Goal: Complete application form: Complete application form

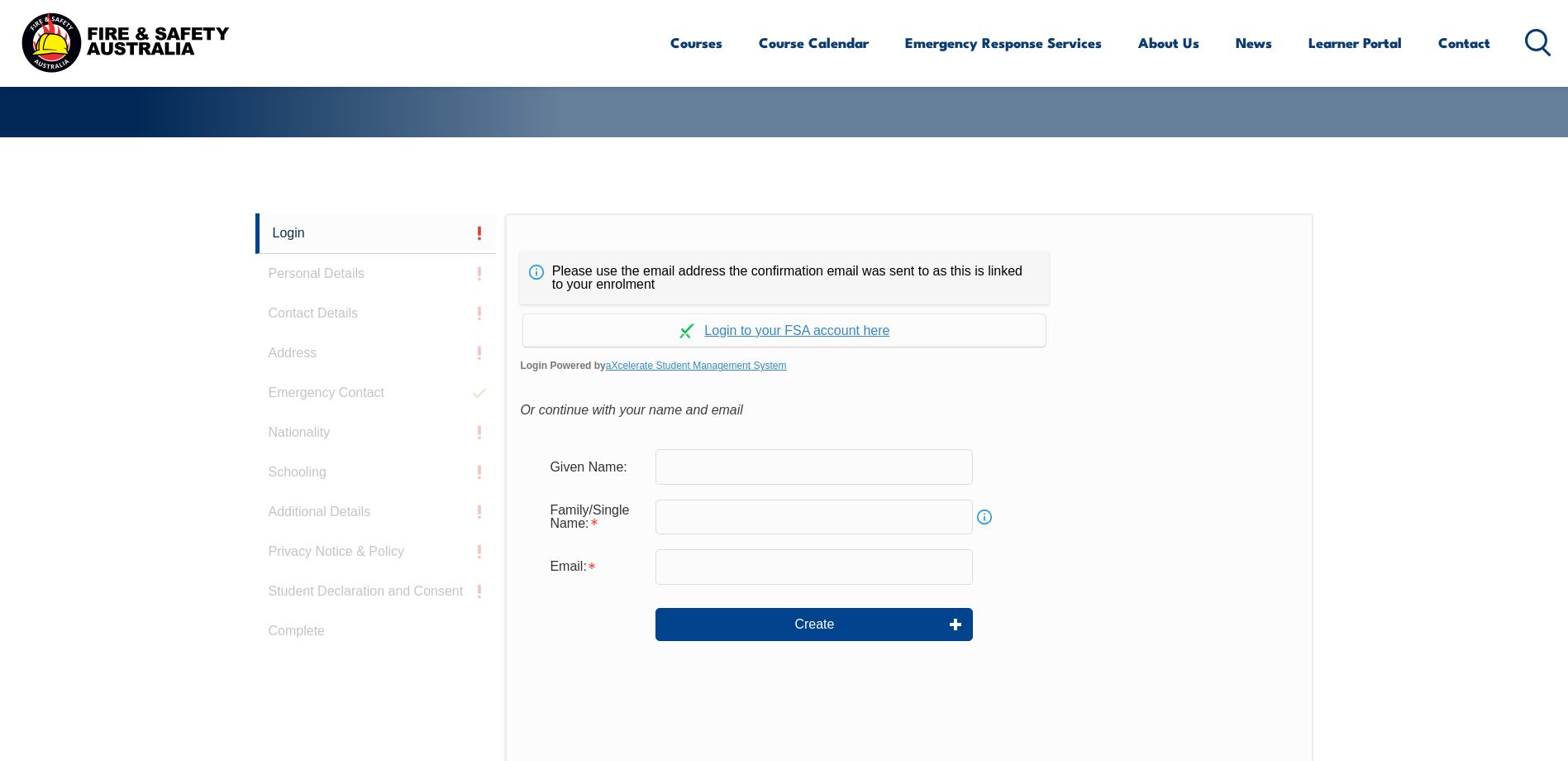
scroll to position [358, 0]
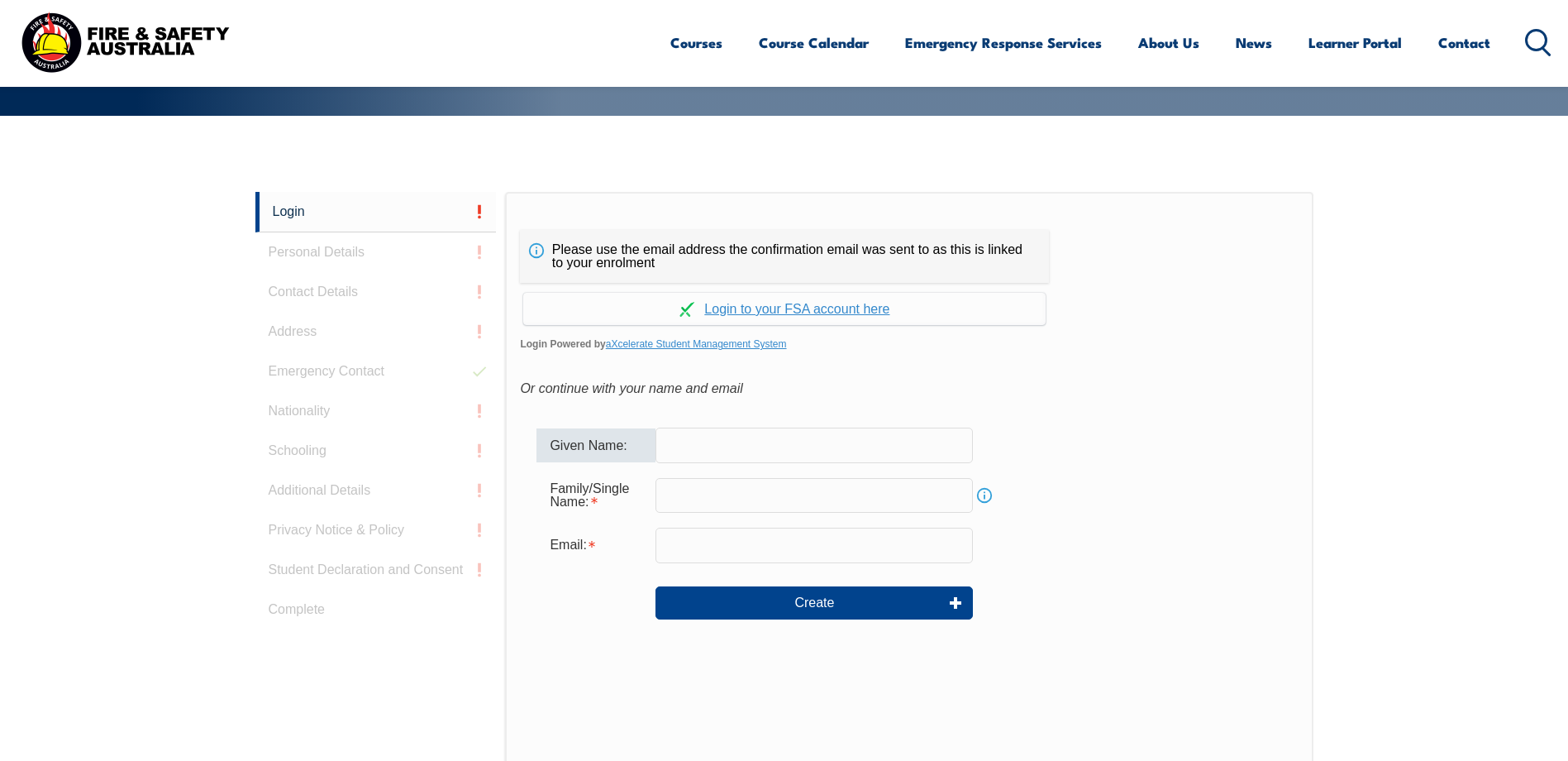
click at [729, 451] on input "text" at bounding box center [814, 445] width 317 height 35
type input "ALEN"
type input "JOZIPOVIC"
type input "jozipovicalen@gmail.com"
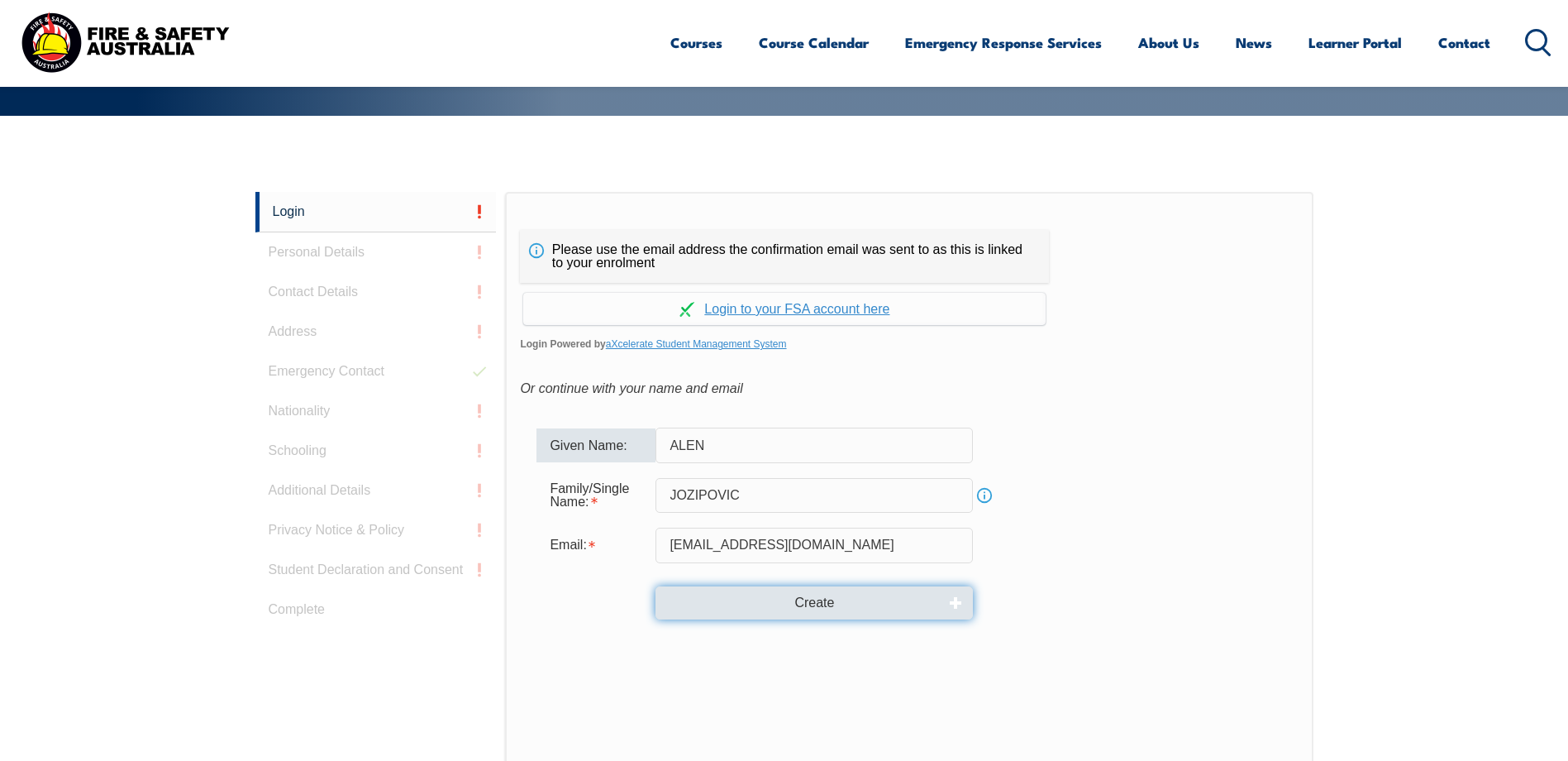
click at [817, 613] on button "Create" at bounding box center [814, 602] width 317 height 33
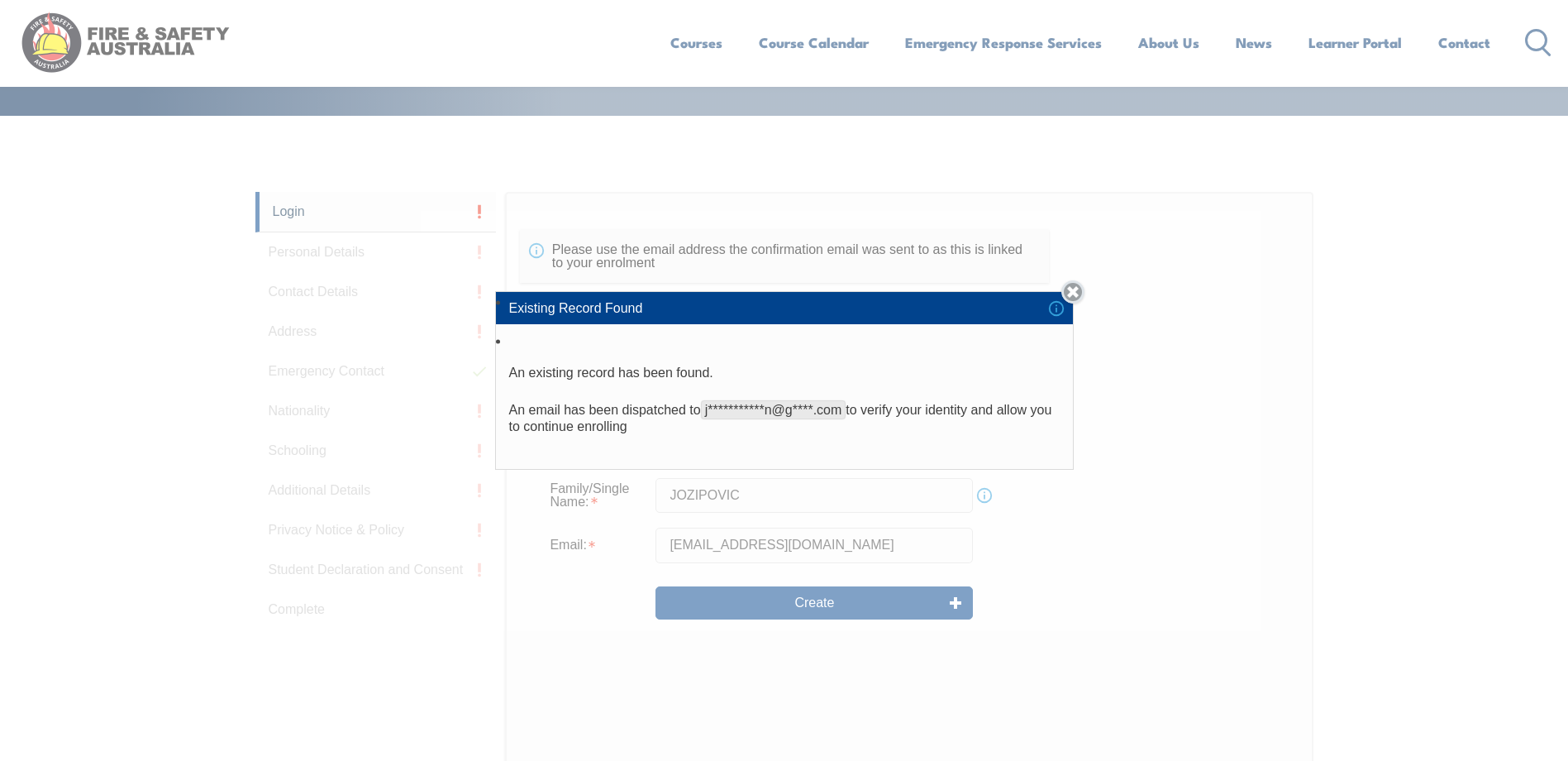
click at [1080, 291] on link "Close" at bounding box center [1073, 292] width 23 height 23
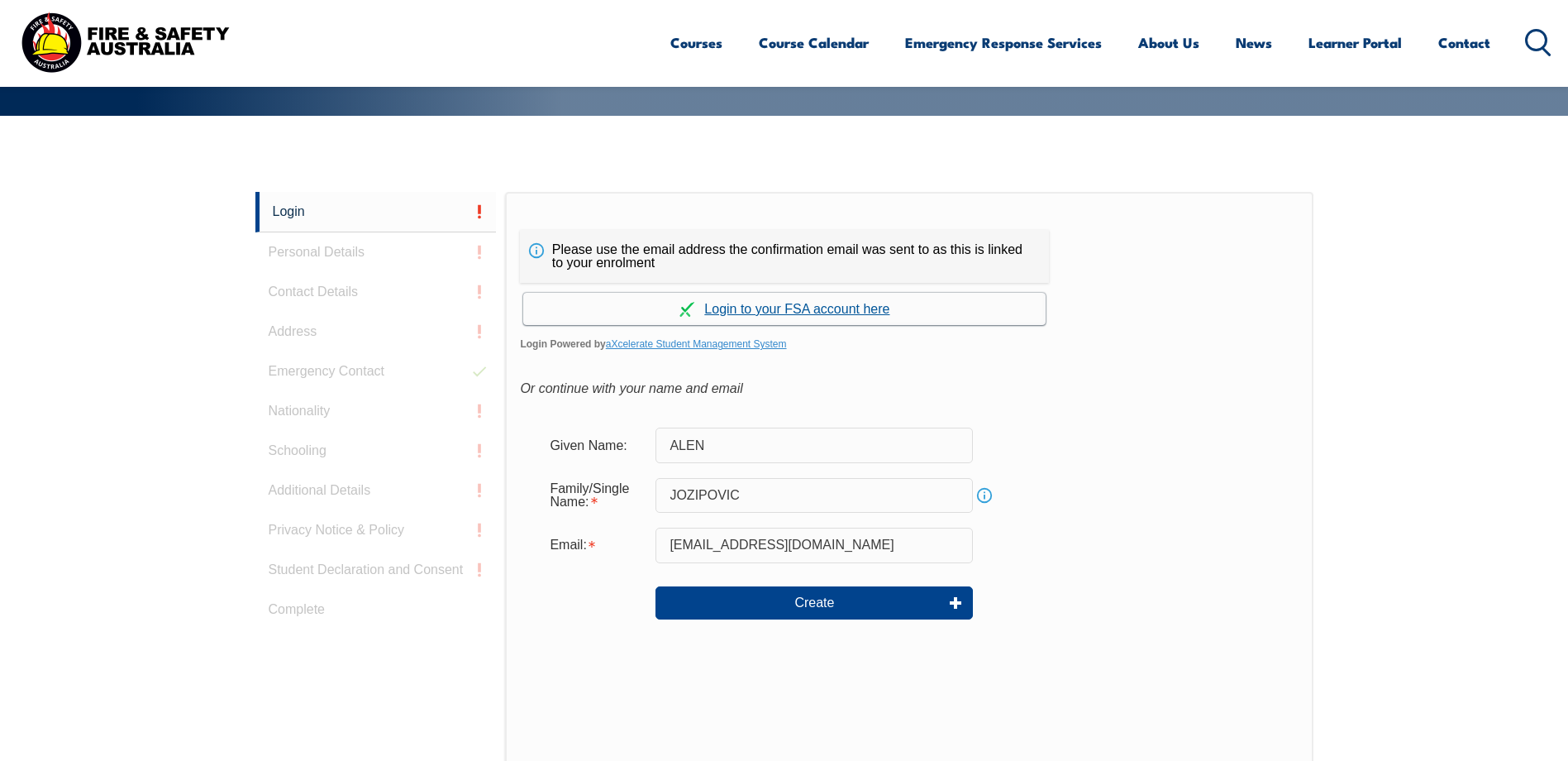
click at [782, 306] on link "Continue with aXcelerate" at bounding box center [785, 309] width 523 height 32
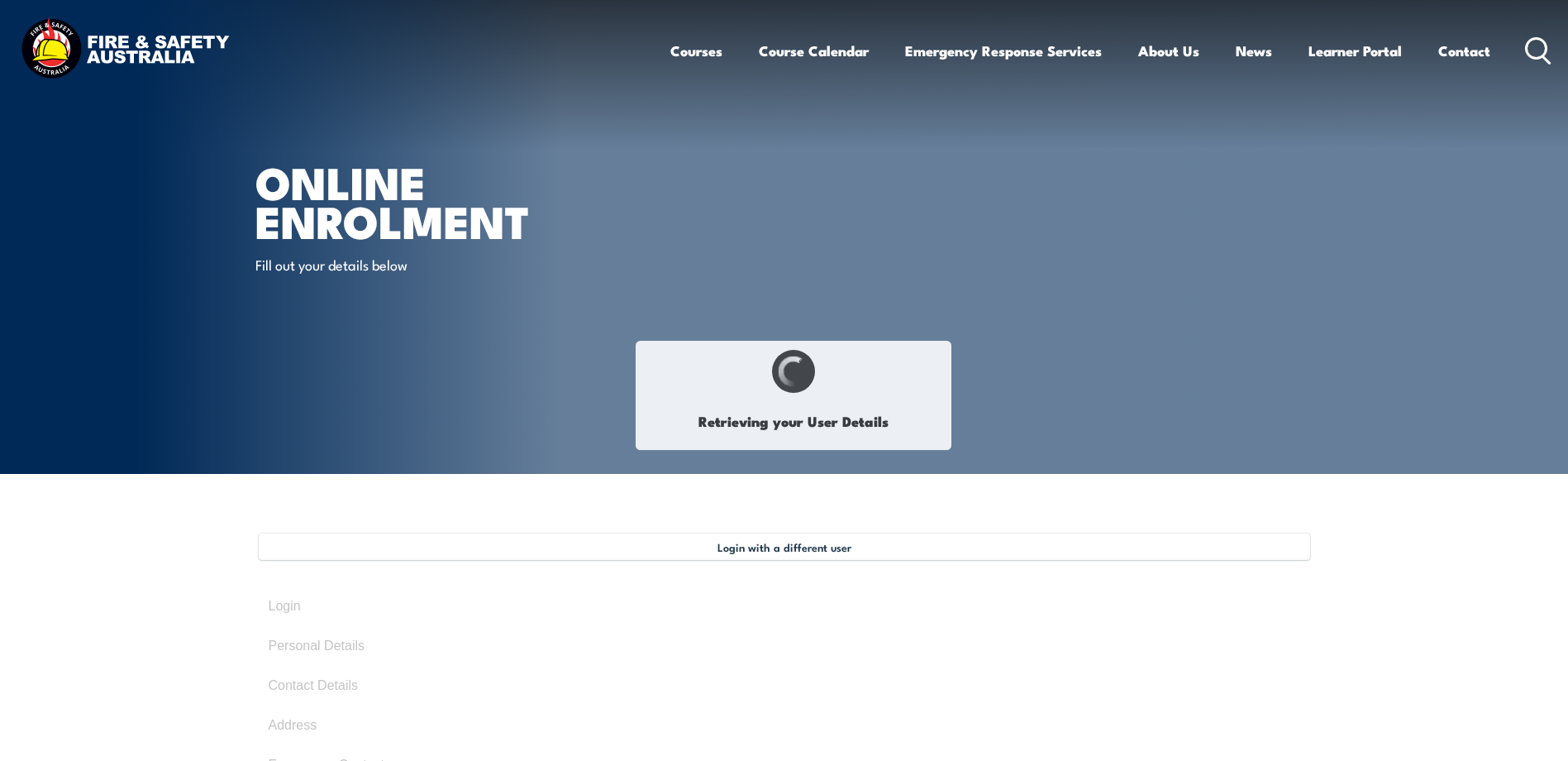
type input "Alen"
type input "Jozipovic"
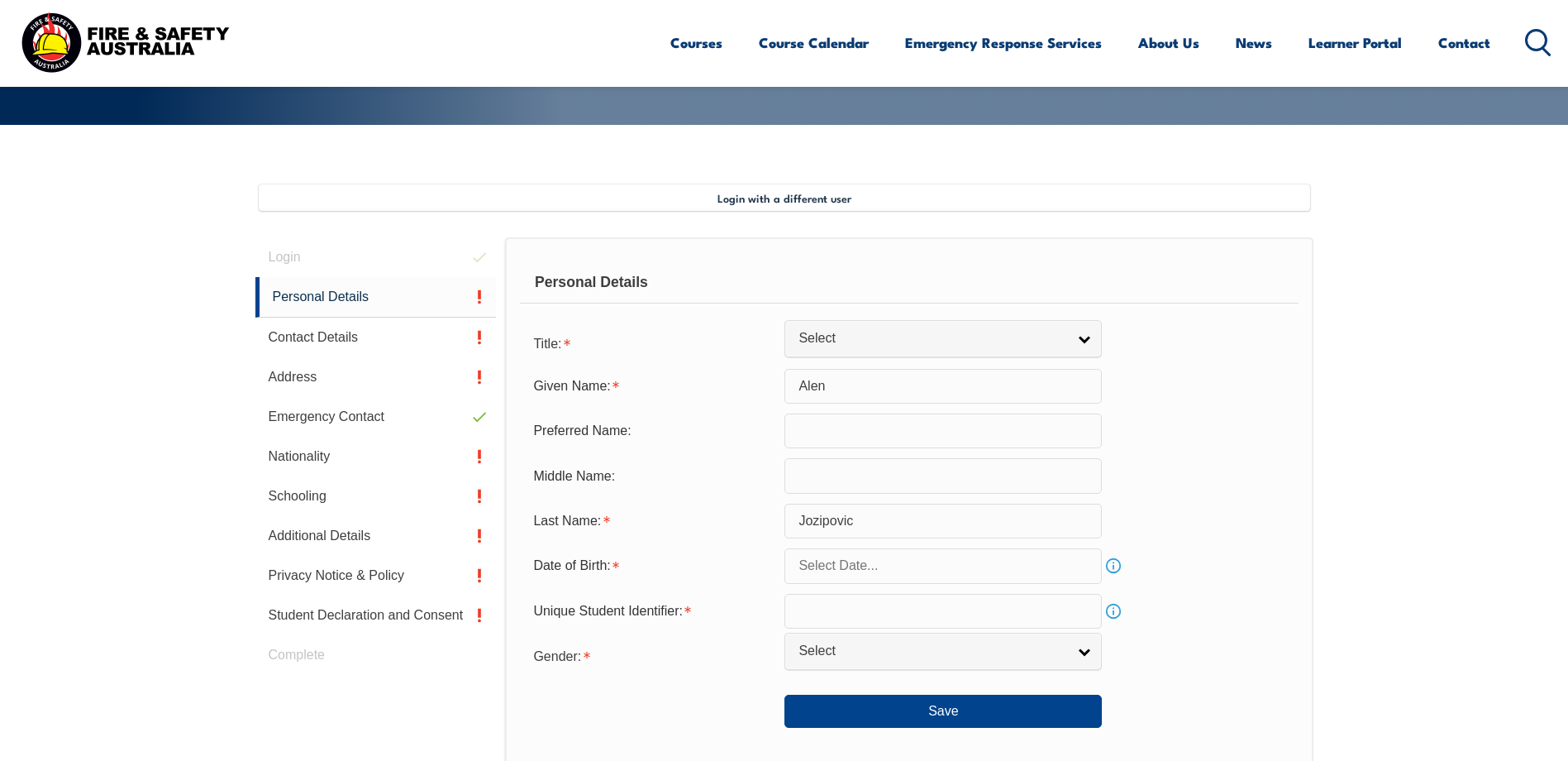
scroll to position [368, 0]
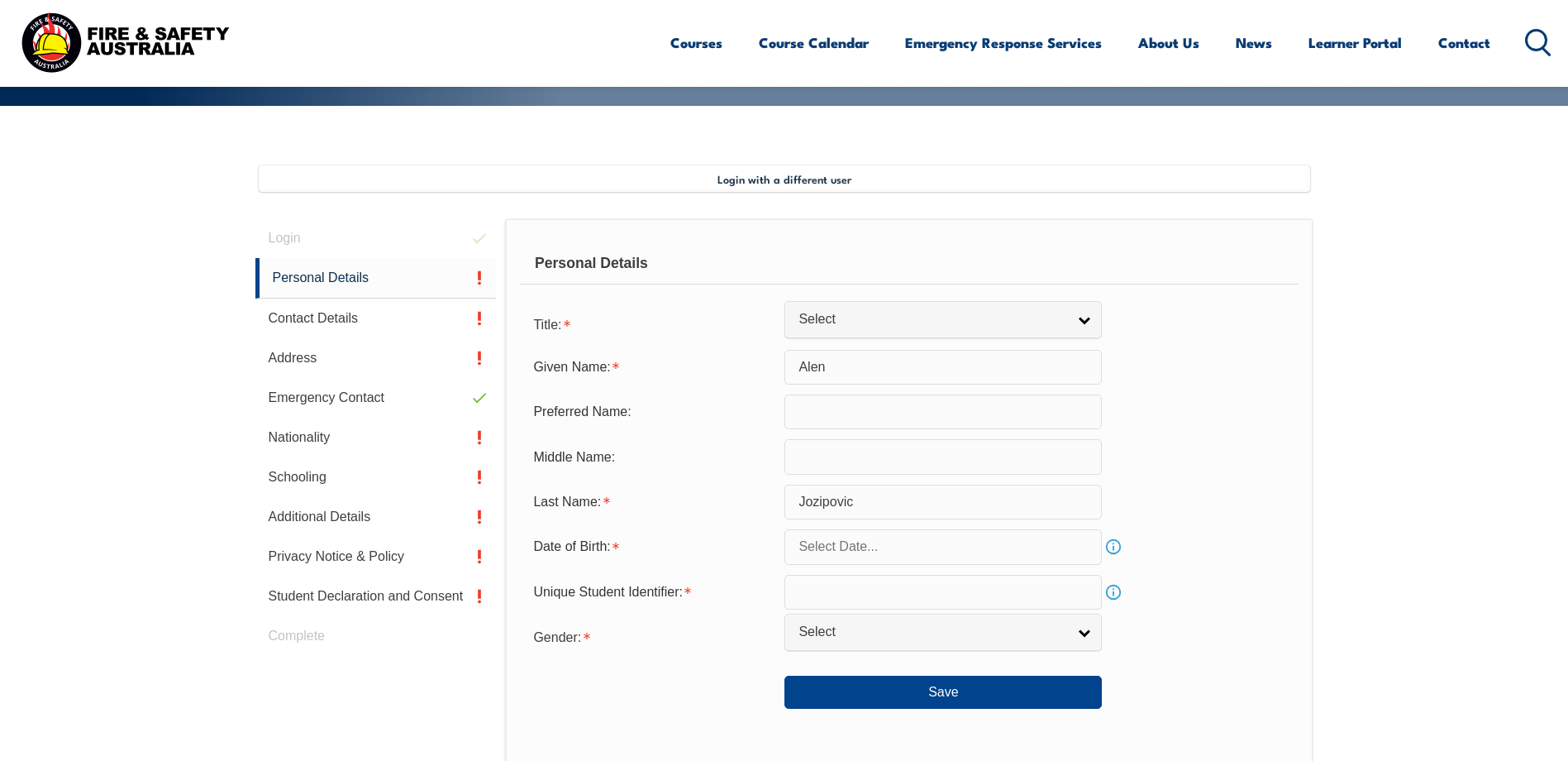
click at [879, 552] on input "text" at bounding box center [942, 546] width 317 height 35
click at [979, 292] on span at bounding box center [978, 290] width 12 height 10
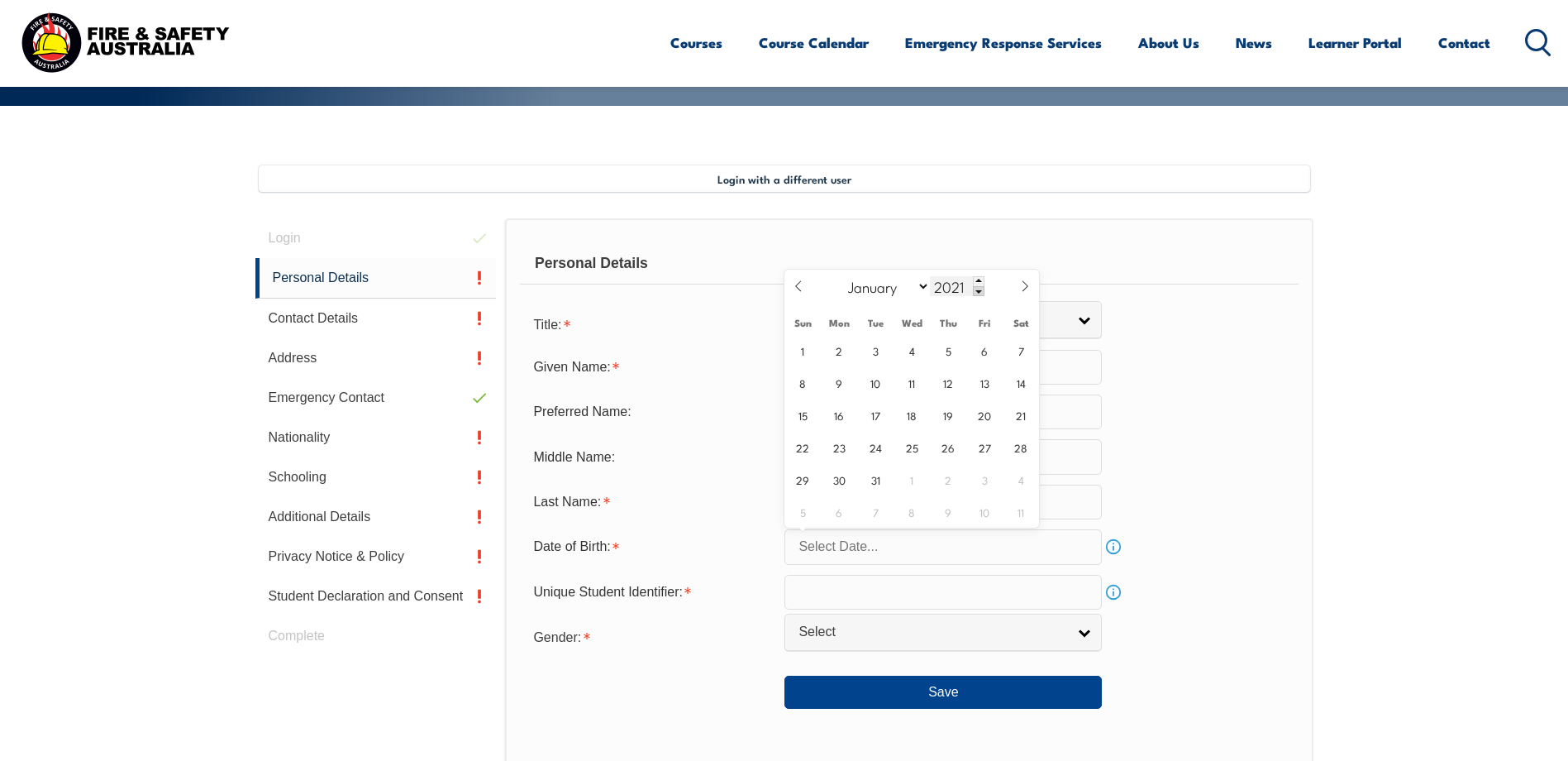
click at [979, 292] on span at bounding box center [978, 290] width 12 height 10
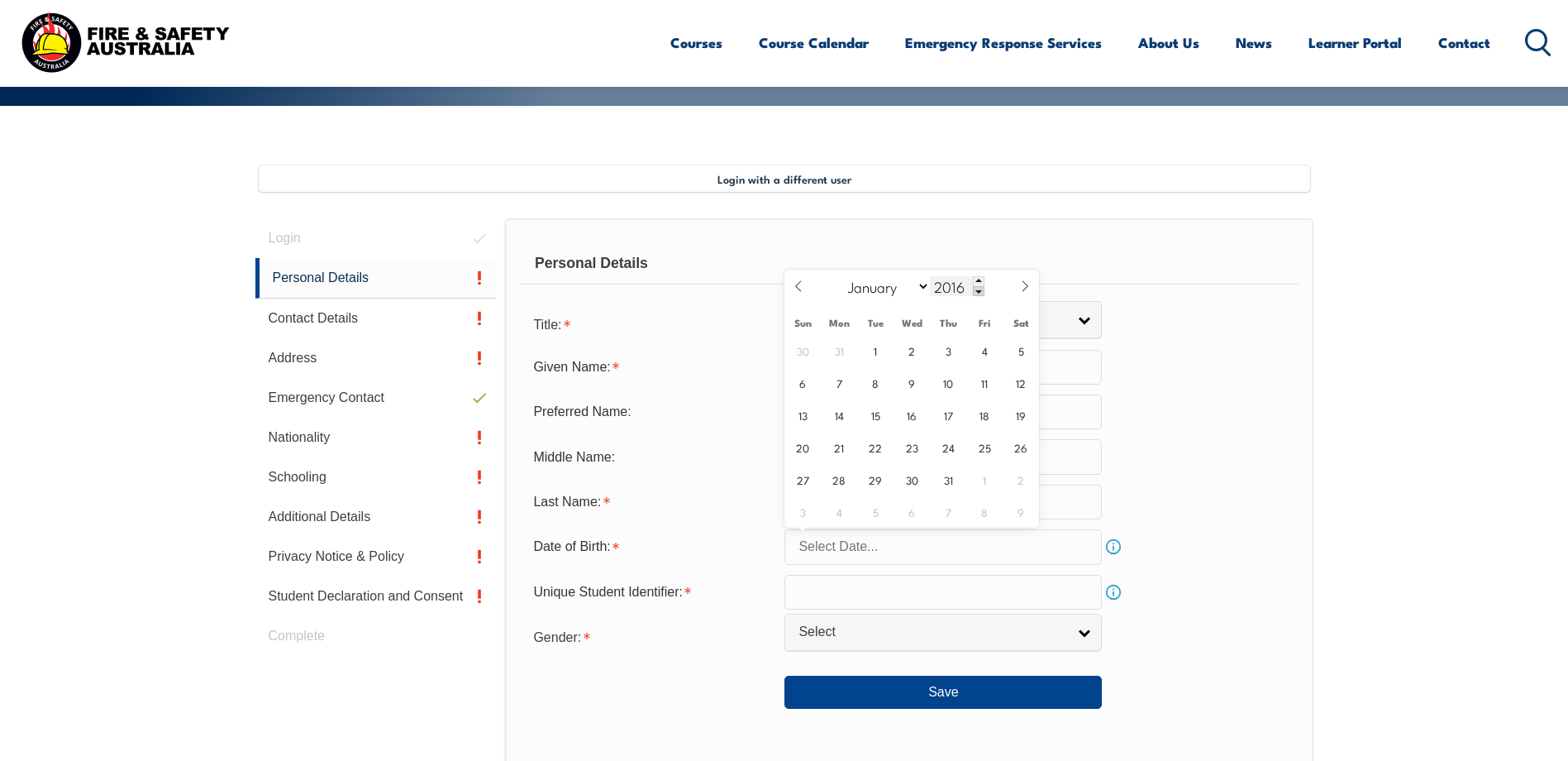
click at [979, 292] on span at bounding box center [978, 290] width 12 height 10
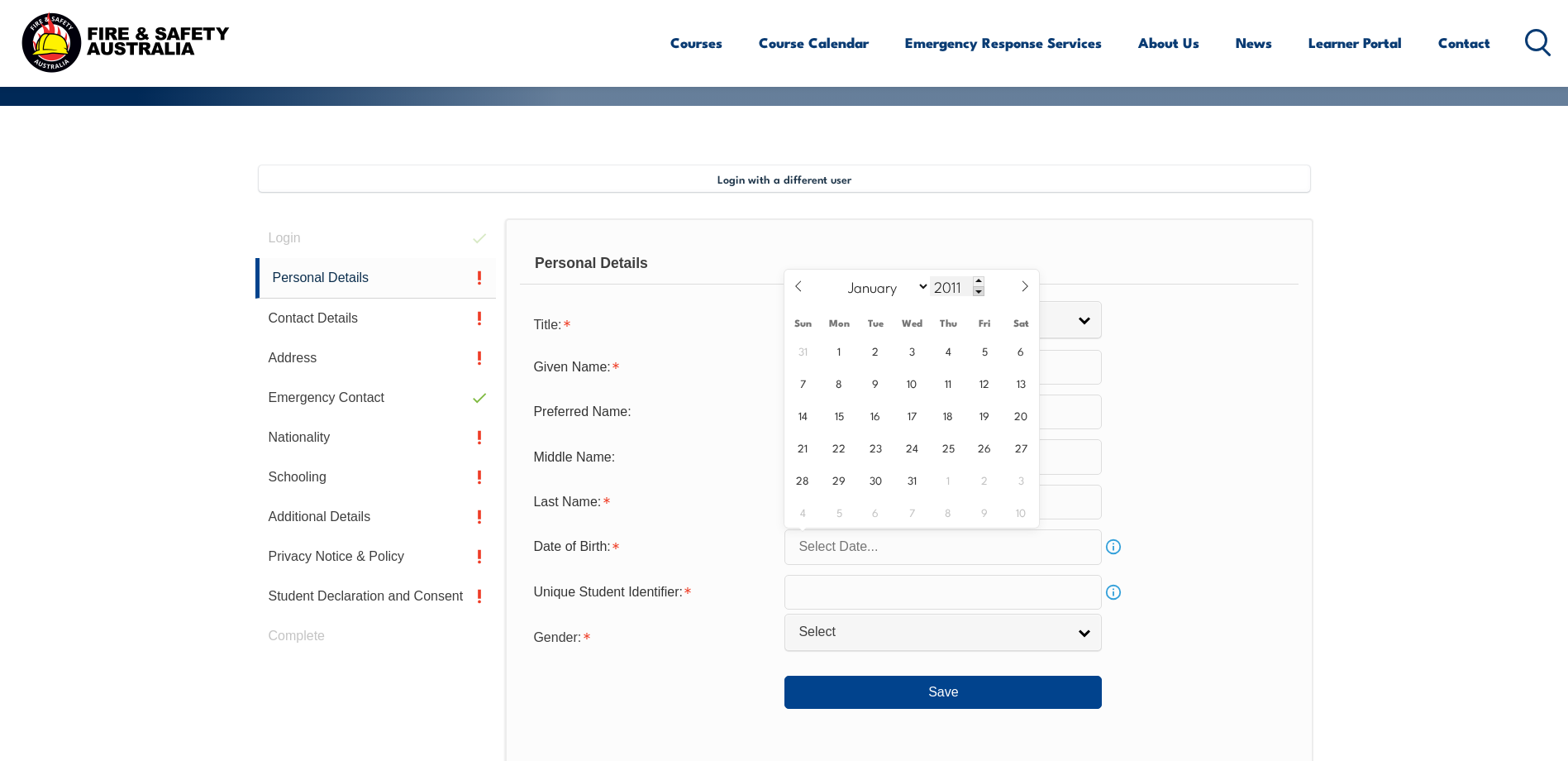
click at [979, 292] on span at bounding box center [978, 290] width 12 height 10
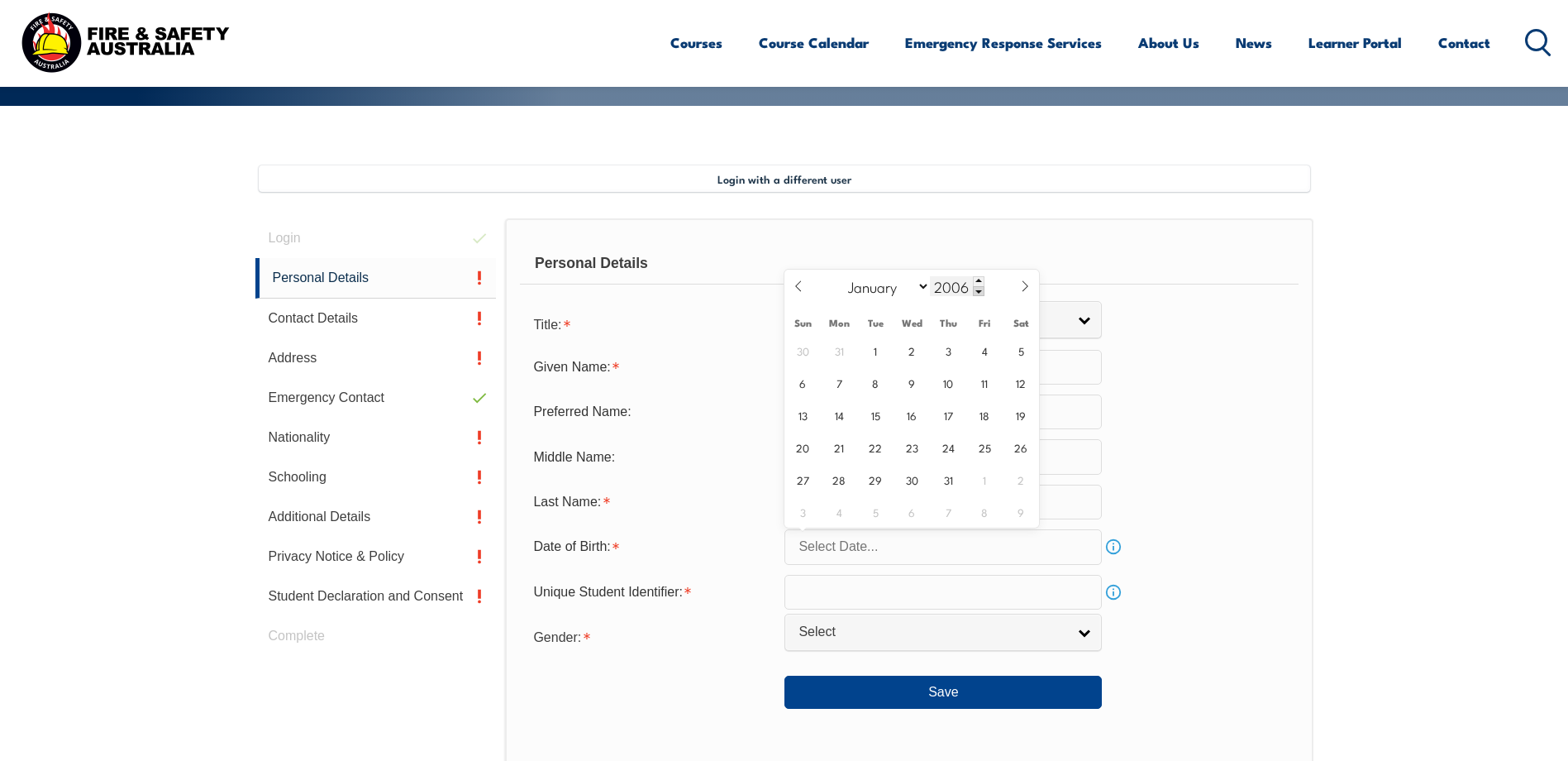
click at [979, 292] on span at bounding box center [978, 290] width 12 height 10
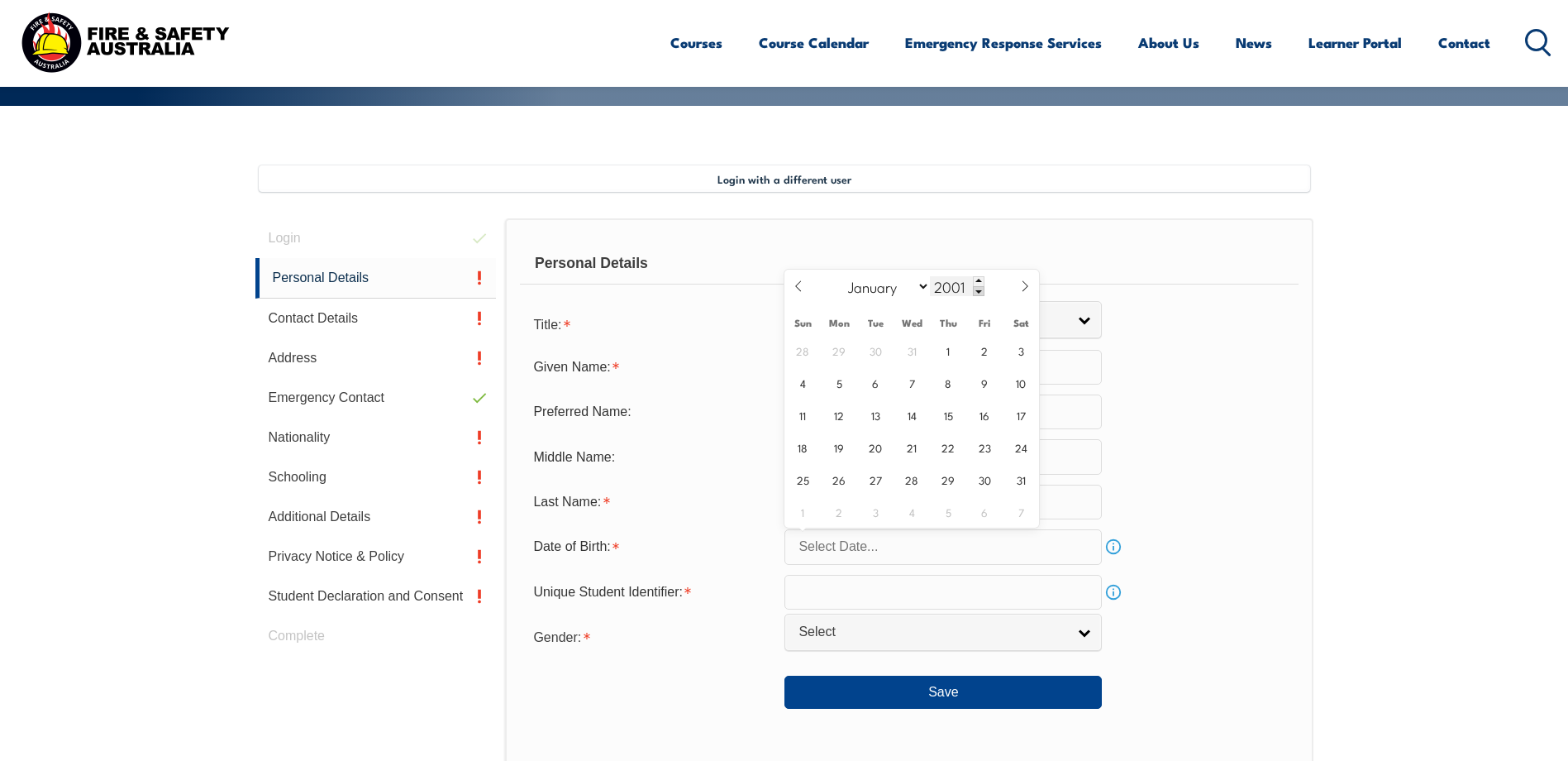
click at [979, 292] on span at bounding box center [978, 290] width 12 height 10
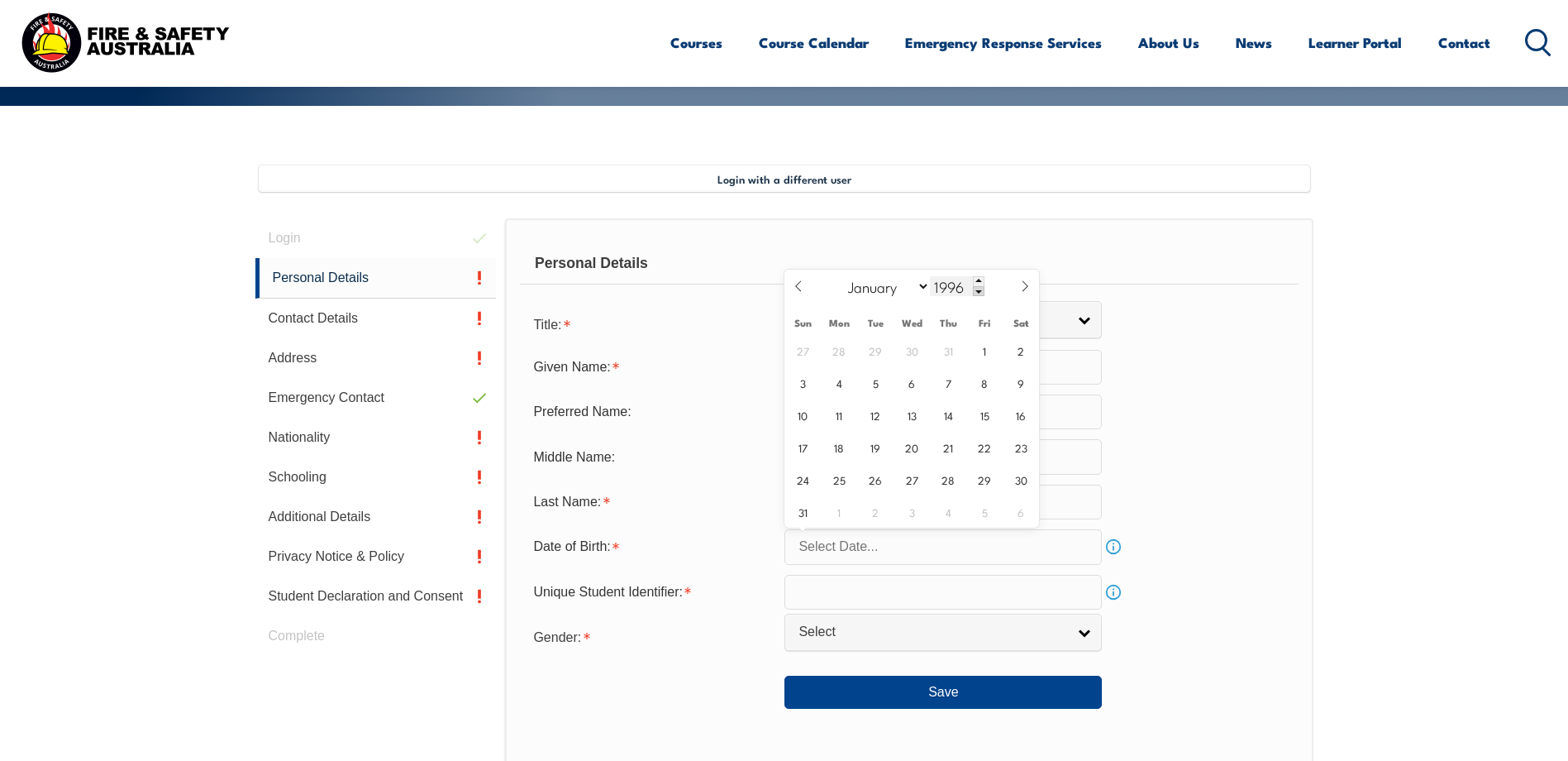
click at [979, 292] on span at bounding box center [978, 290] width 12 height 10
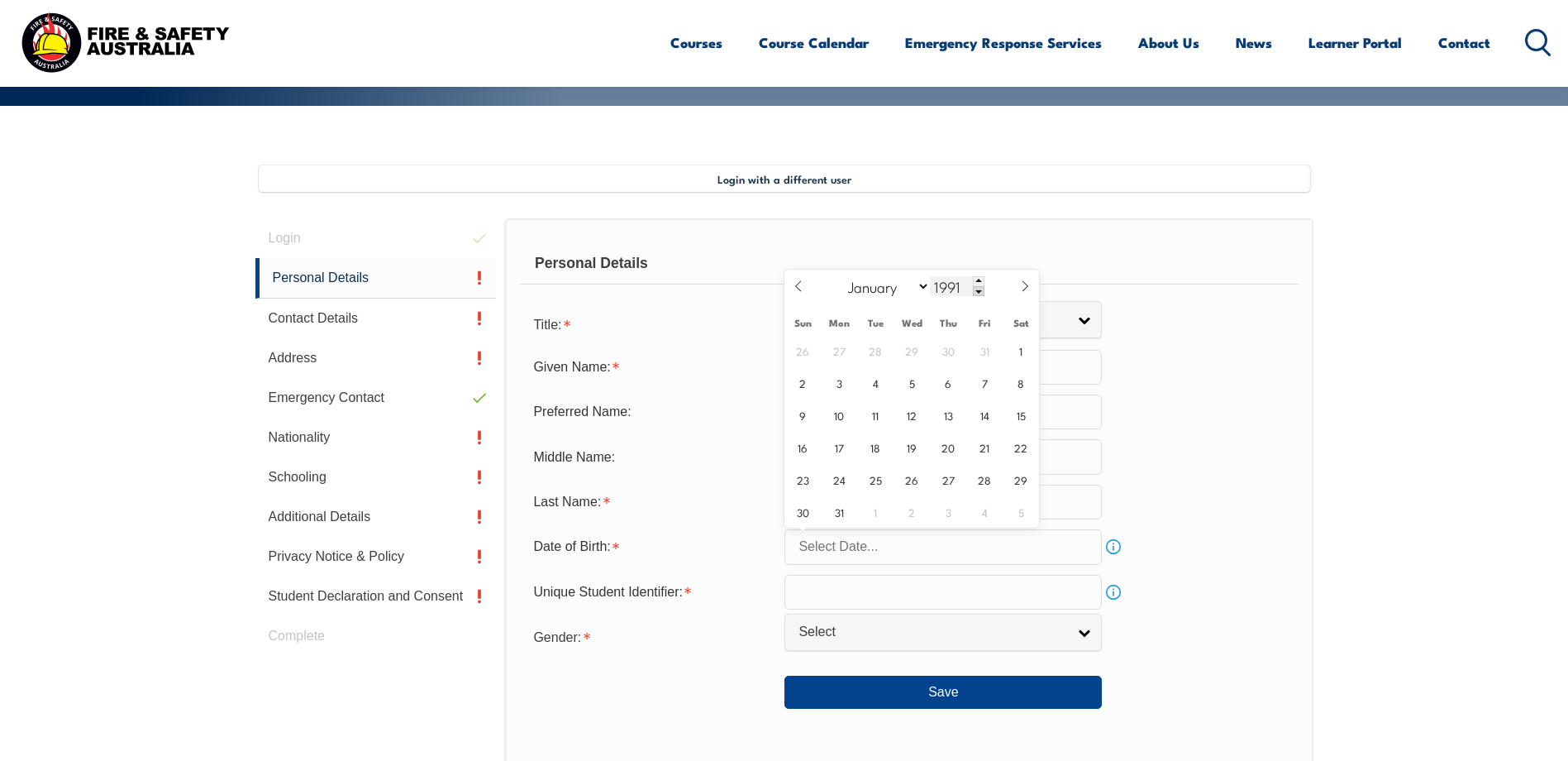
click at [979, 292] on span at bounding box center [978, 290] width 12 height 10
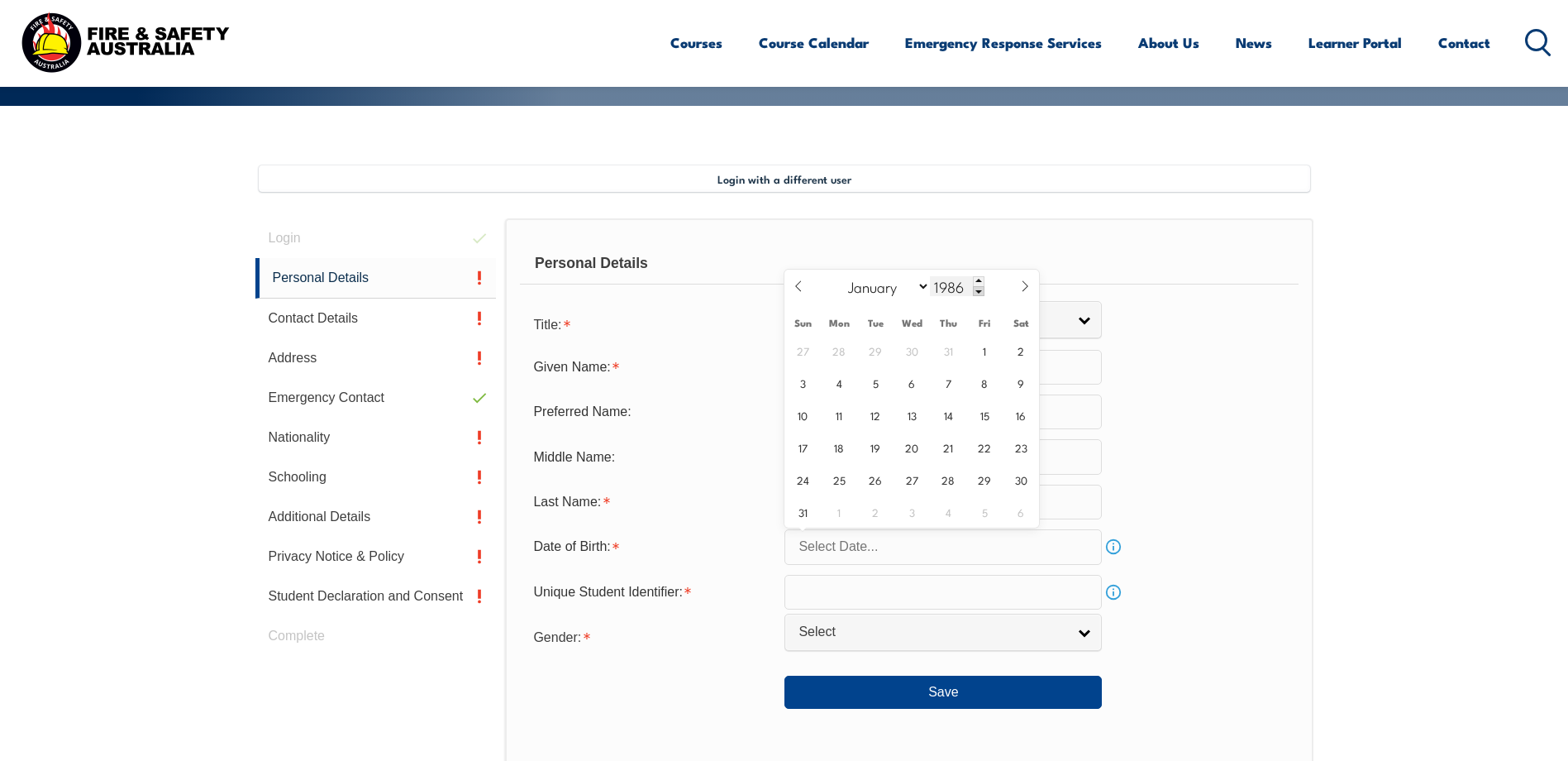
click at [979, 292] on span at bounding box center [978, 290] width 12 height 10
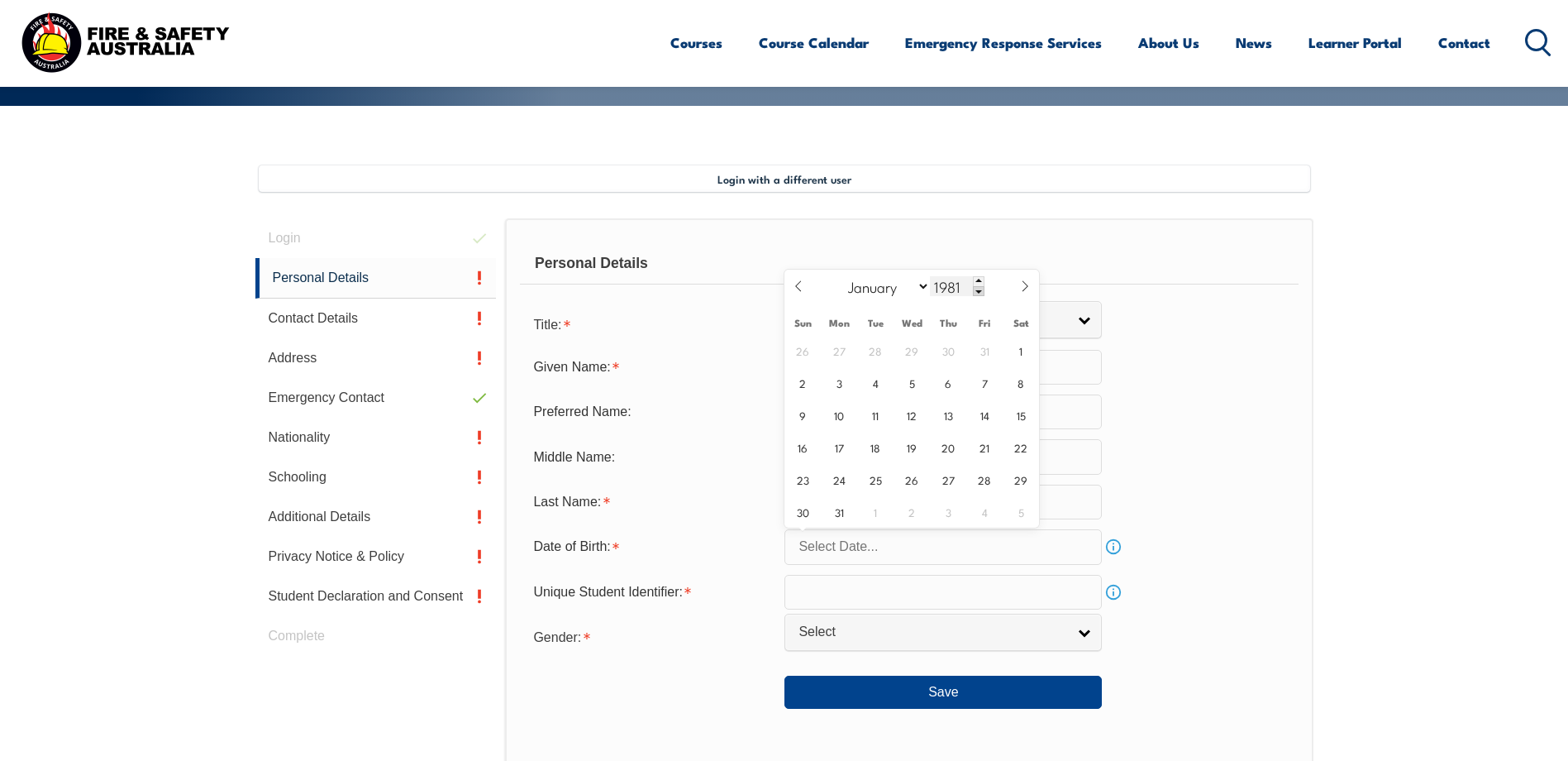
click at [979, 292] on span at bounding box center [978, 290] width 12 height 10
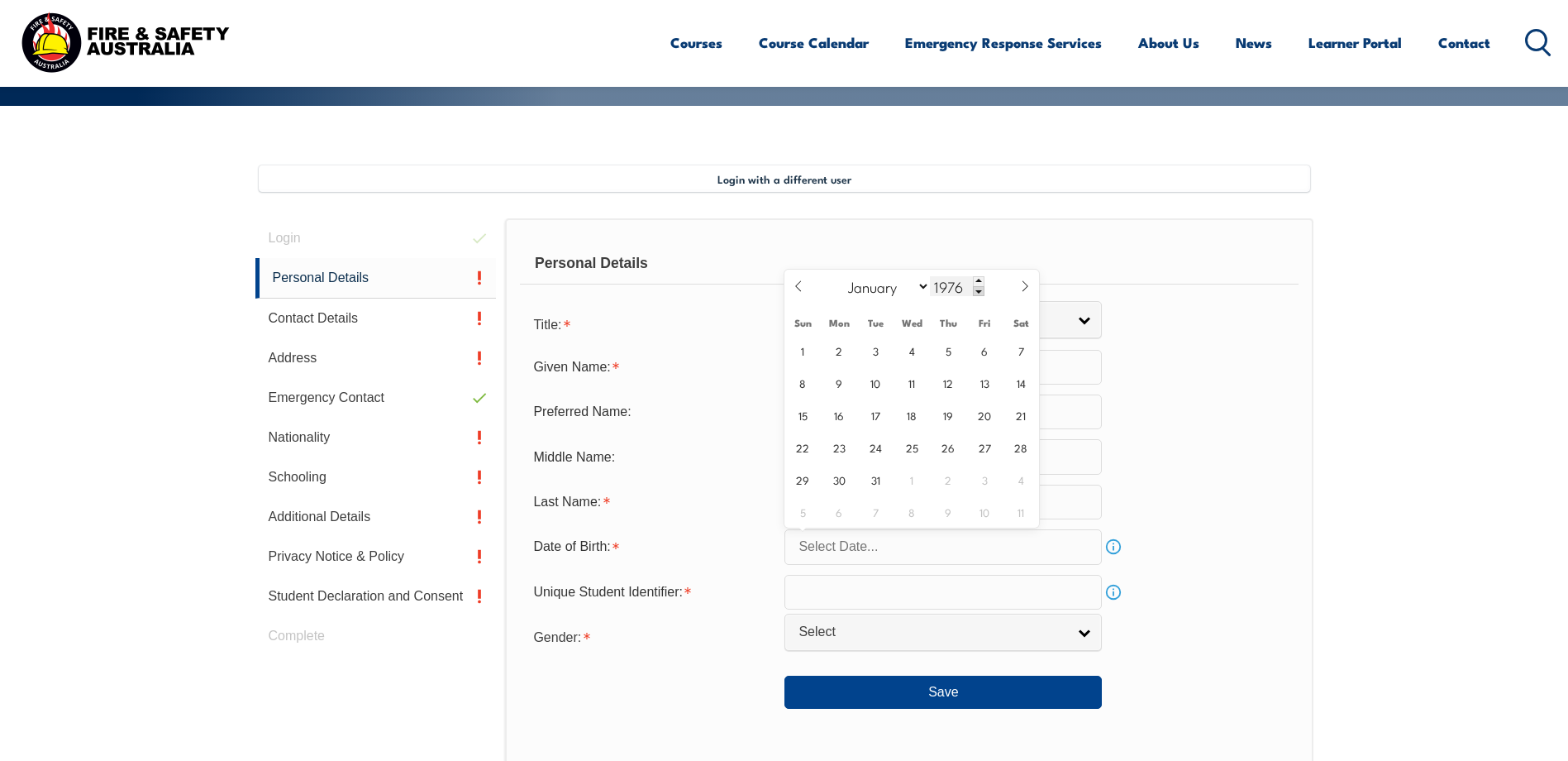
click at [979, 292] on span at bounding box center [978, 290] width 12 height 10
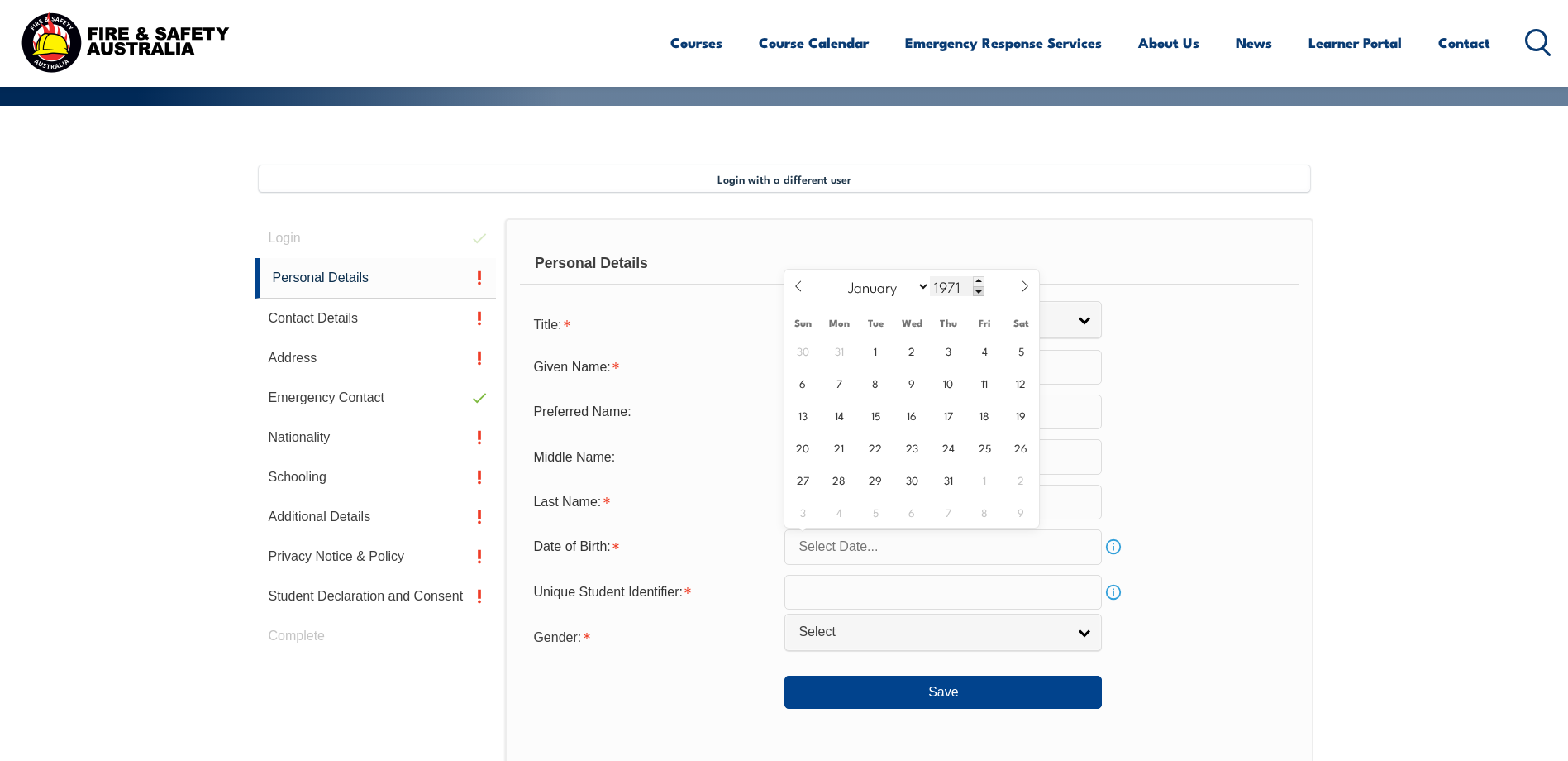
click at [979, 292] on span at bounding box center [978, 290] width 12 height 10
click at [979, 279] on span at bounding box center [978, 280] width 12 height 10
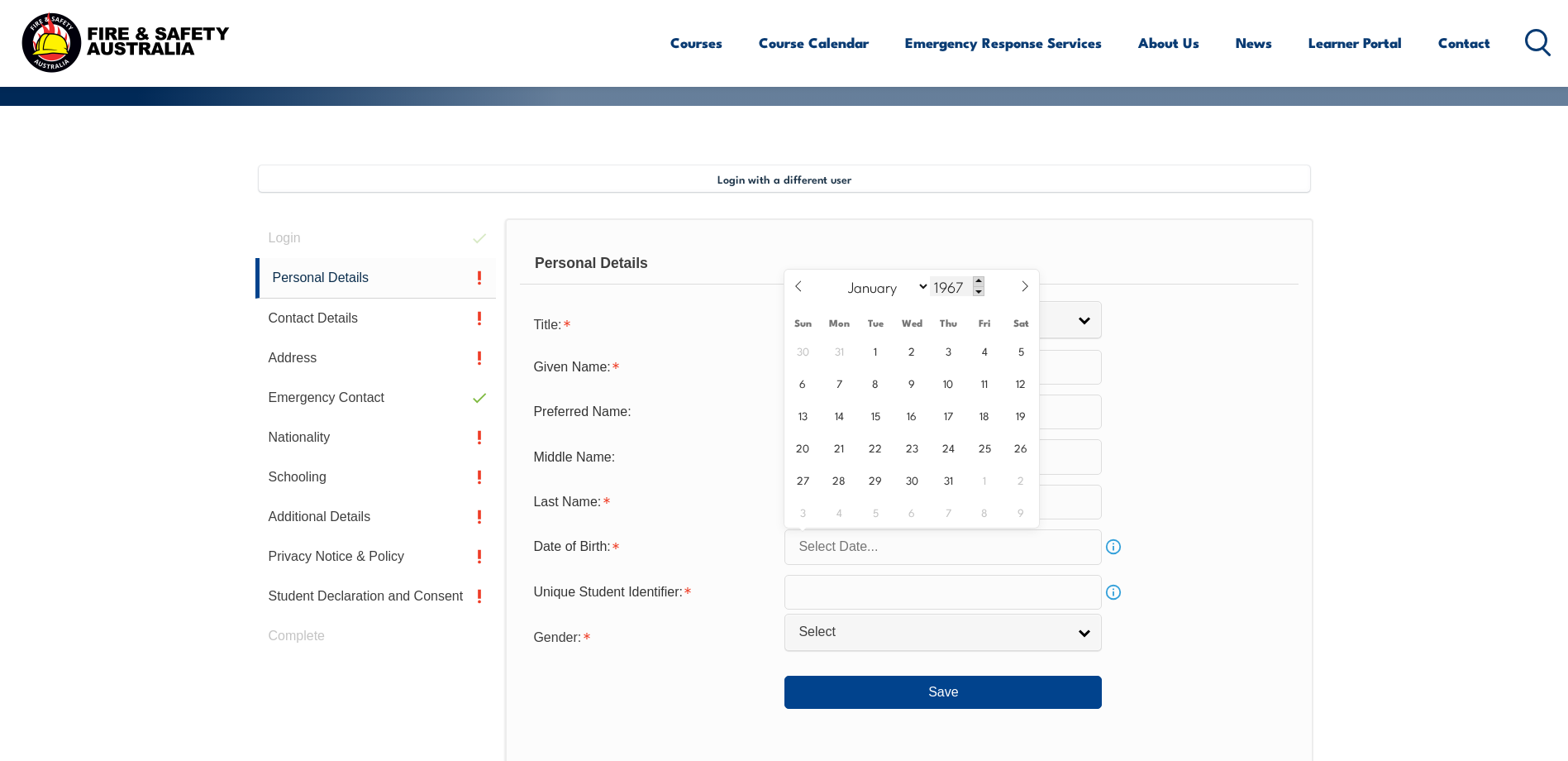
type input "1968"
click at [921, 284] on select "January February March April May June July August September October November De…" at bounding box center [885, 286] width 90 height 22
select select "2"
click at [841, 275] on select "January February March April May June July August September October November De…" at bounding box center [885, 286] width 90 height 22
click at [911, 481] on span "27" at bounding box center [912, 479] width 32 height 32
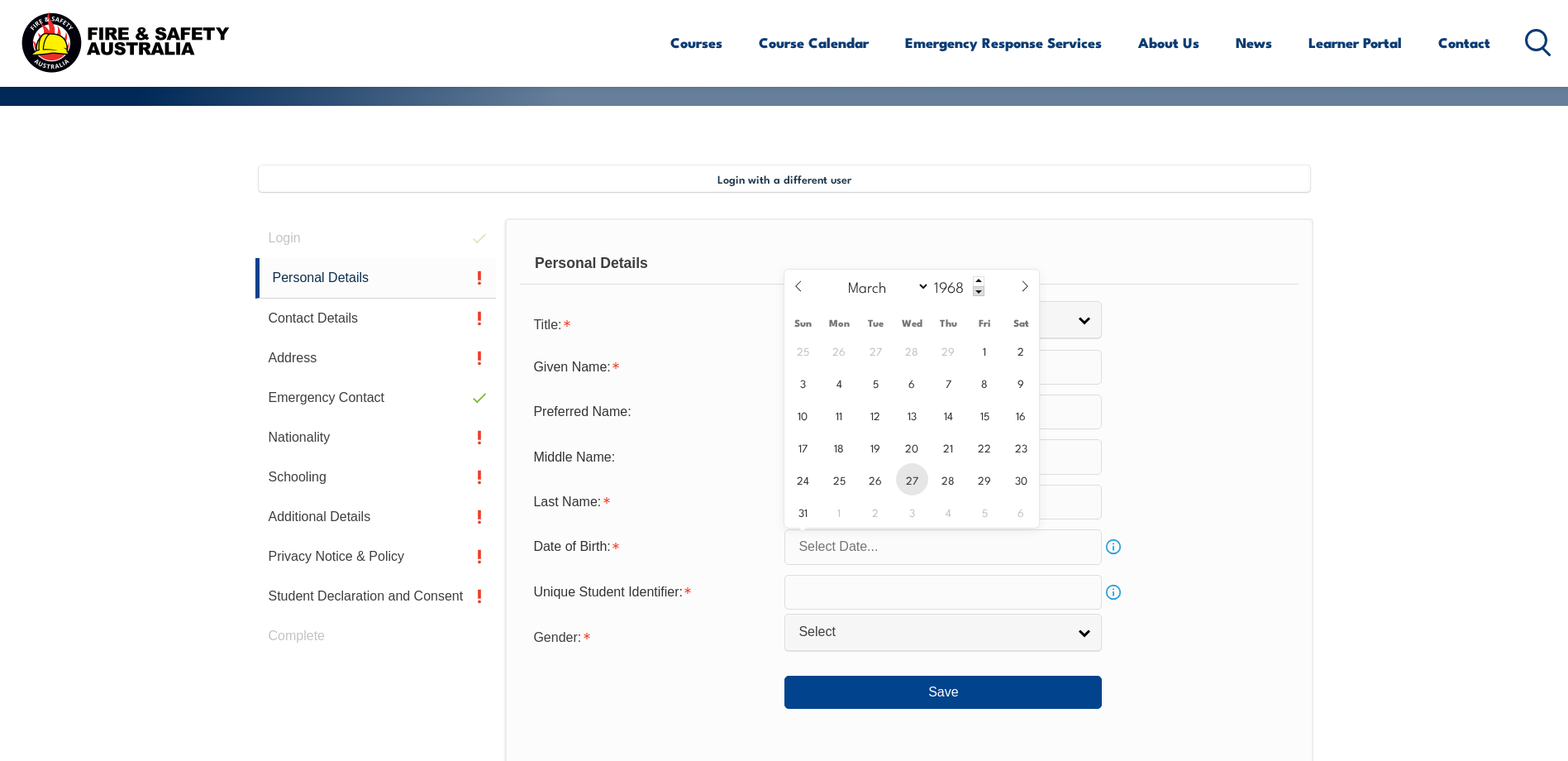
type input "[DATE]"
click at [835, 596] on input "text" at bounding box center [942, 592] width 317 height 35
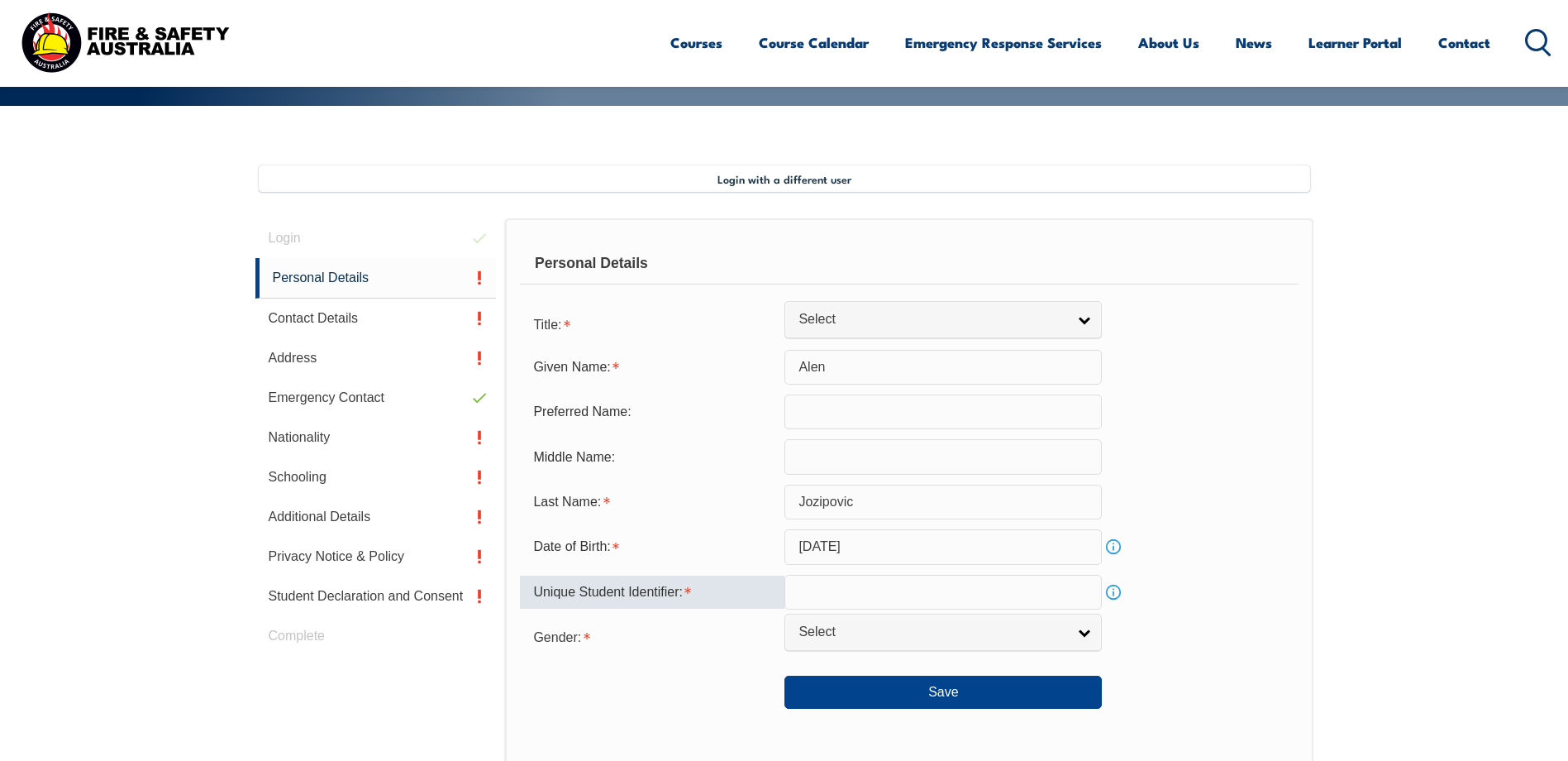
type input "BSTJGXE7PL"
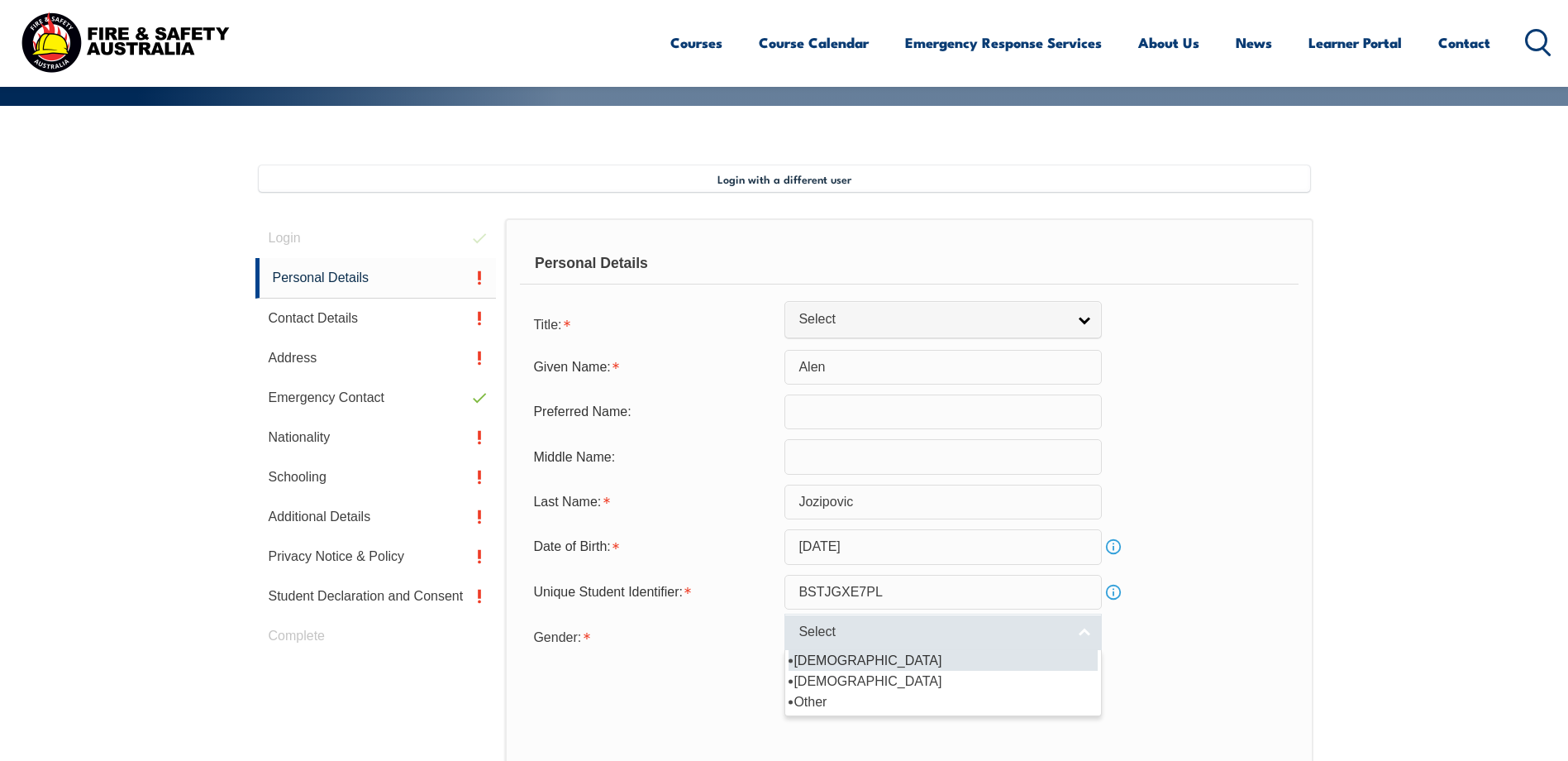
click at [868, 636] on span "Select" at bounding box center [932, 632] width 268 height 17
click at [856, 657] on li "[DEMOGRAPHIC_DATA]" at bounding box center [943, 659] width 309 height 21
select select "M"
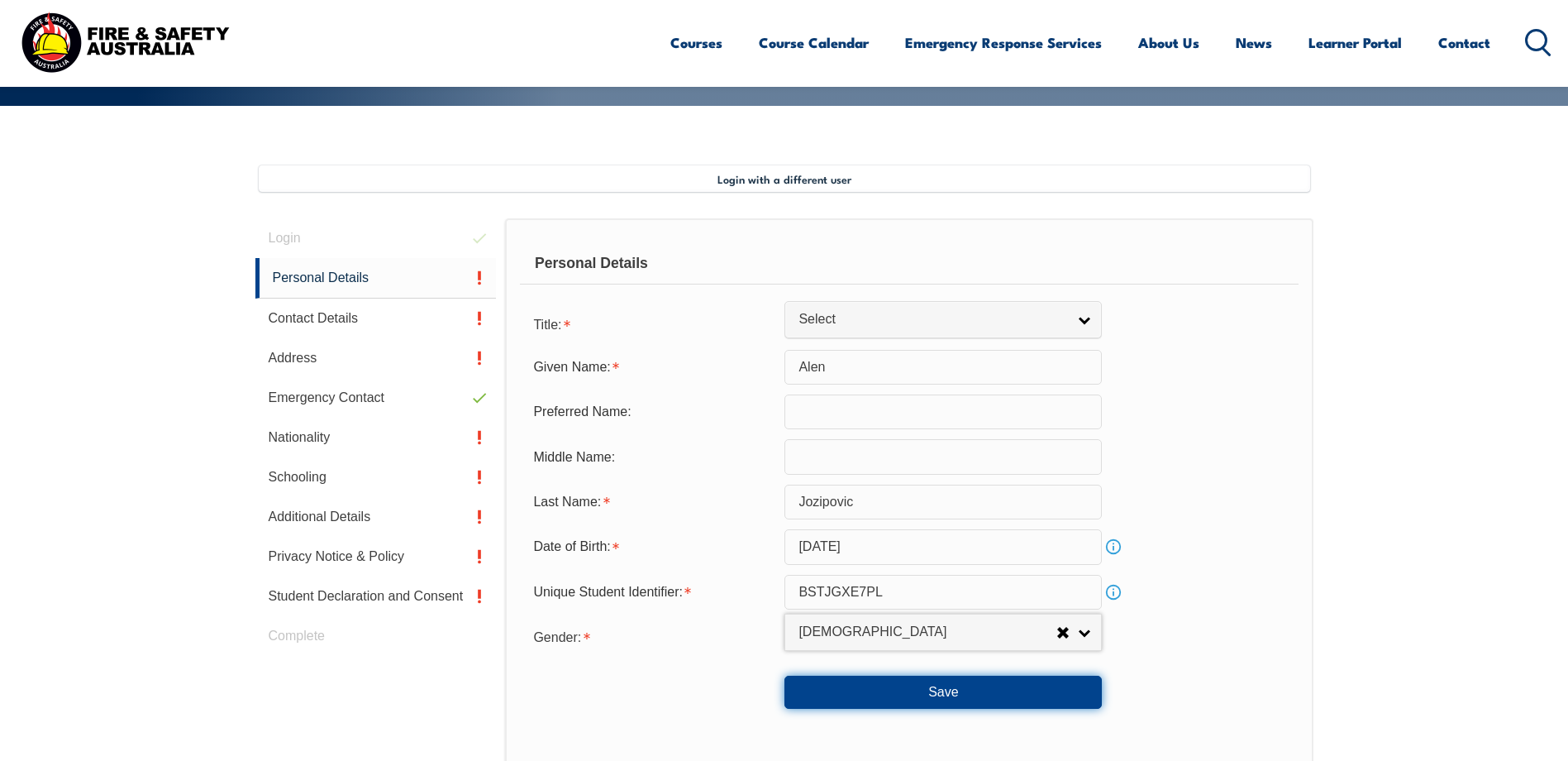
click at [951, 686] on button "Save" at bounding box center [942, 692] width 317 height 33
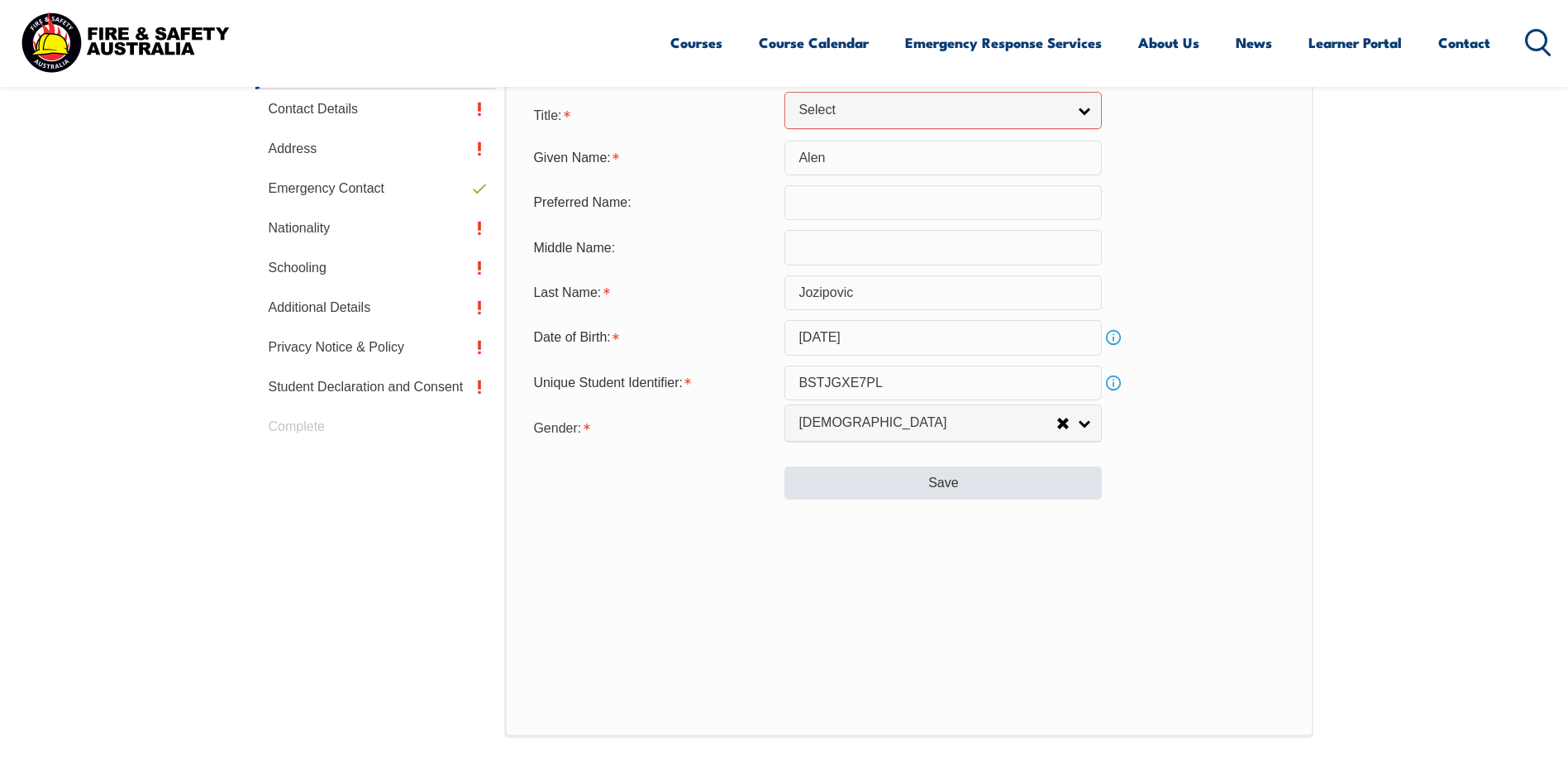
scroll to position [585, 0]
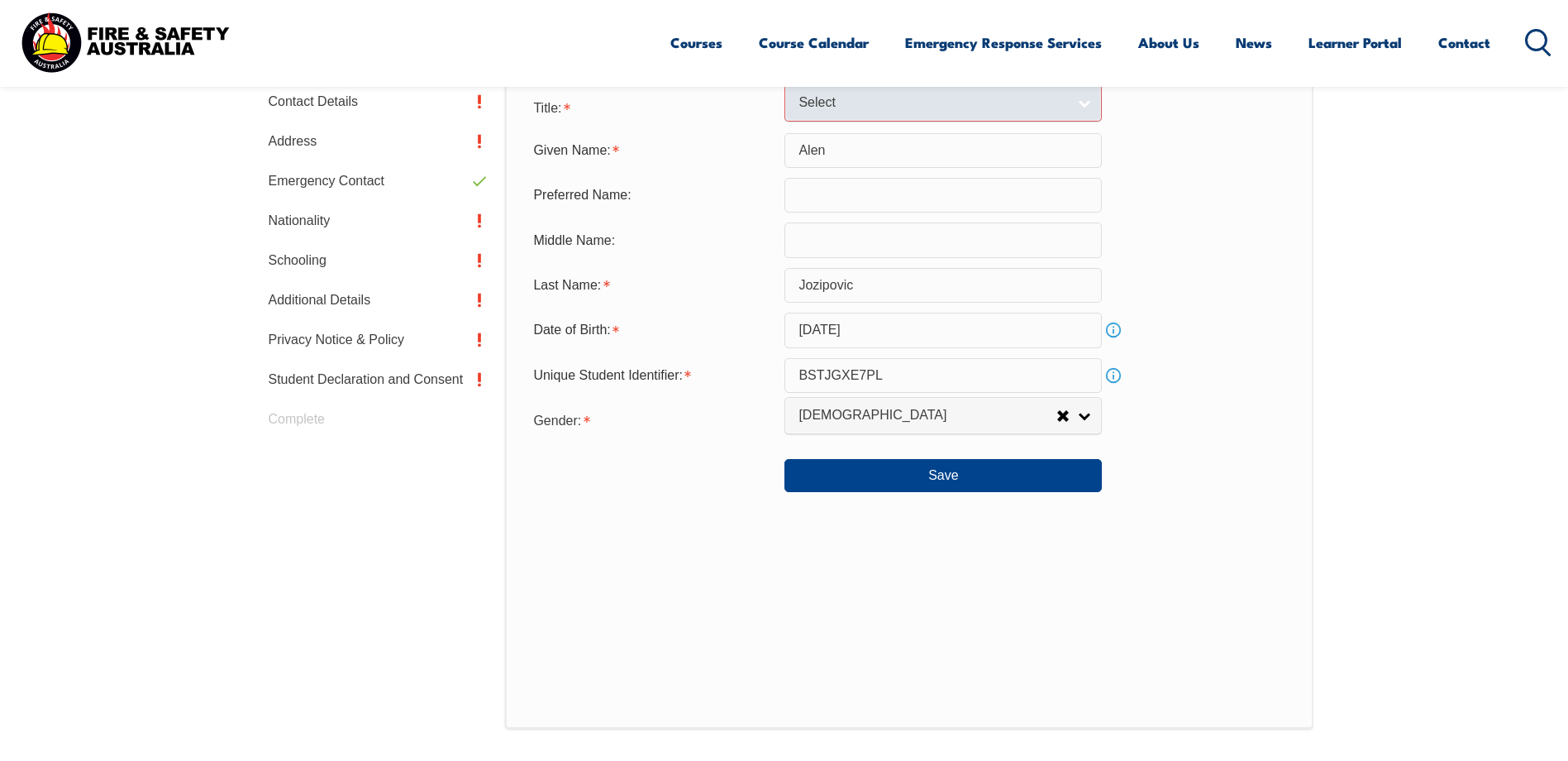
click at [815, 107] on span "Select" at bounding box center [932, 102] width 268 height 17
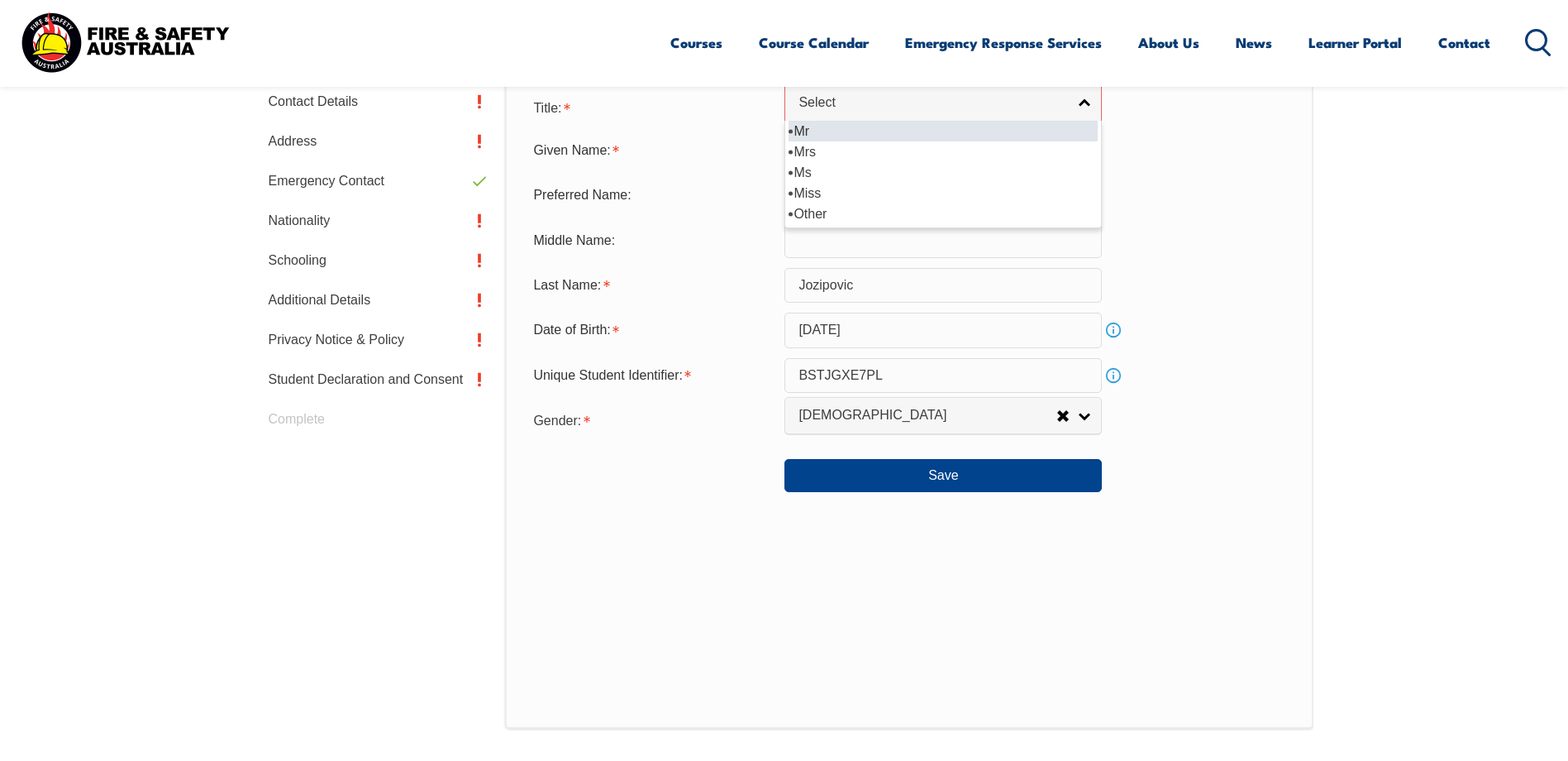
click at [824, 132] on li "Mr" at bounding box center [943, 130] width 309 height 21
select select "Mr"
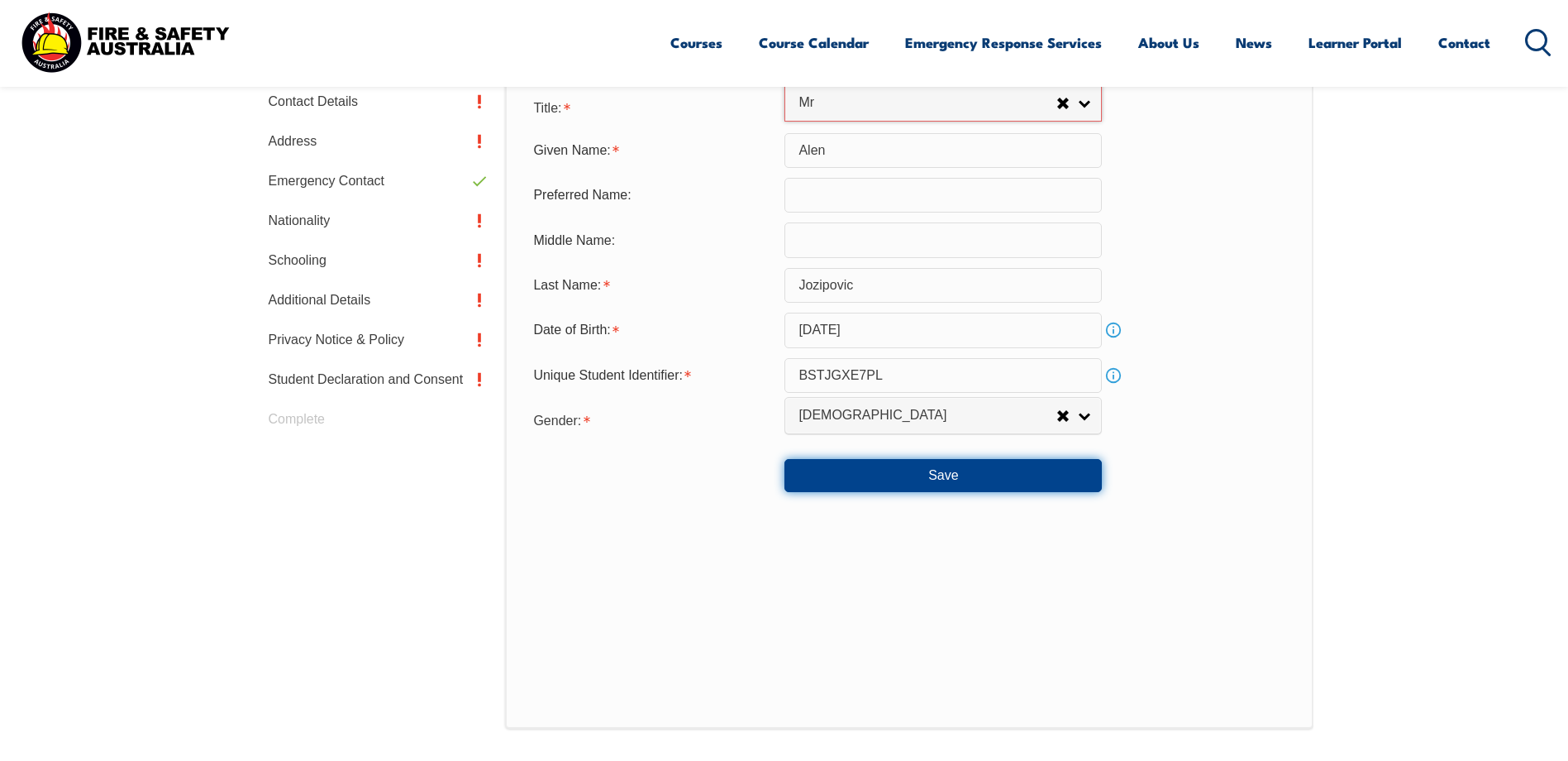
click at [930, 478] on button "Save" at bounding box center [942, 475] width 317 height 33
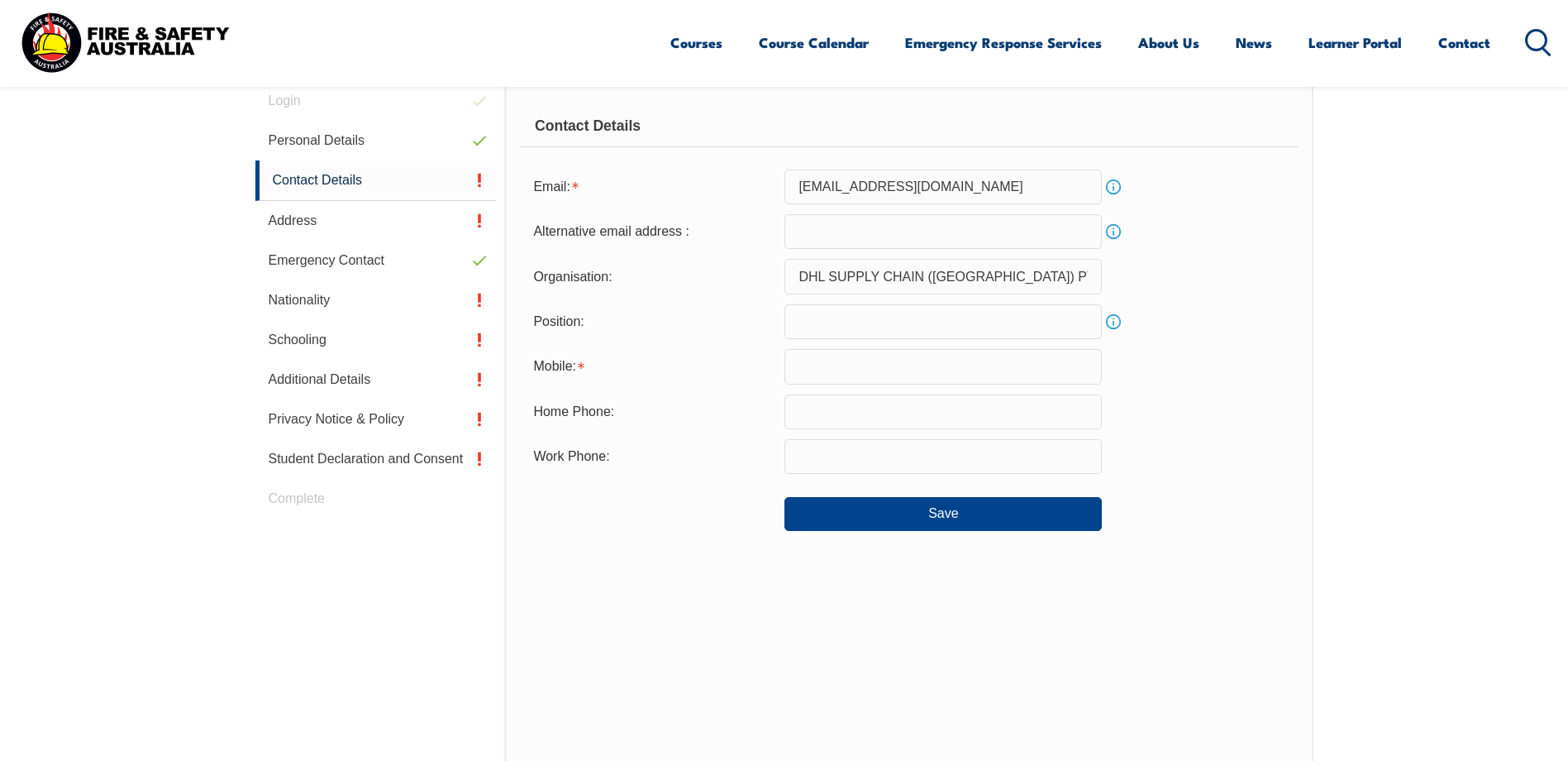
scroll to position [451, 0]
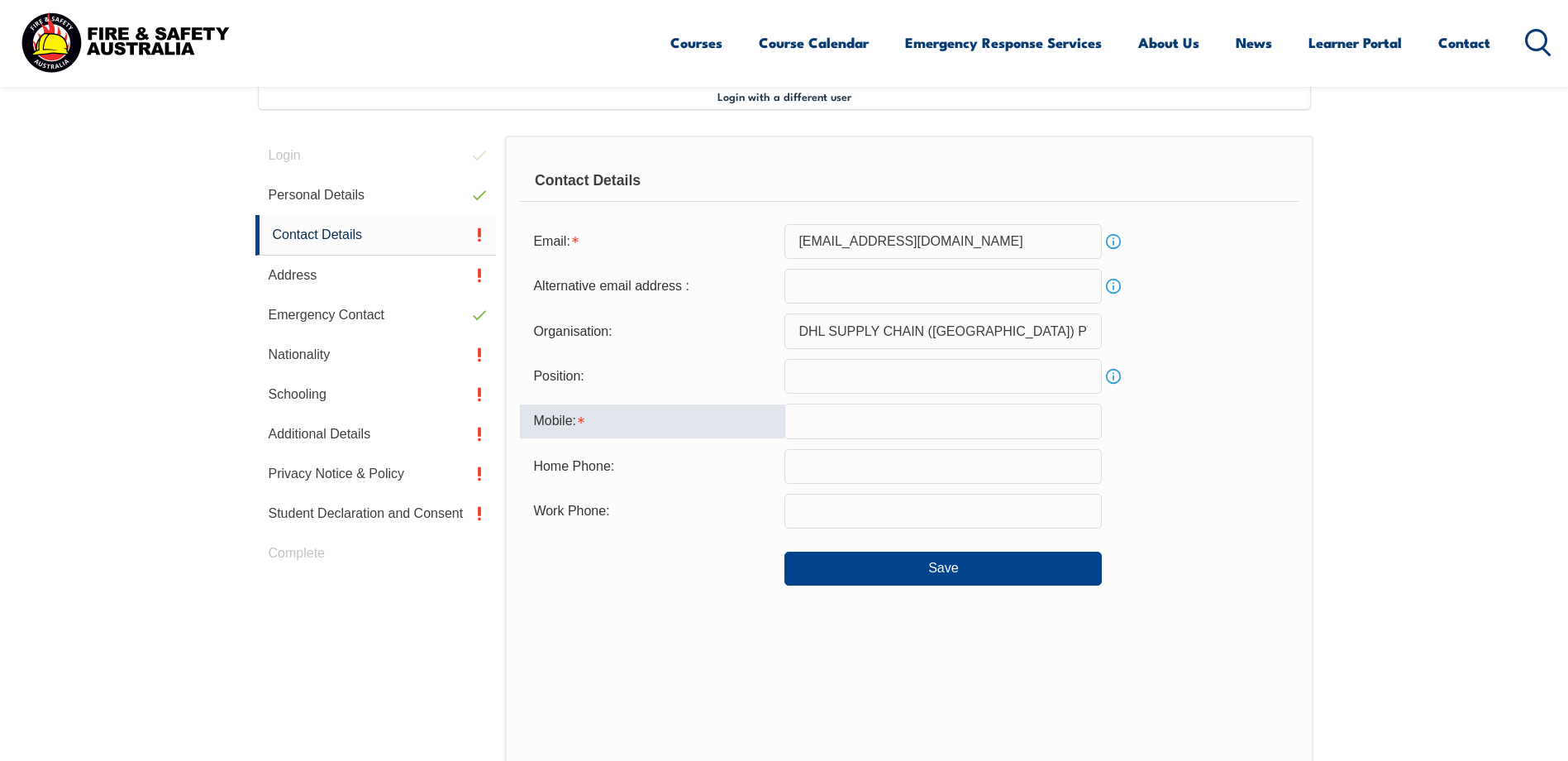
click at [918, 424] on input "text" at bounding box center [942, 420] width 317 height 35
type input "0421902993"
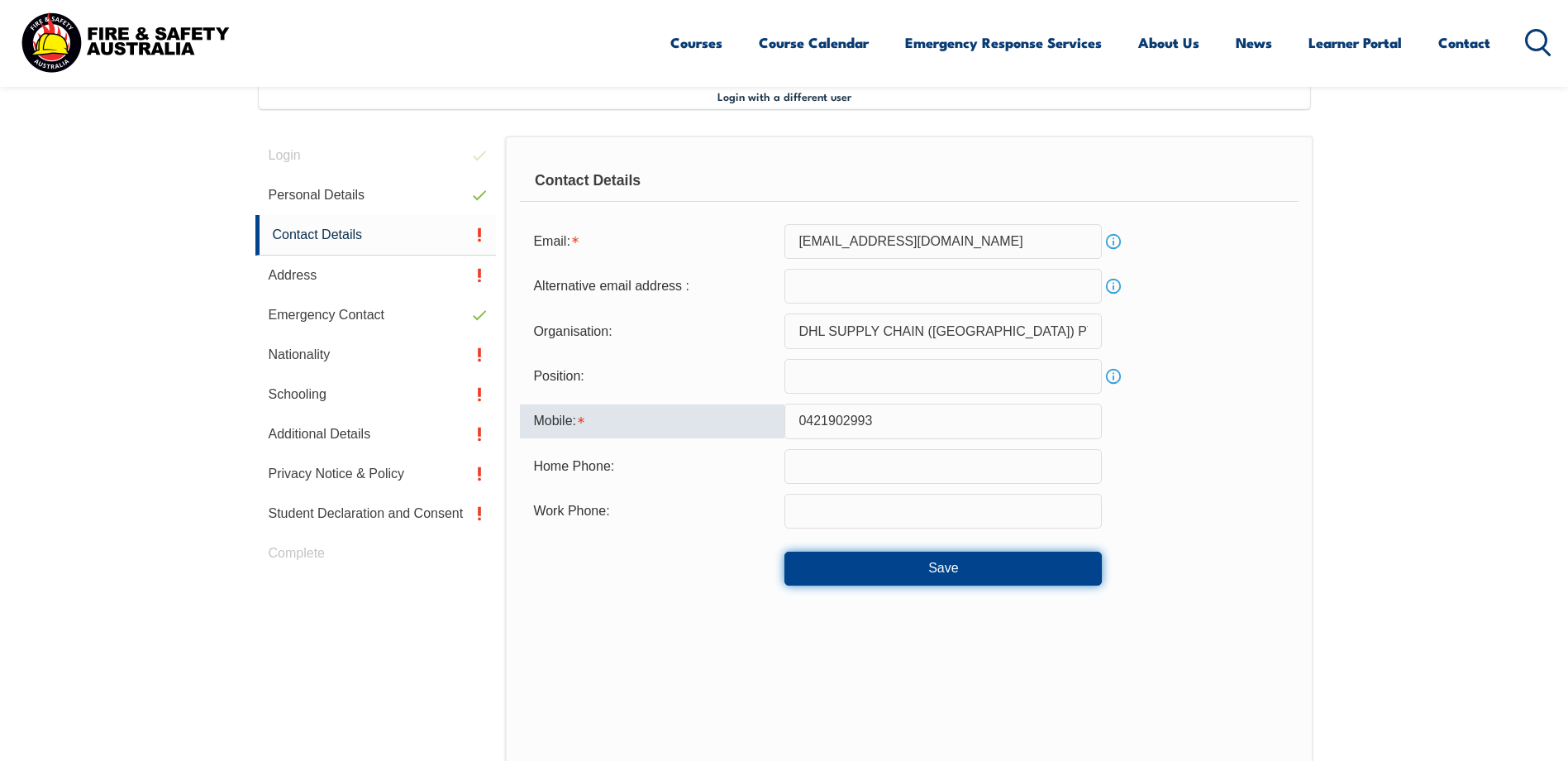
click at [937, 572] on button "Save" at bounding box center [942, 568] width 317 height 33
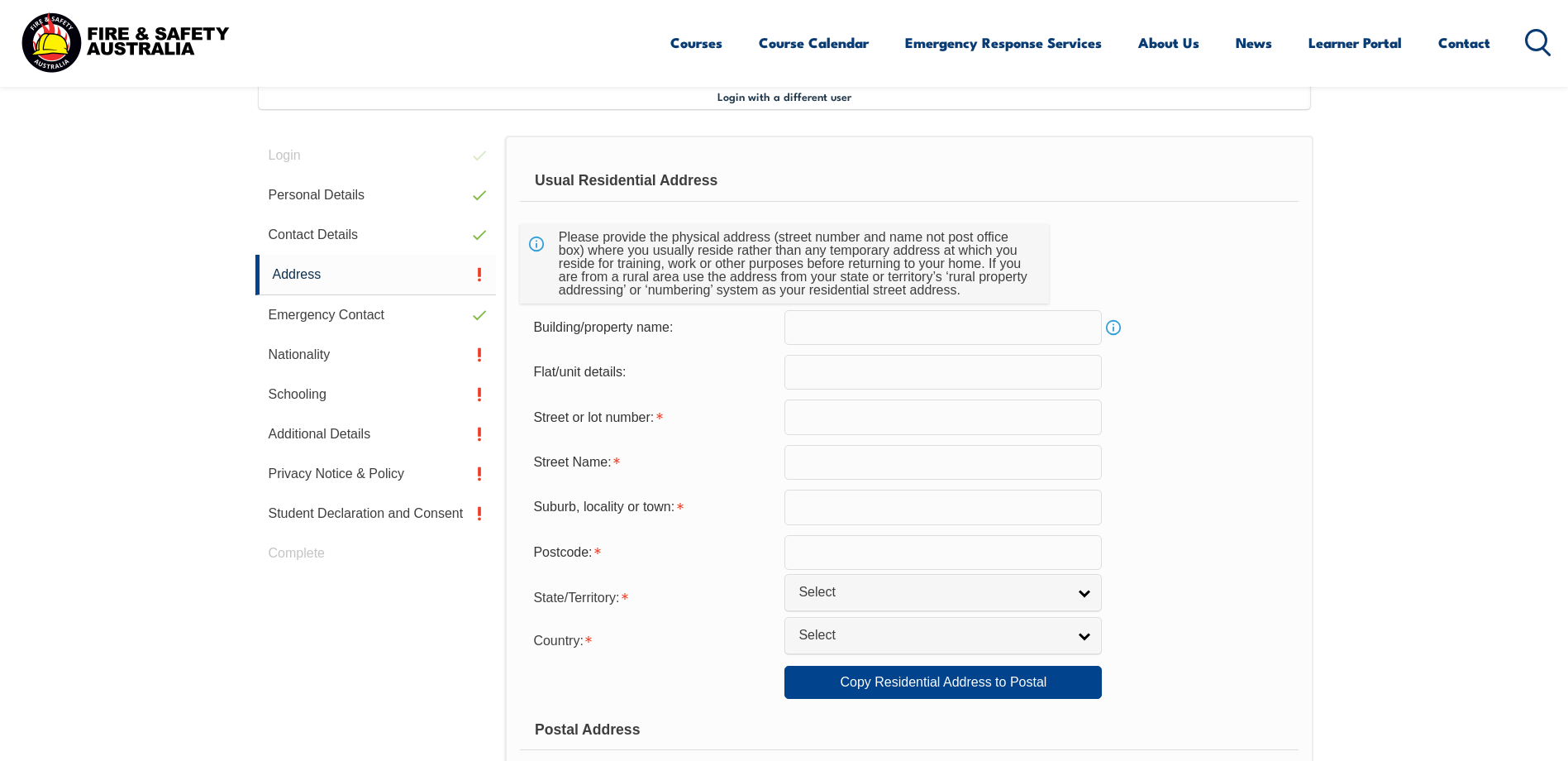
click at [817, 409] on input "text" at bounding box center [942, 417] width 317 height 35
type input "31-33"
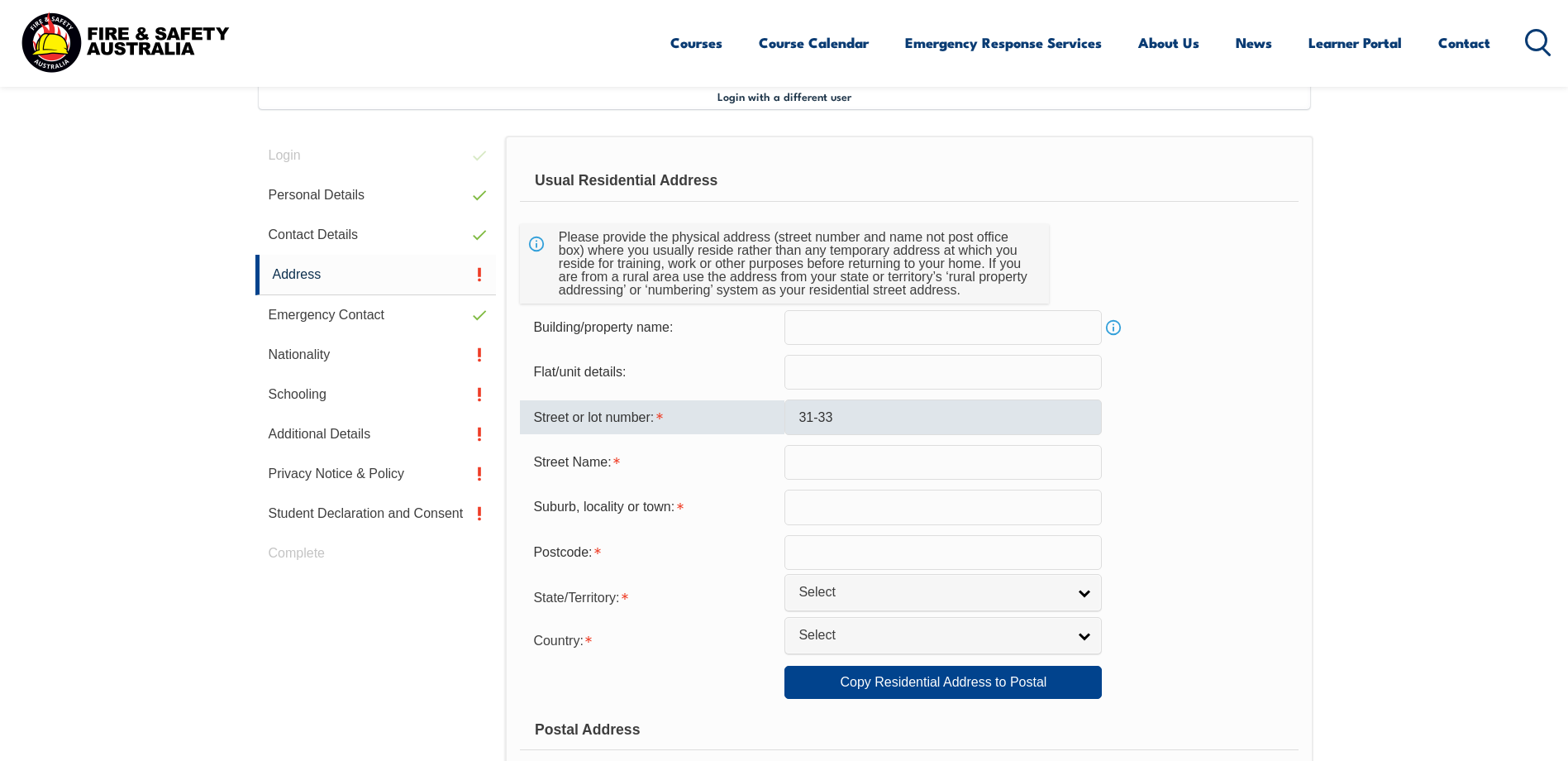
type input "Unit 4"
type input "[GEOGRAPHIC_DATA]"
type input "Ingleburn"
type input "2565"
select select "[GEOGRAPHIC_DATA]"
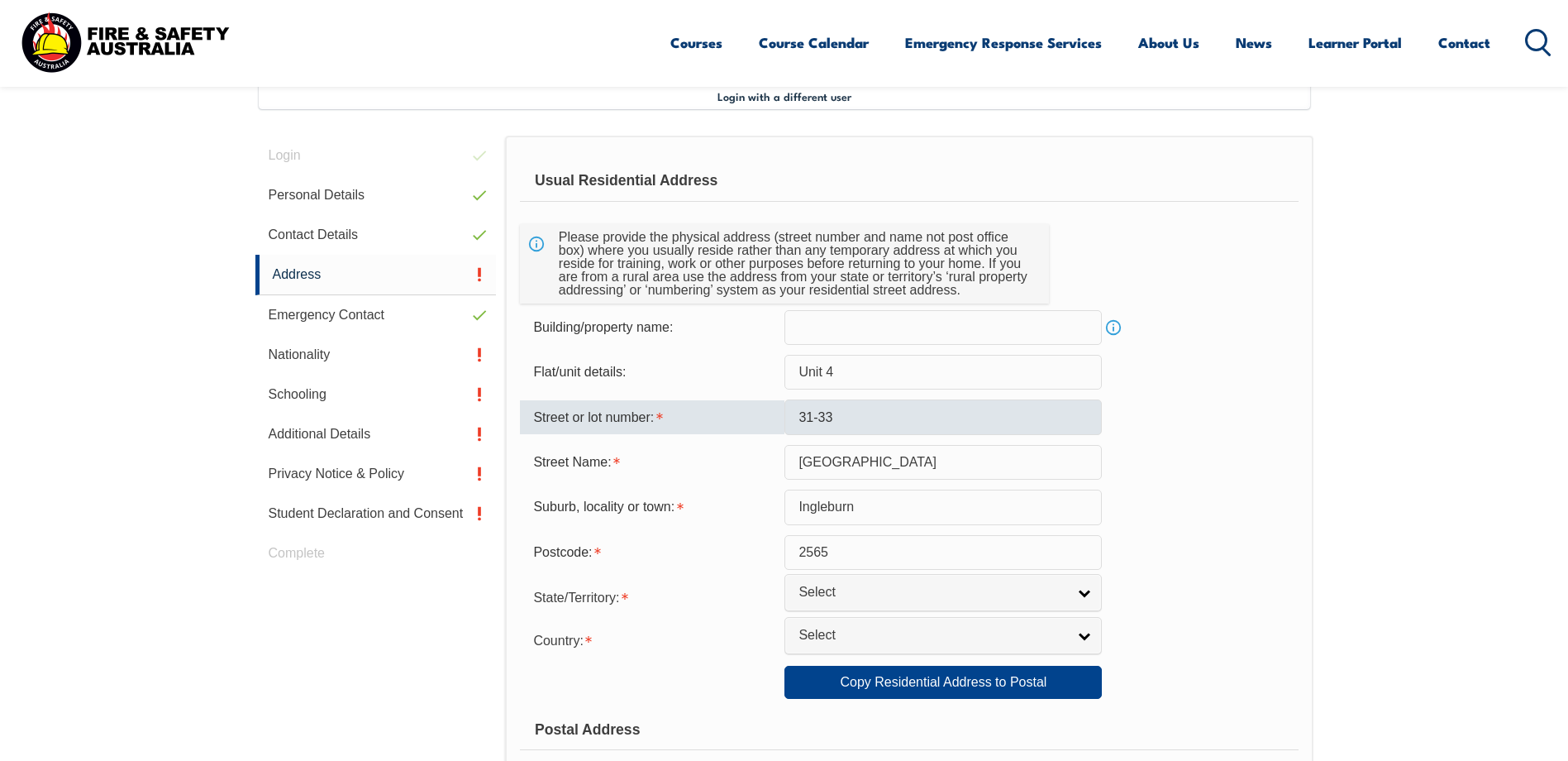
select select "1101"
type input "Unit 4"
type input "31-33"
type input "[GEOGRAPHIC_DATA]"
type input "Ingleburn"
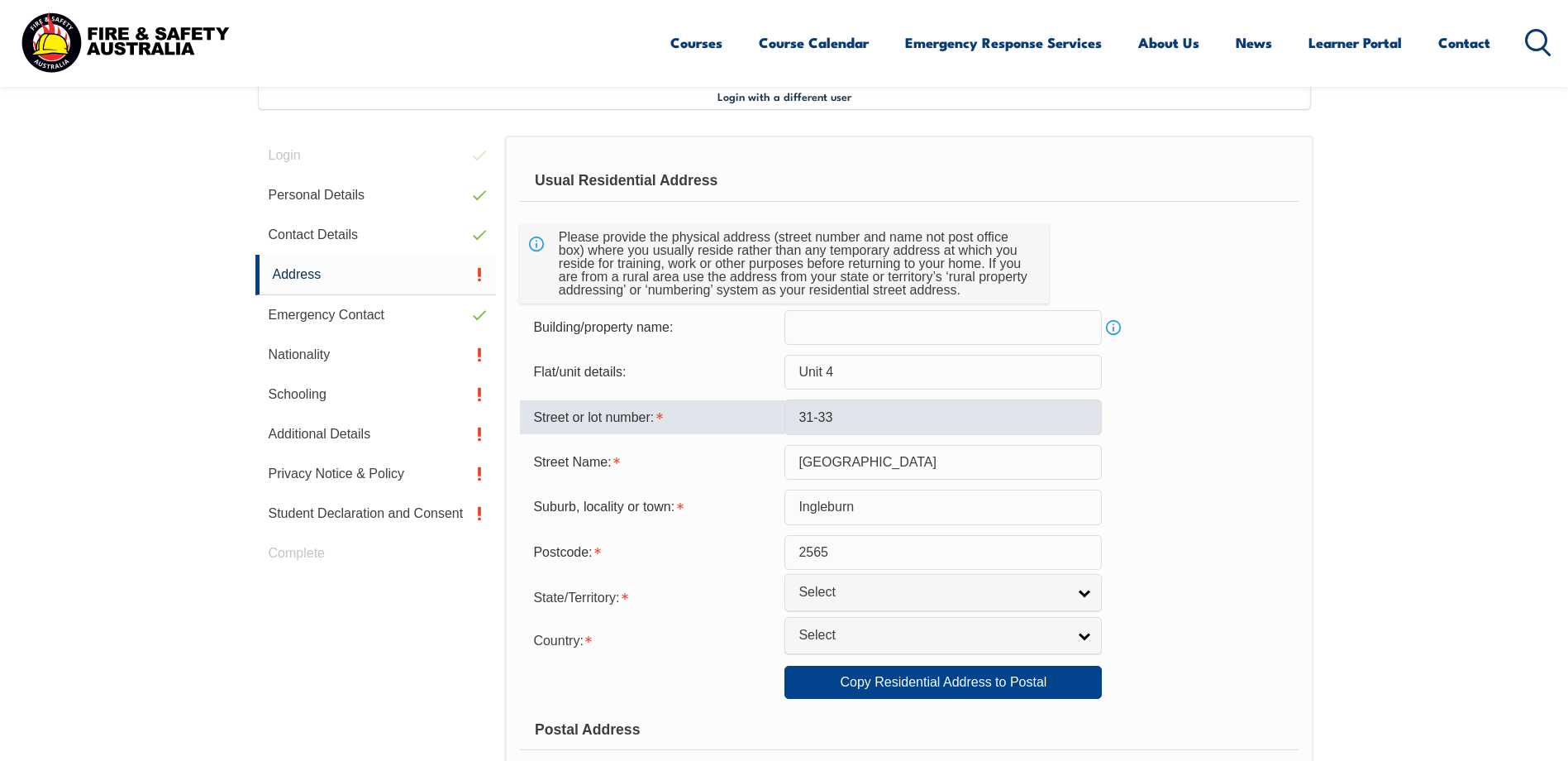
select select "[GEOGRAPHIC_DATA]"
type input "2565"
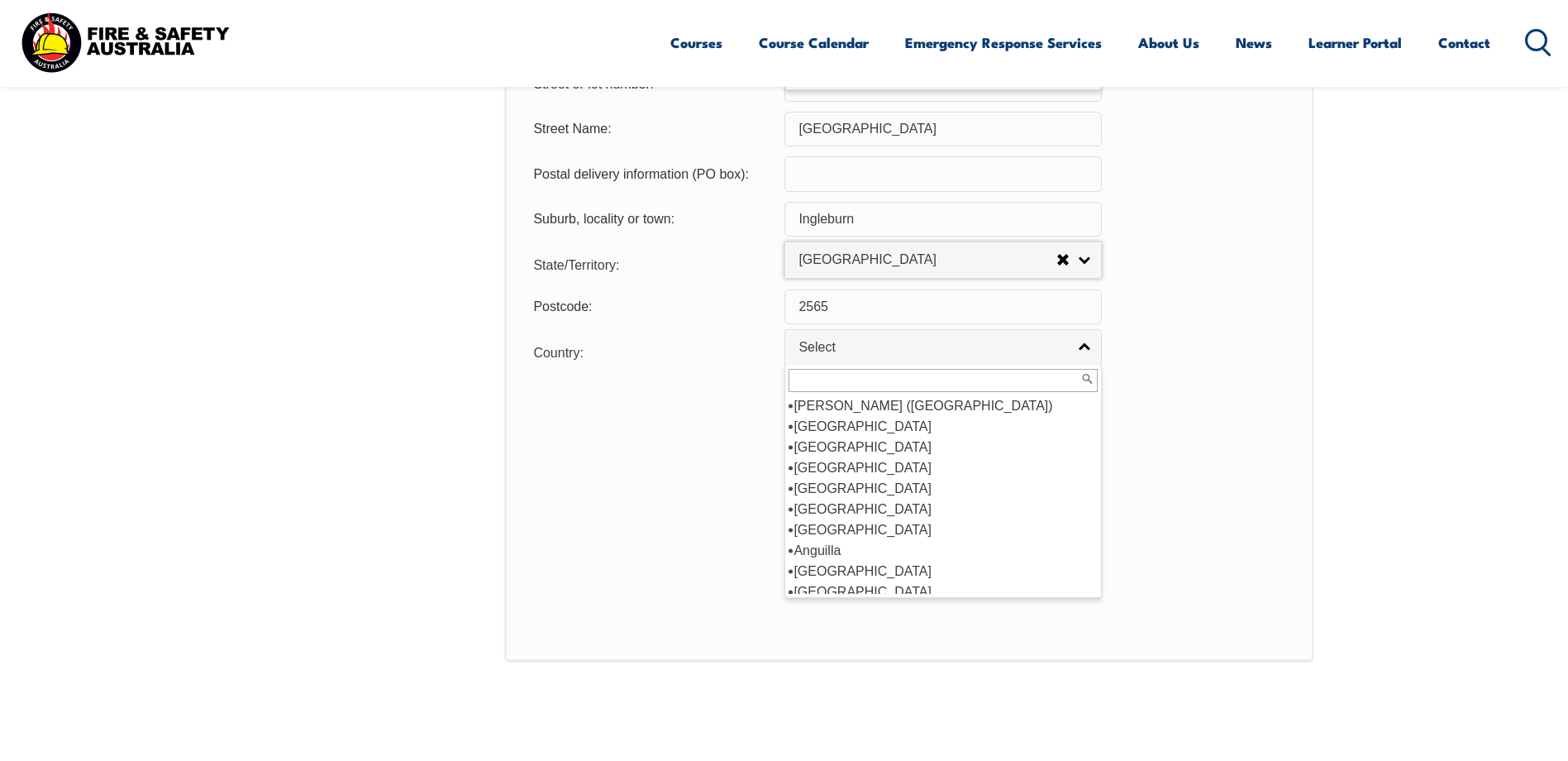
scroll to position [165, 0]
select select "3101"
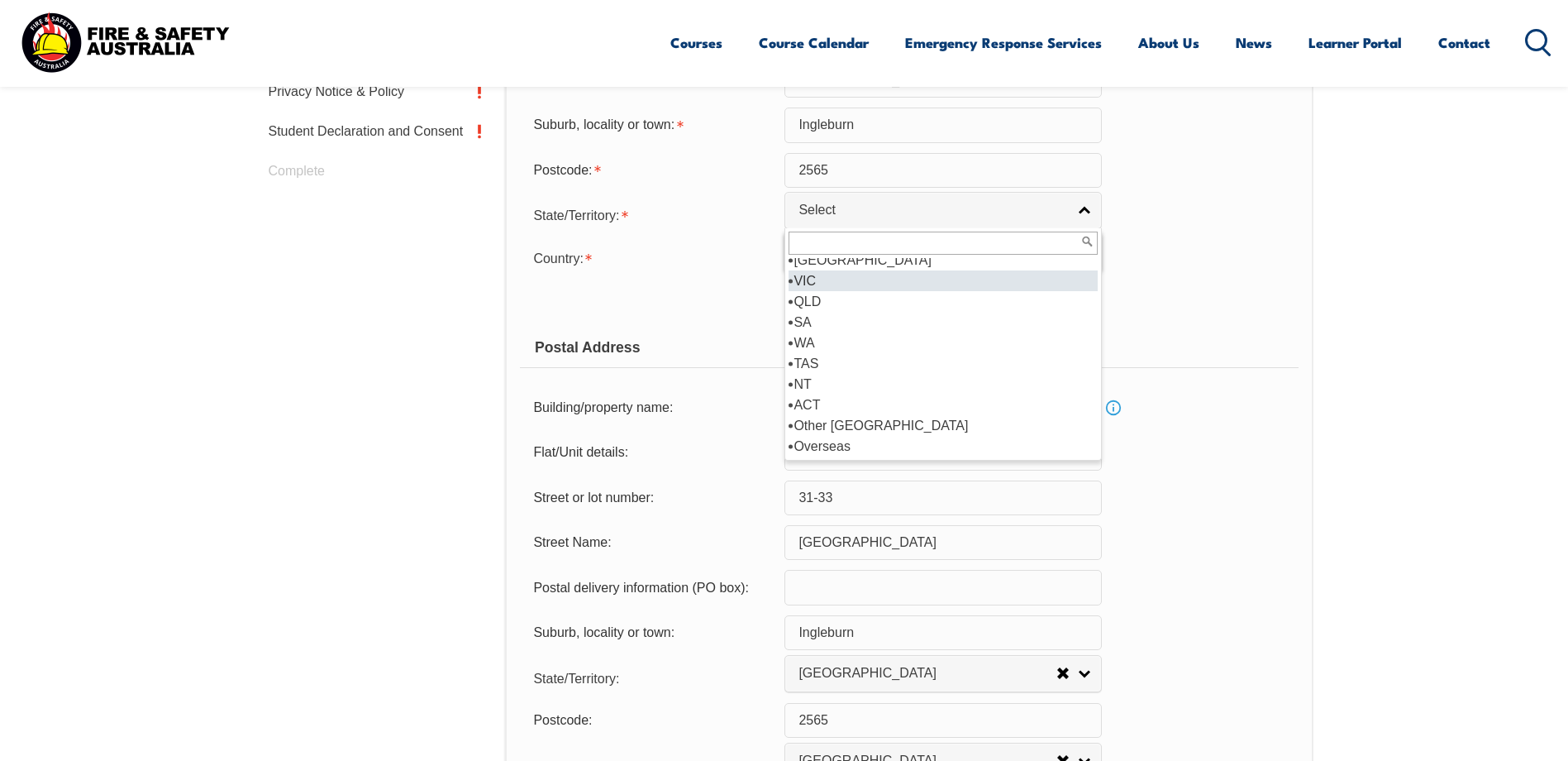
scroll to position [0, 0]
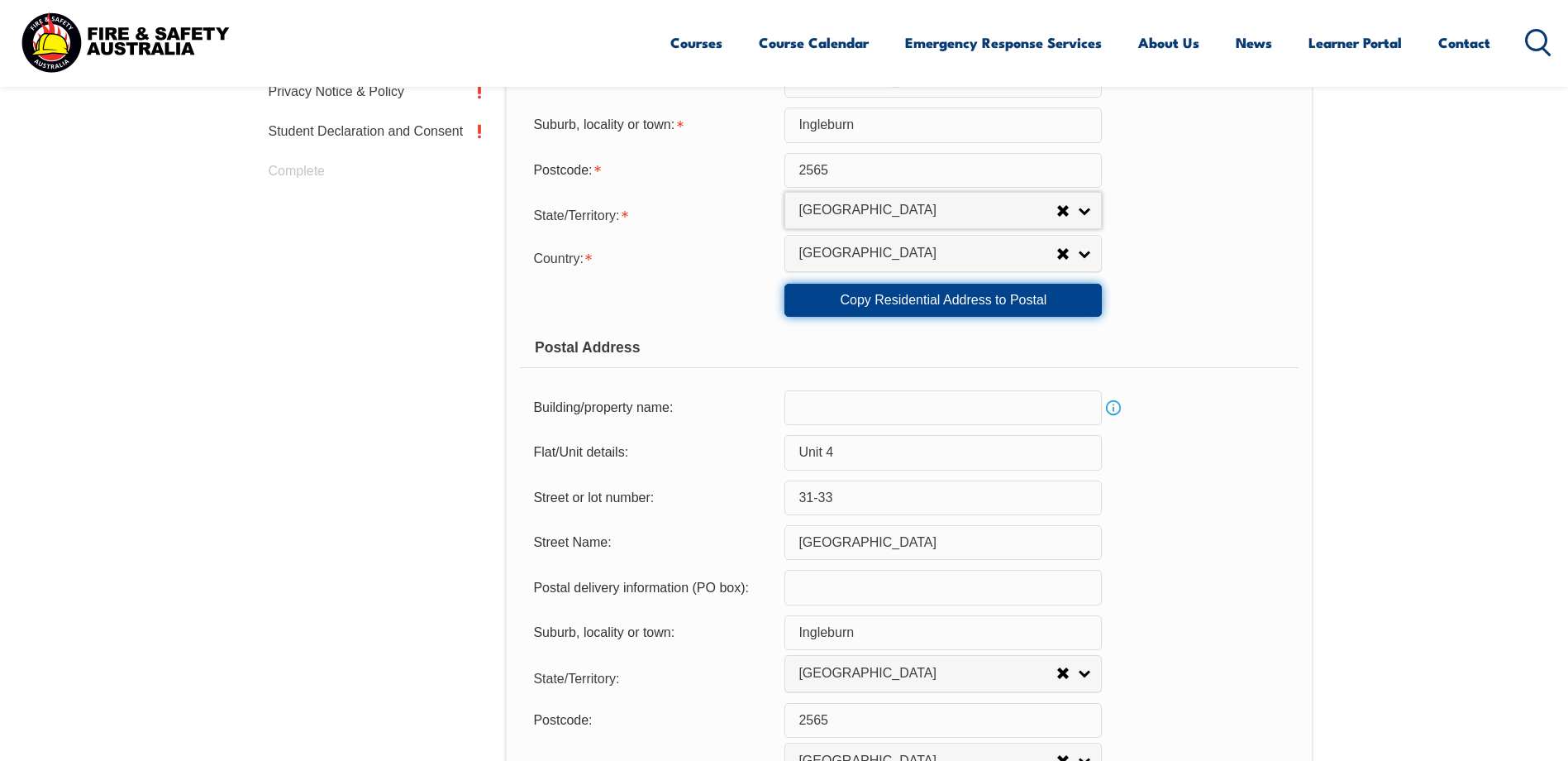
click at [993, 296] on link "Copy Residential Address to Postal" at bounding box center [942, 300] width 317 height 33
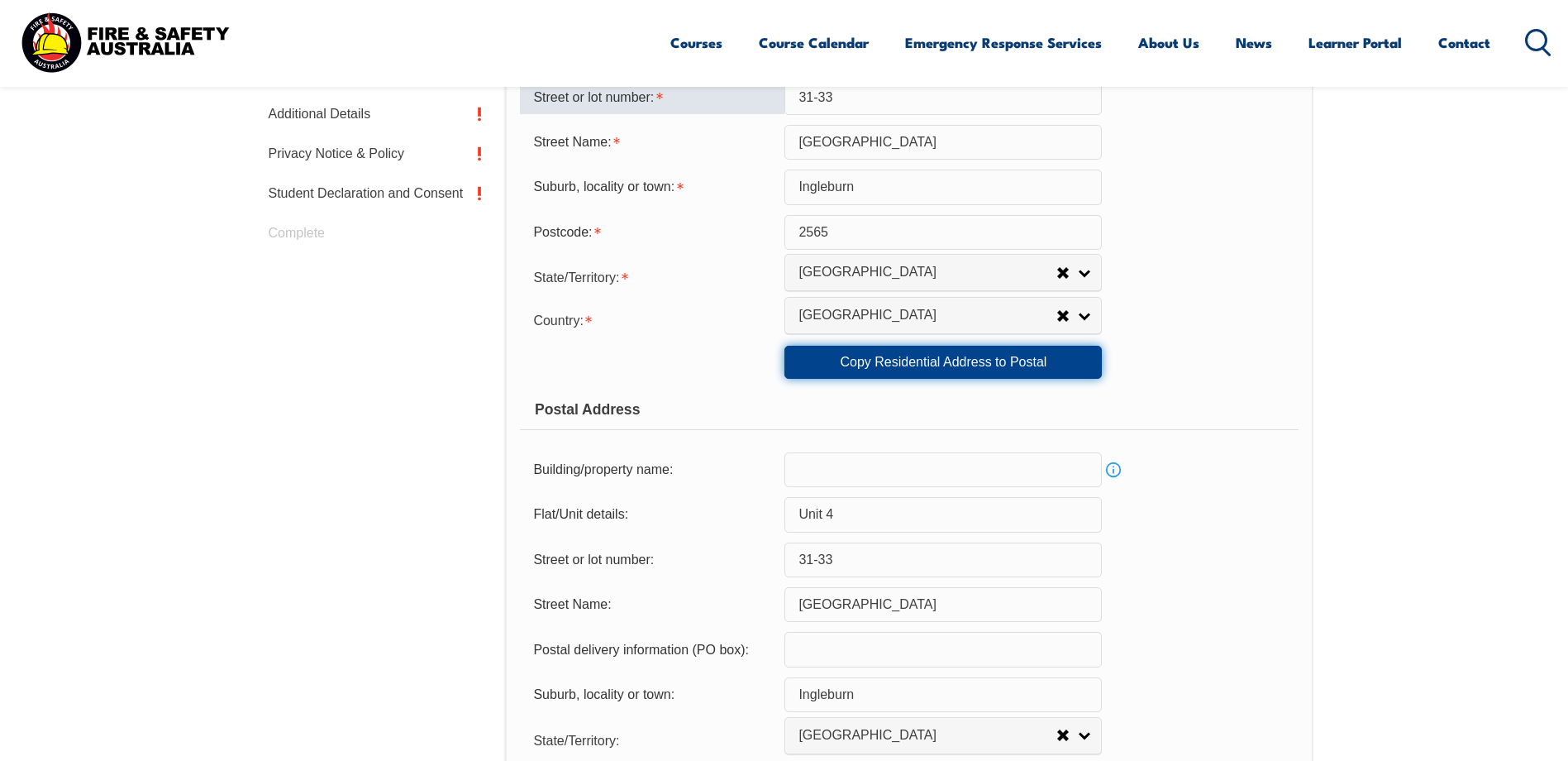
scroll to position [833, 0]
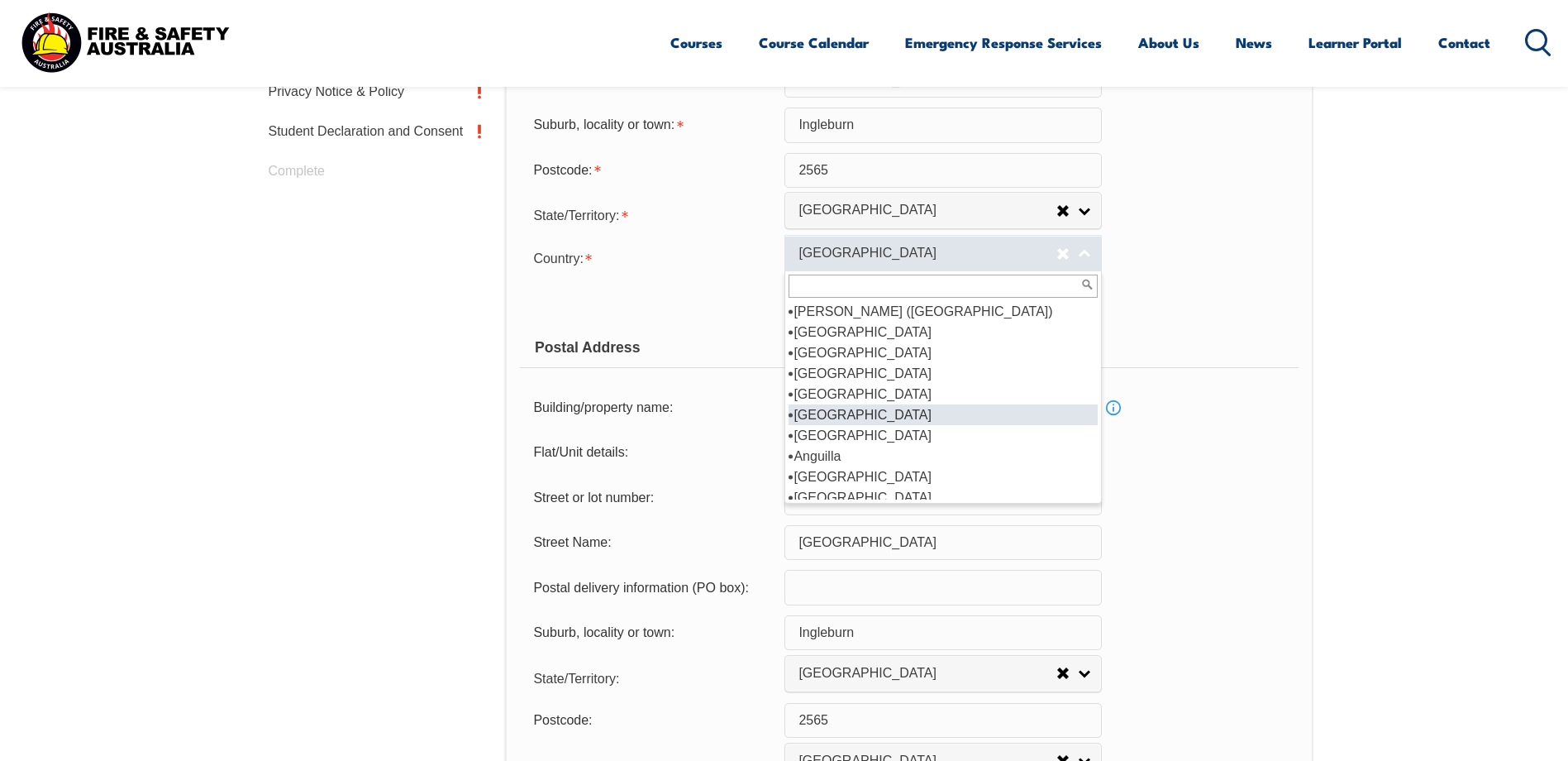
click at [1088, 257] on link "[GEOGRAPHIC_DATA]" at bounding box center [942, 252] width 317 height 37
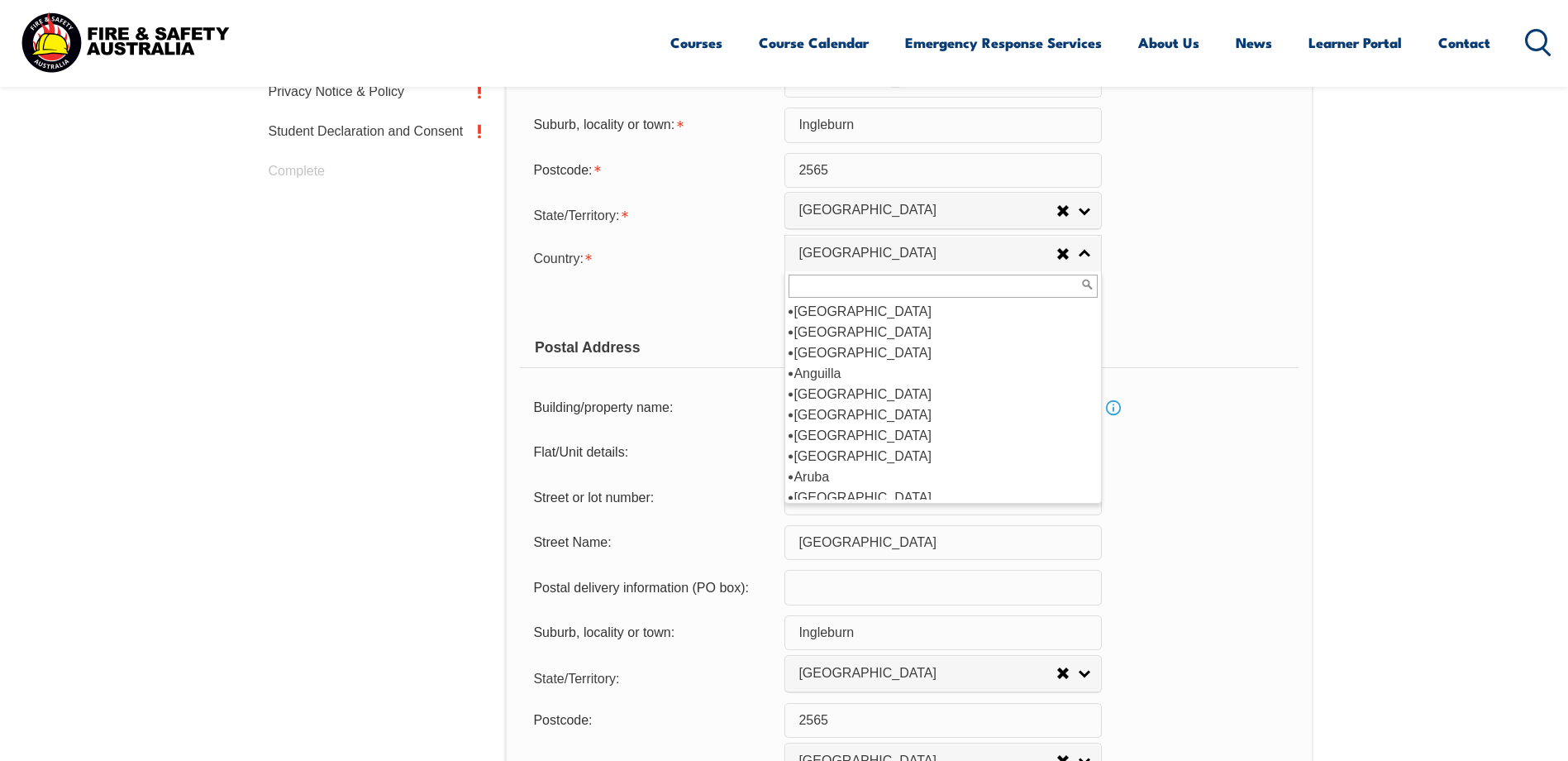
scroll to position [165, 0]
click at [831, 413] on li "[GEOGRAPHIC_DATA]" at bounding box center [943, 414] width 309 height 21
select select "1101"
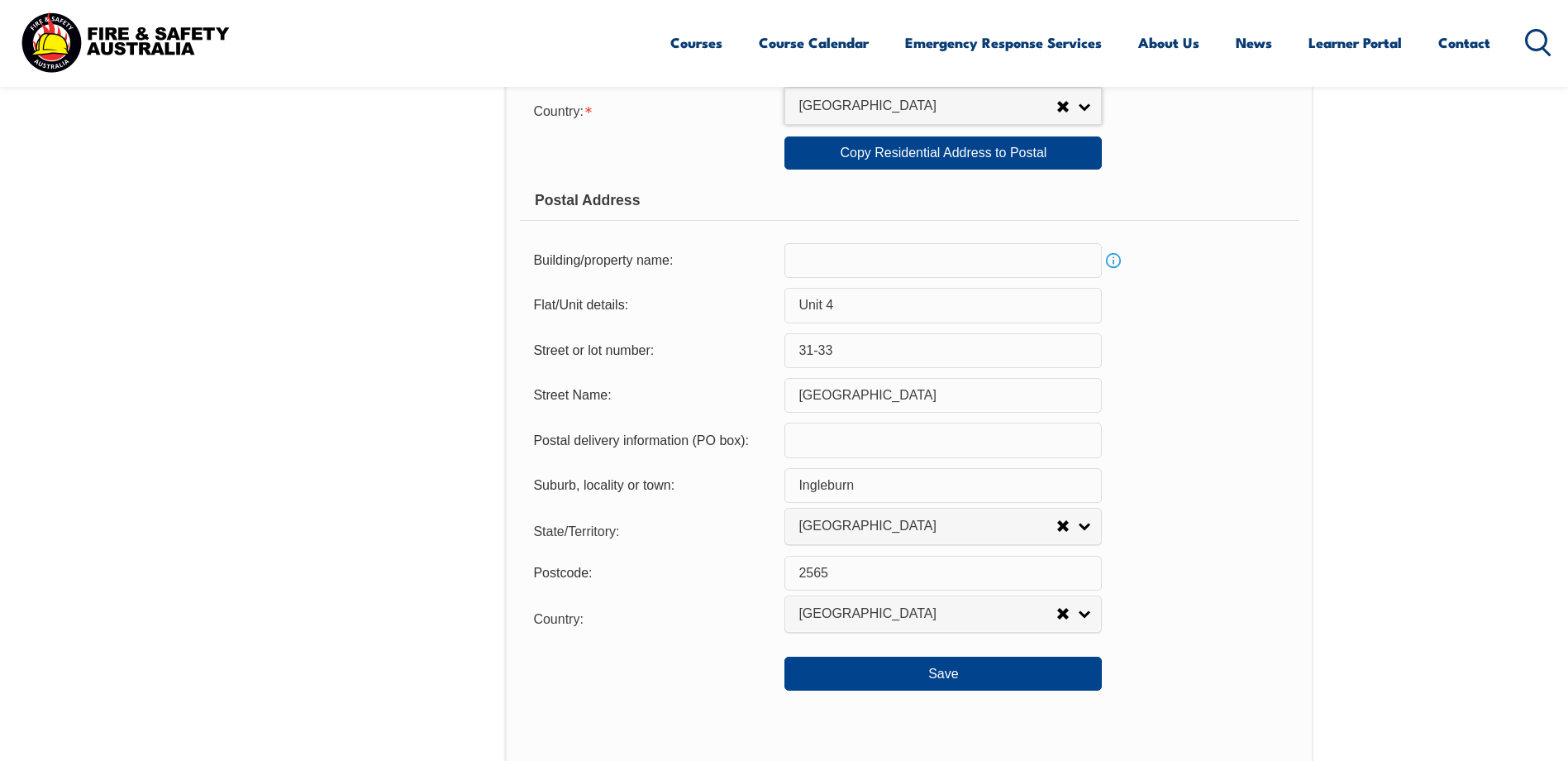
scroll to position [998, 0]
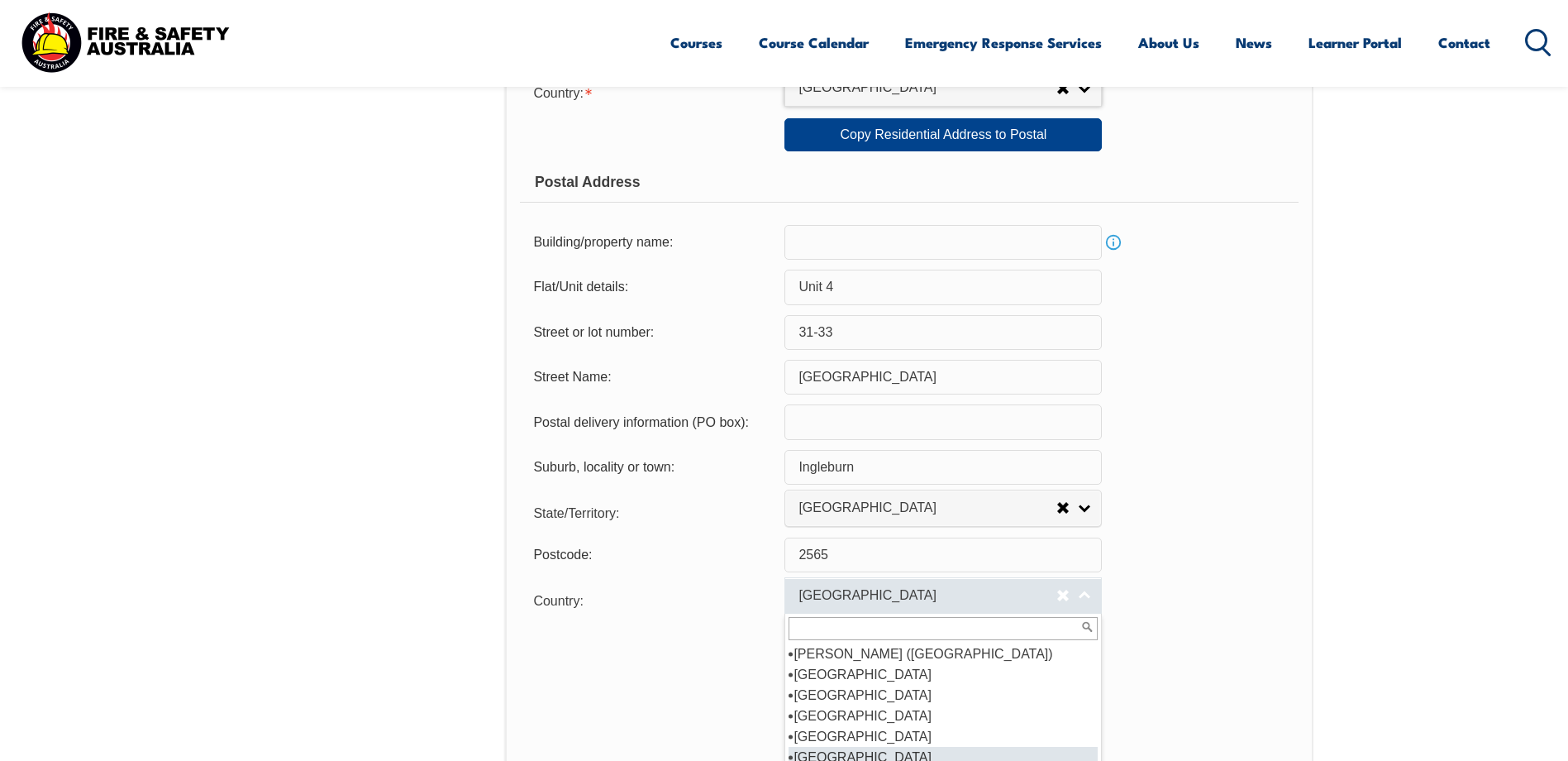
click at [1082, 597] on link "[GEOGRAPHIC_DATA]" at bounding box center [942, 595] width 317 height 37
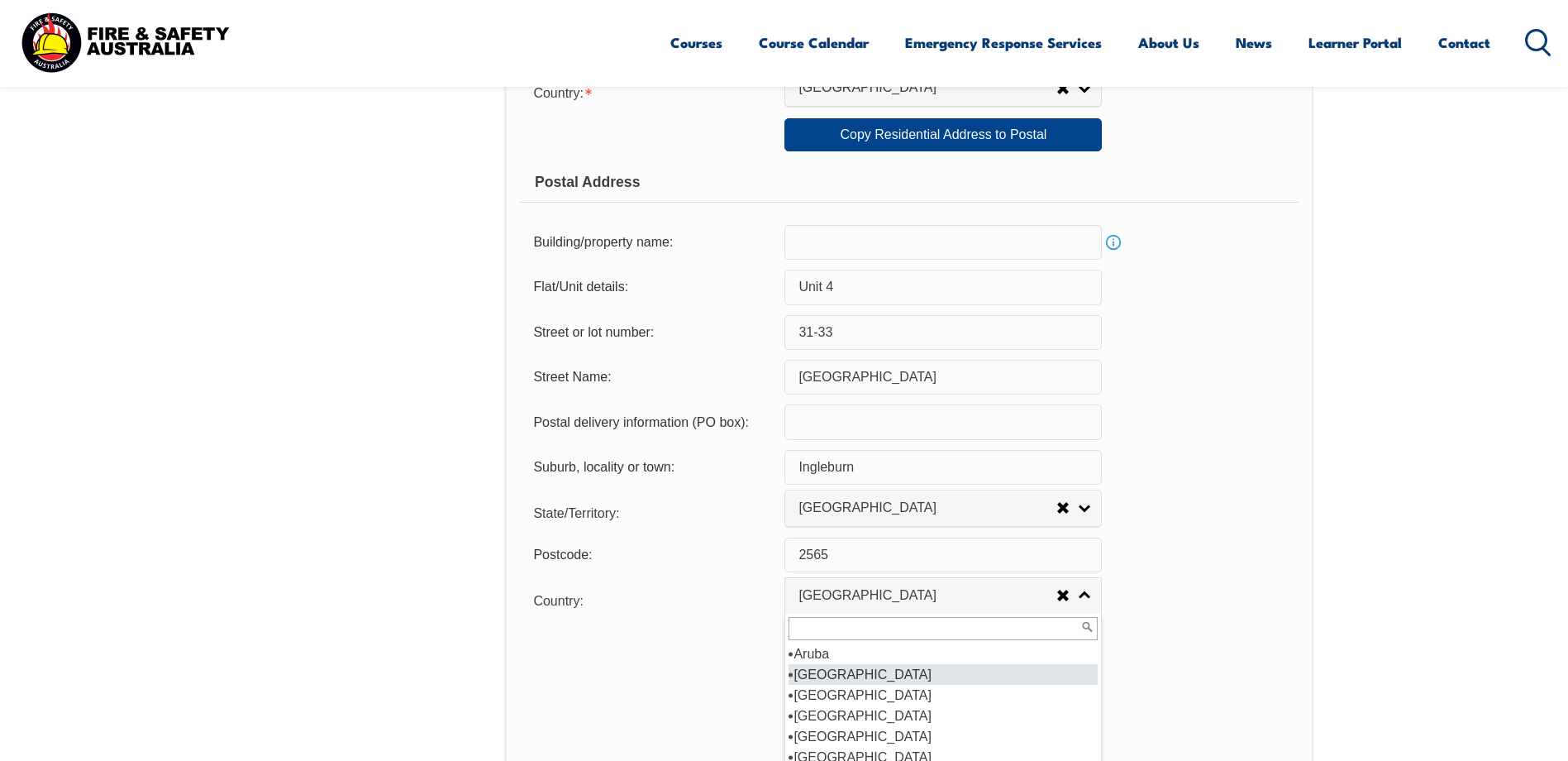
click at [844, 675] on li "[GEOGRAPHIC_DATA]" at bounding box center [943, 674] width 309 height 21
select select "1101"
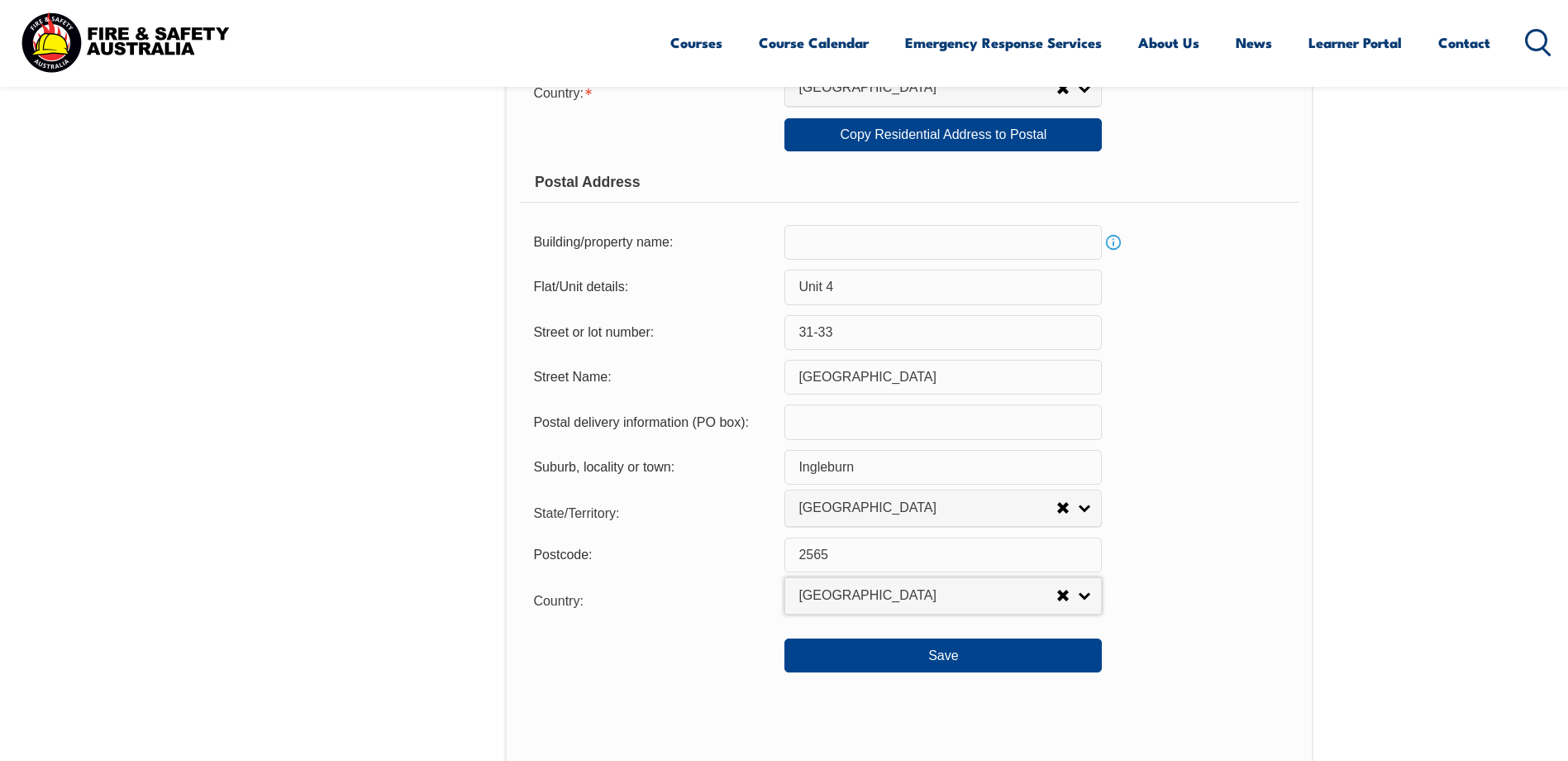
click at [1264, 536] on form "Usual Residential Address Please provide the physical address (street number an…" at bounding box center [909, 142] width 778 height 1059
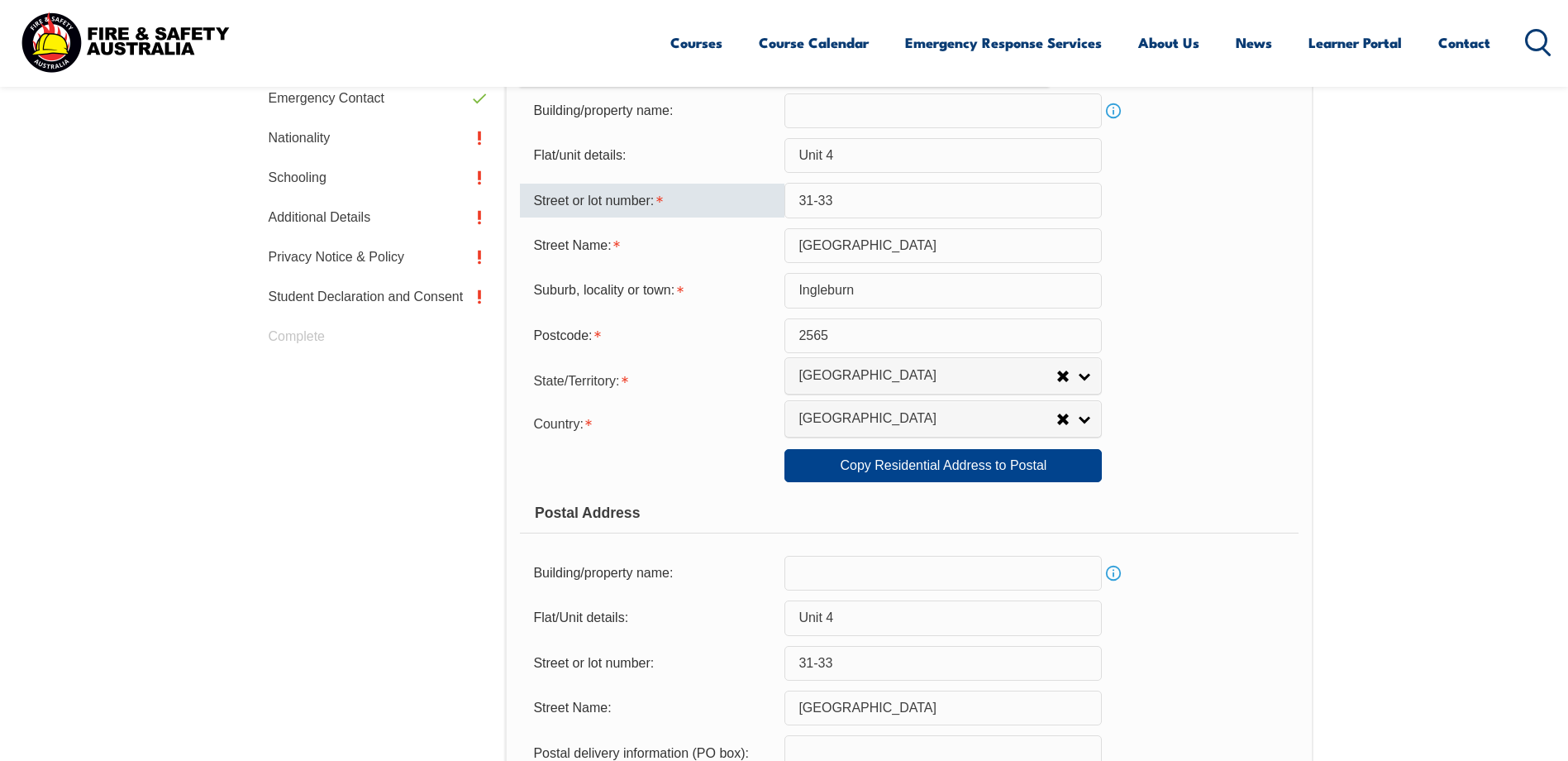
scroll to position [1081, 0]
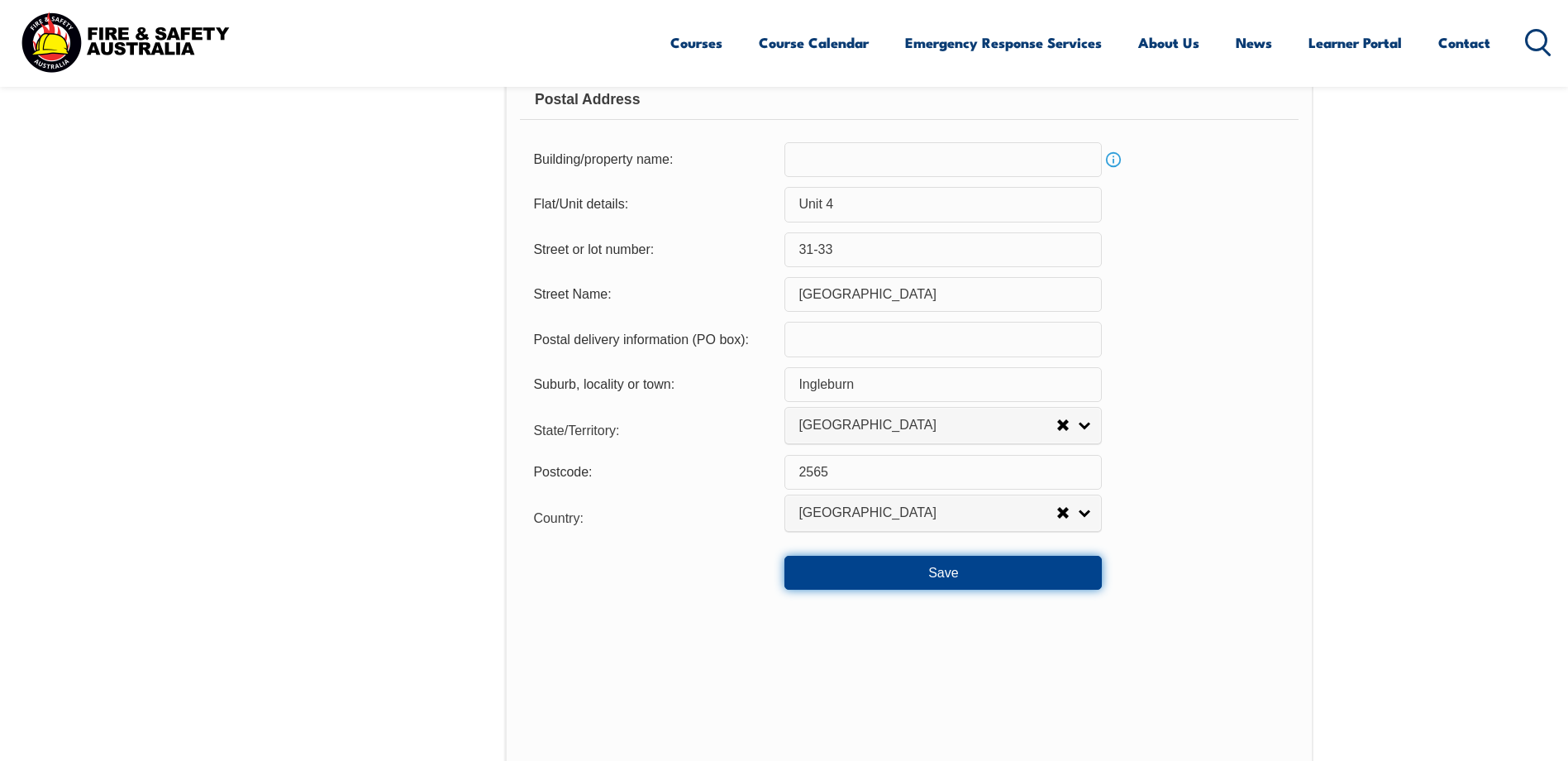
click at [959, 568] on button "Save" at bounding box center [942, 571] width 317 height 33
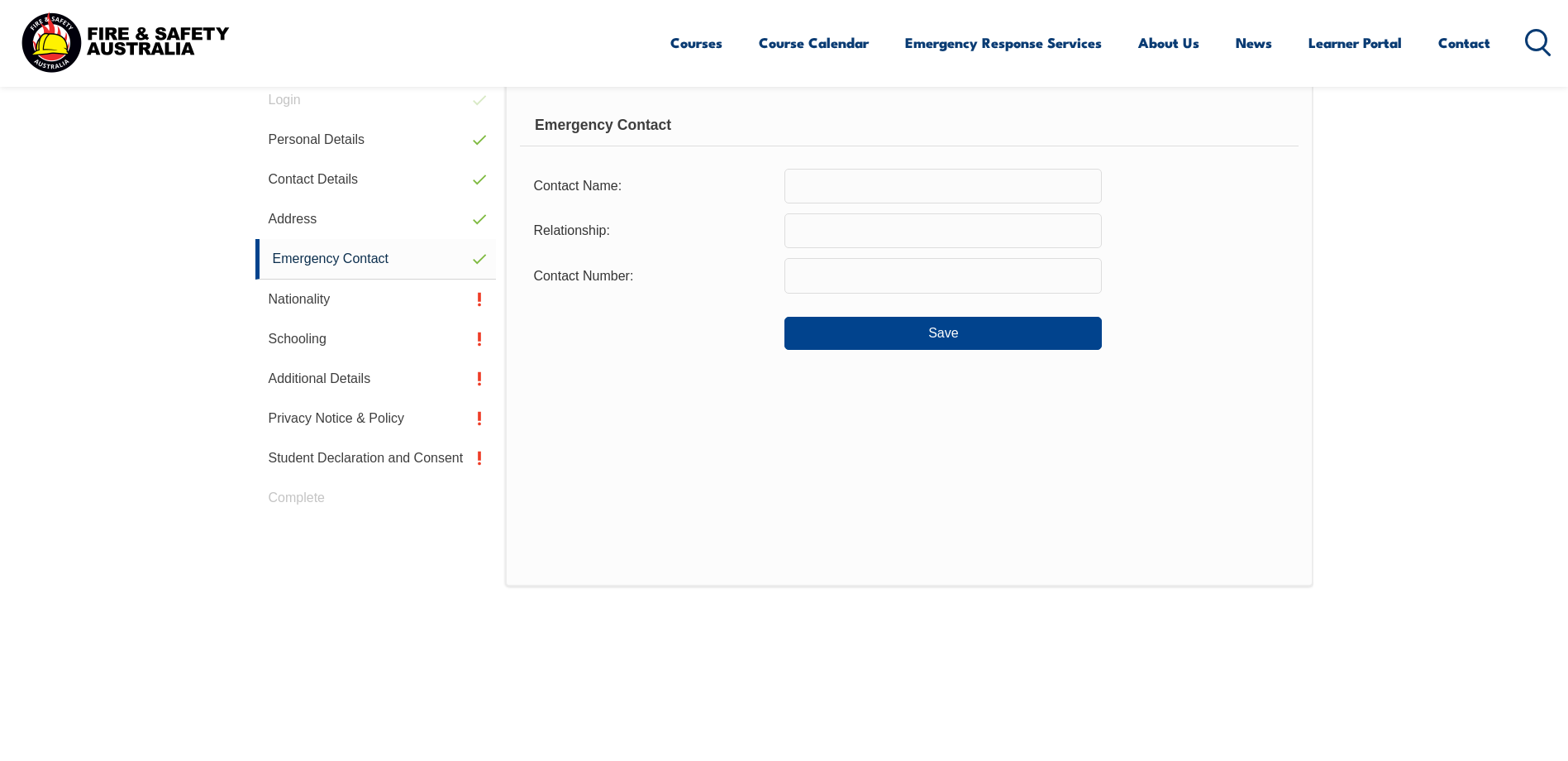
scroll to position [451, 0]
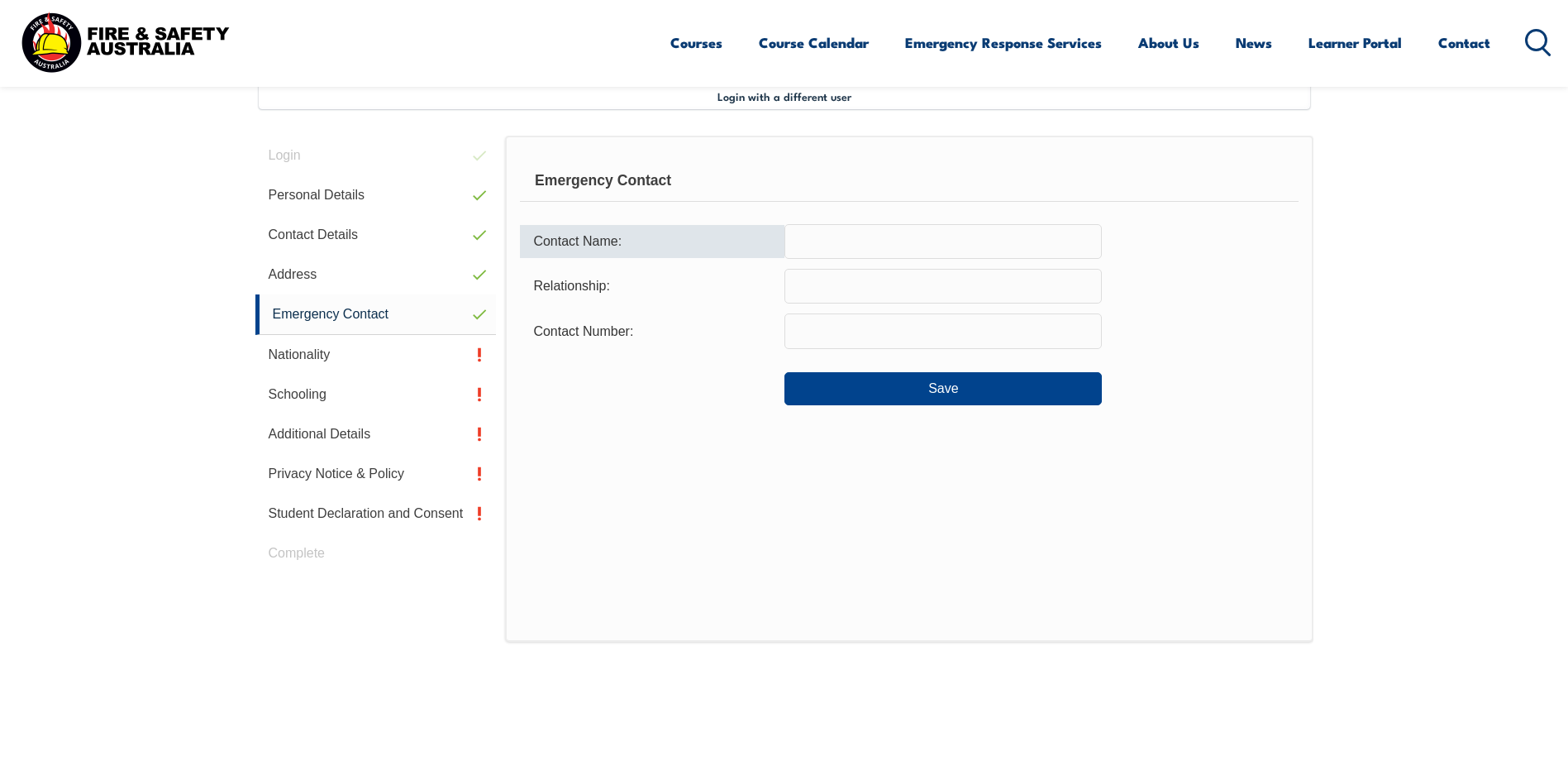
click at [882, 247] on input "text" at bounding box center [942, 241] width 317 height 35
type input "[PERSON_NAME]"
type input "Wife"
type input "0413490583"
click at [937, 394] on button "Save" at bounding box center [942, 388] width 317 height 33
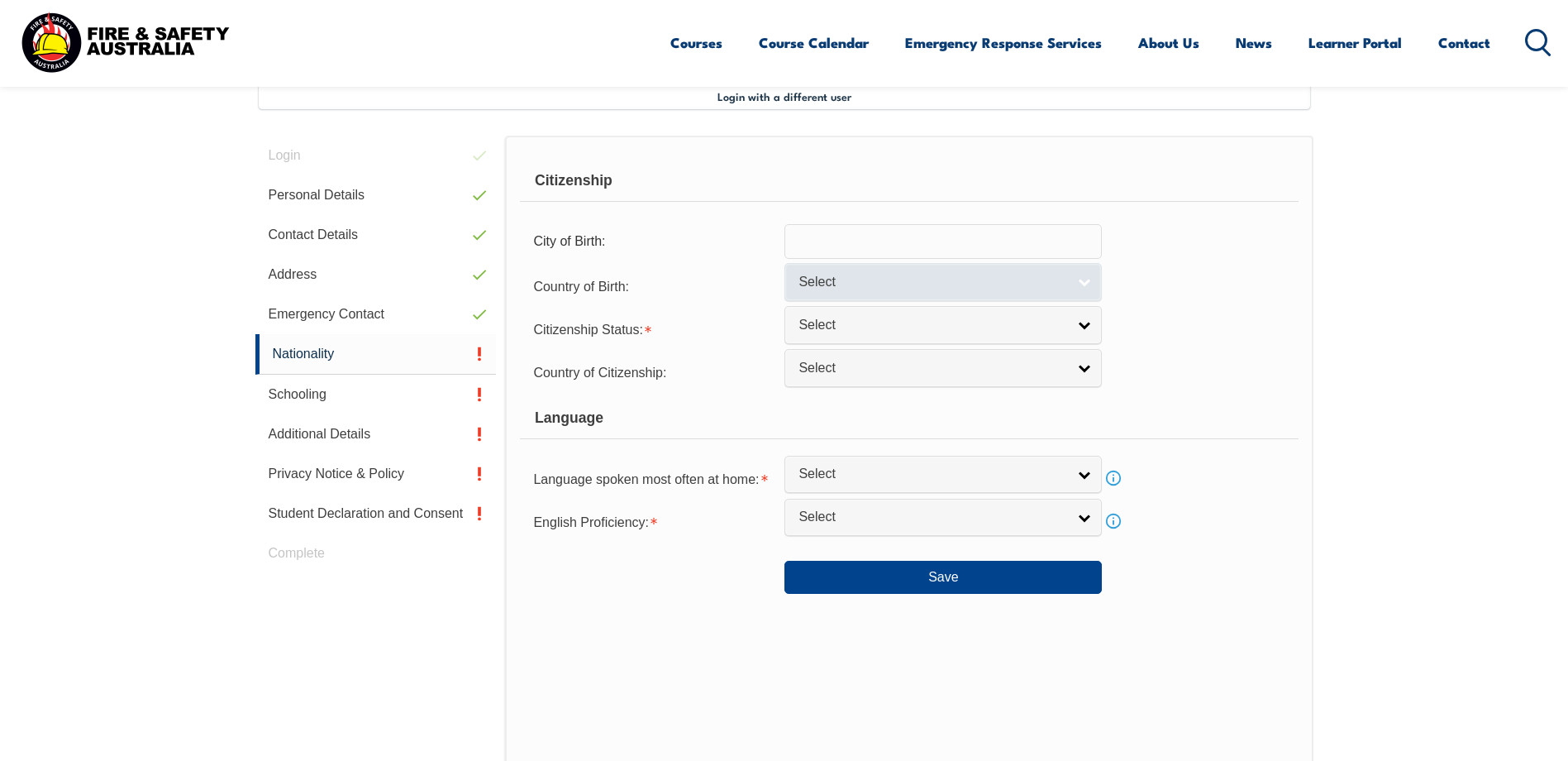
click at [1005, 288] on span "Select" at bounding box center [932, 282] width 268 height 17
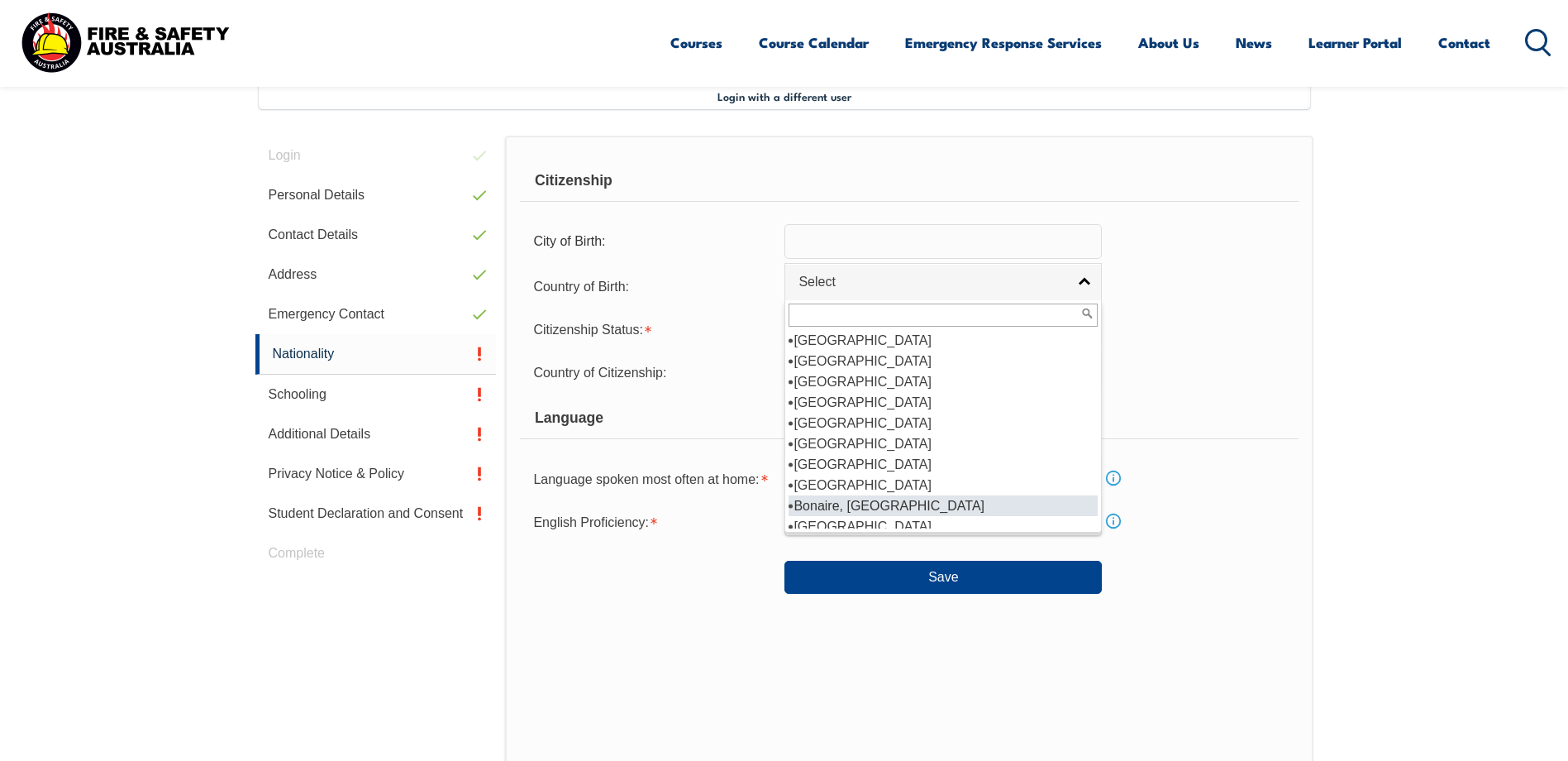
scroll to position [421, 0]
click at [830, 515] on li "[GEOGRAPHIC_DATA]" at bounding box center [943, 518] width 309 height 21
select select "3202"
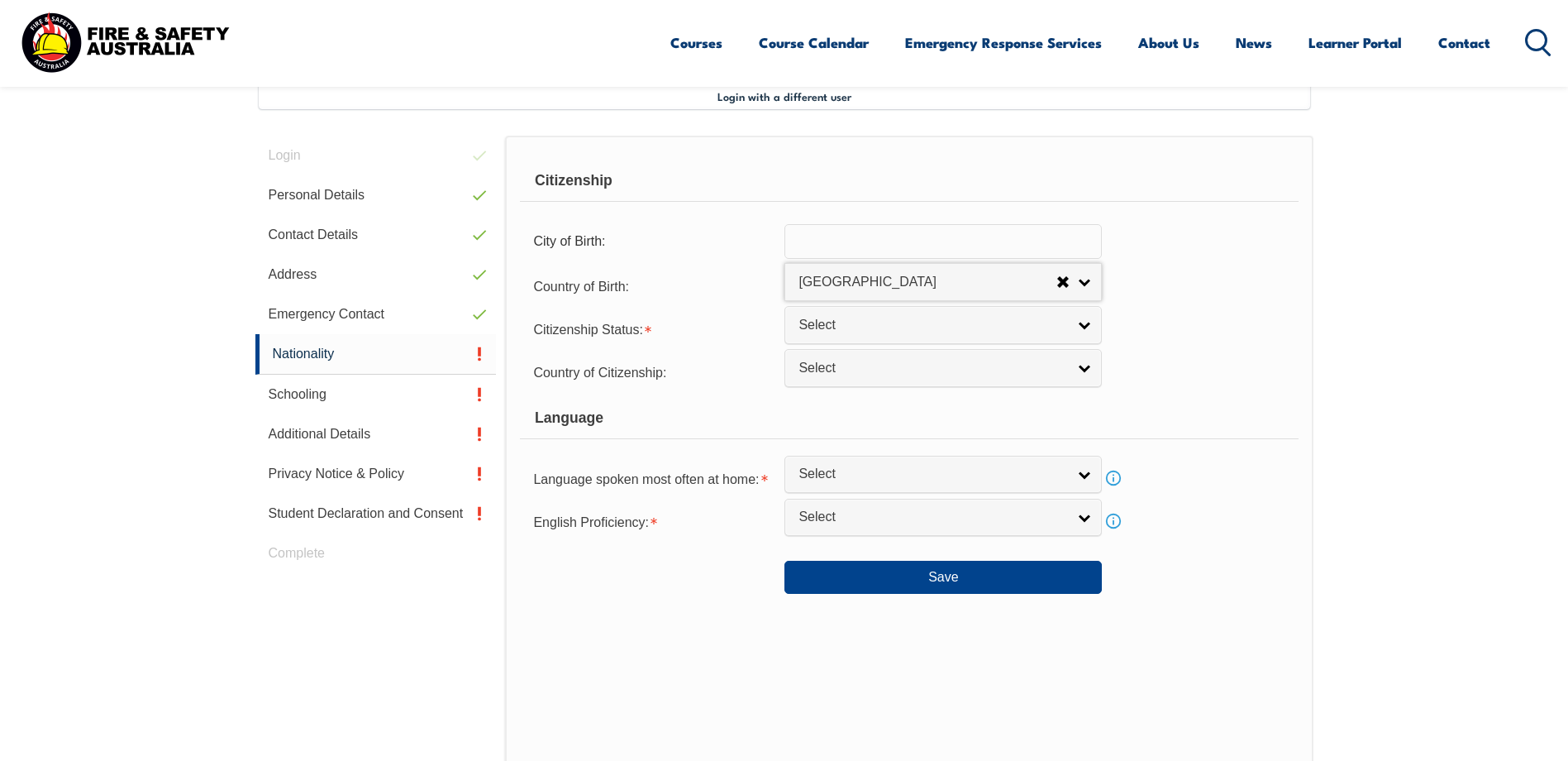
click at [859, 241] on input "text" at bounding box center [942, 241] width 317 height 35
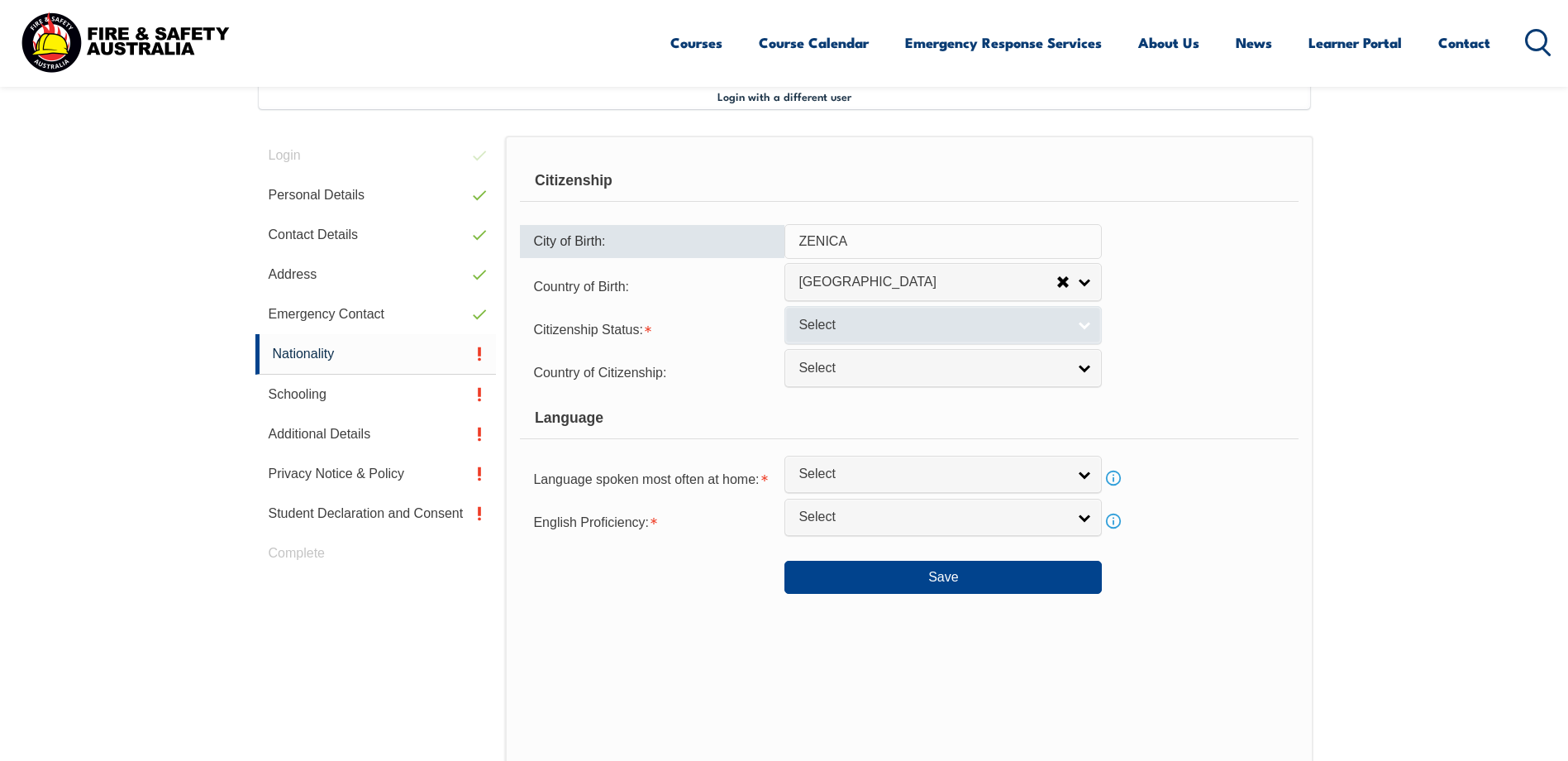
type input "ZENICA"
click at [892, 327] on span "Select" at bounding box center [932, 324] width 268 height 17
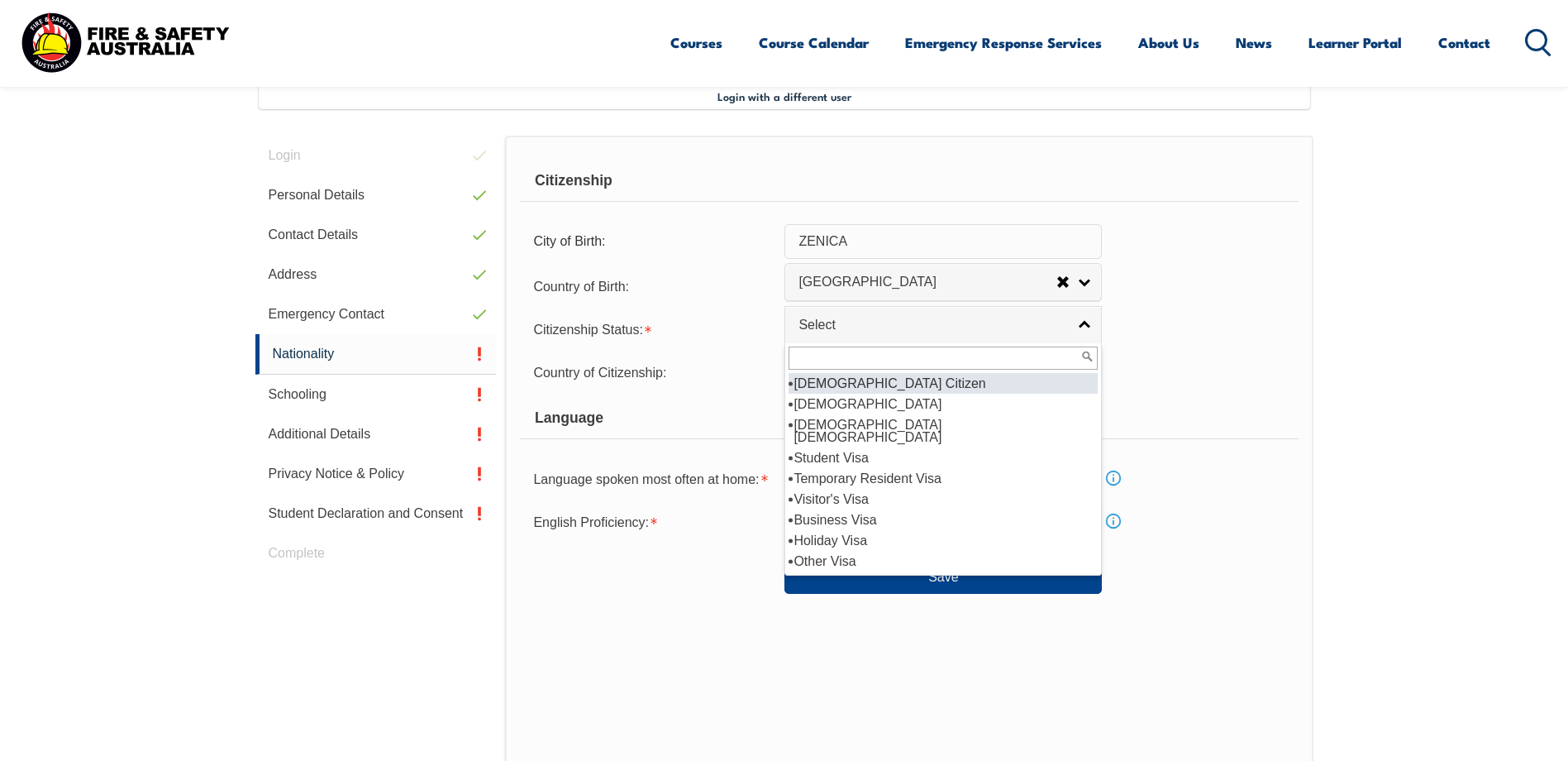
click at [863, 382] on li "[DEMOGRAPHIC_DATA] Citizen" at bounding box center [943, 383] width 309 height 21
select select "1"
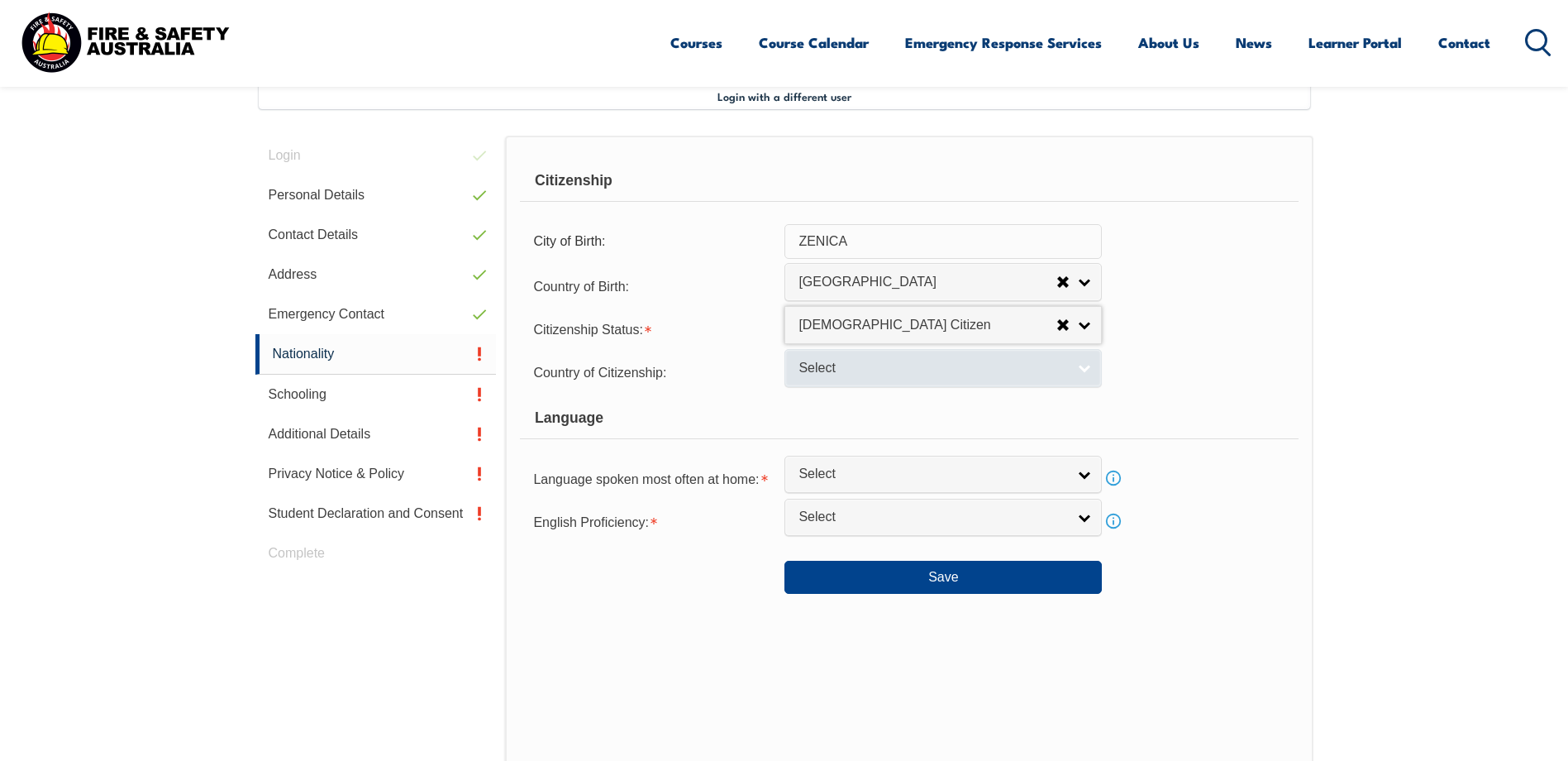
click at [868, 371] on span "Select" at bounding box center [932, 367] width 268 height 17
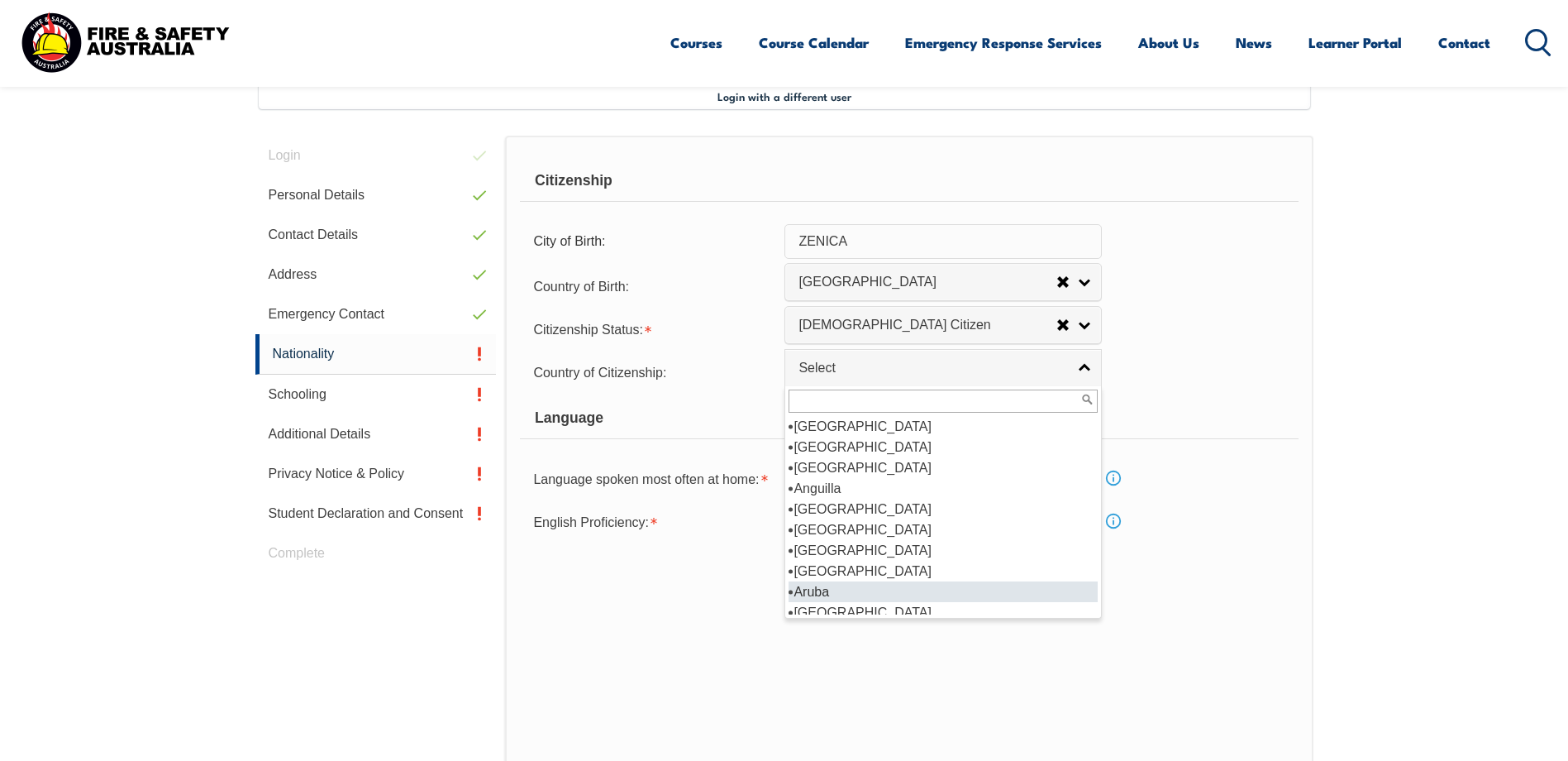
scroll to position [165, 0]
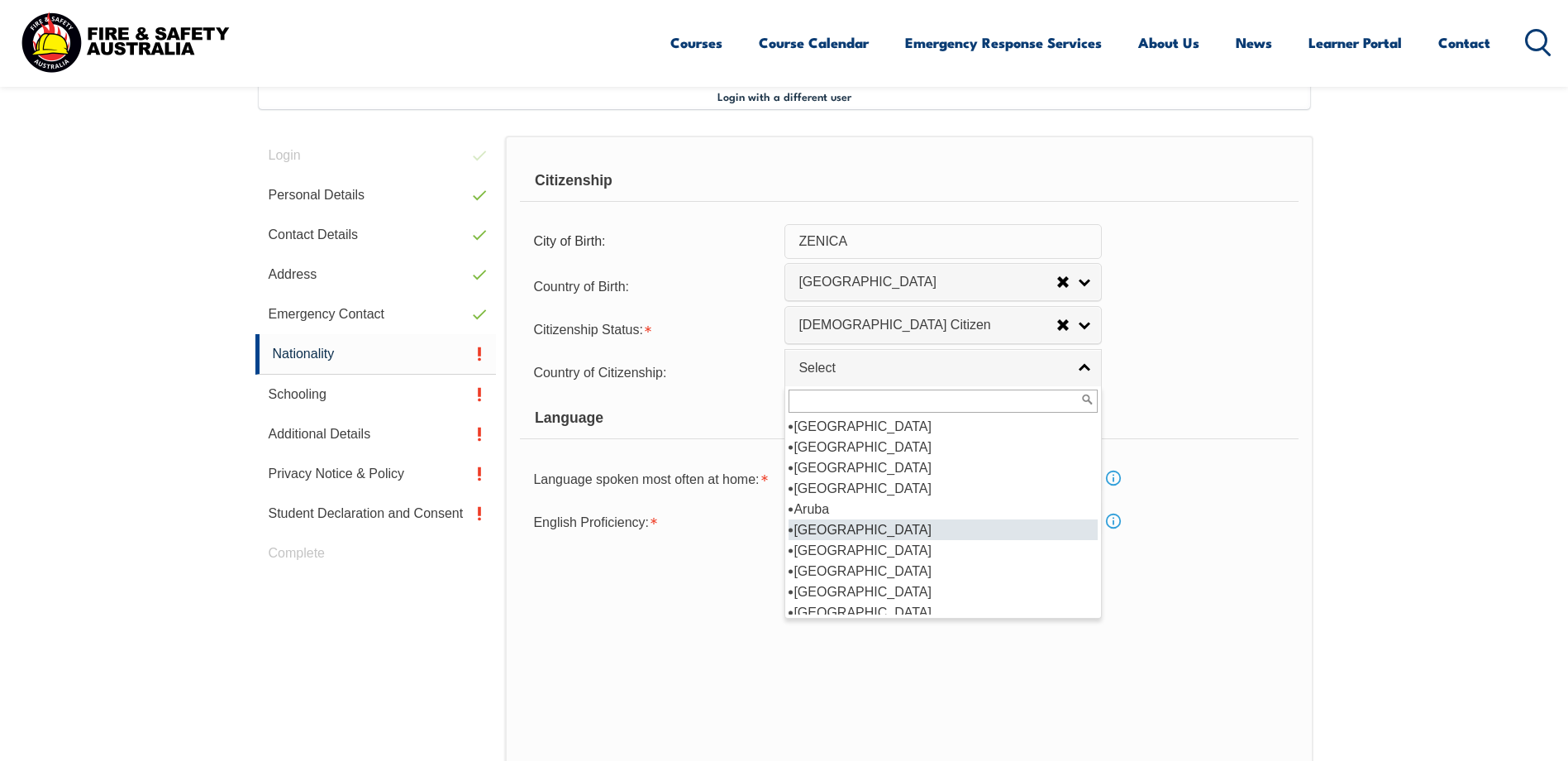
click at [833, 527] on li "[GEOGRAPHIC_DATA]" at bounding box center [943, 529] width 309 height 21
select select "1101"
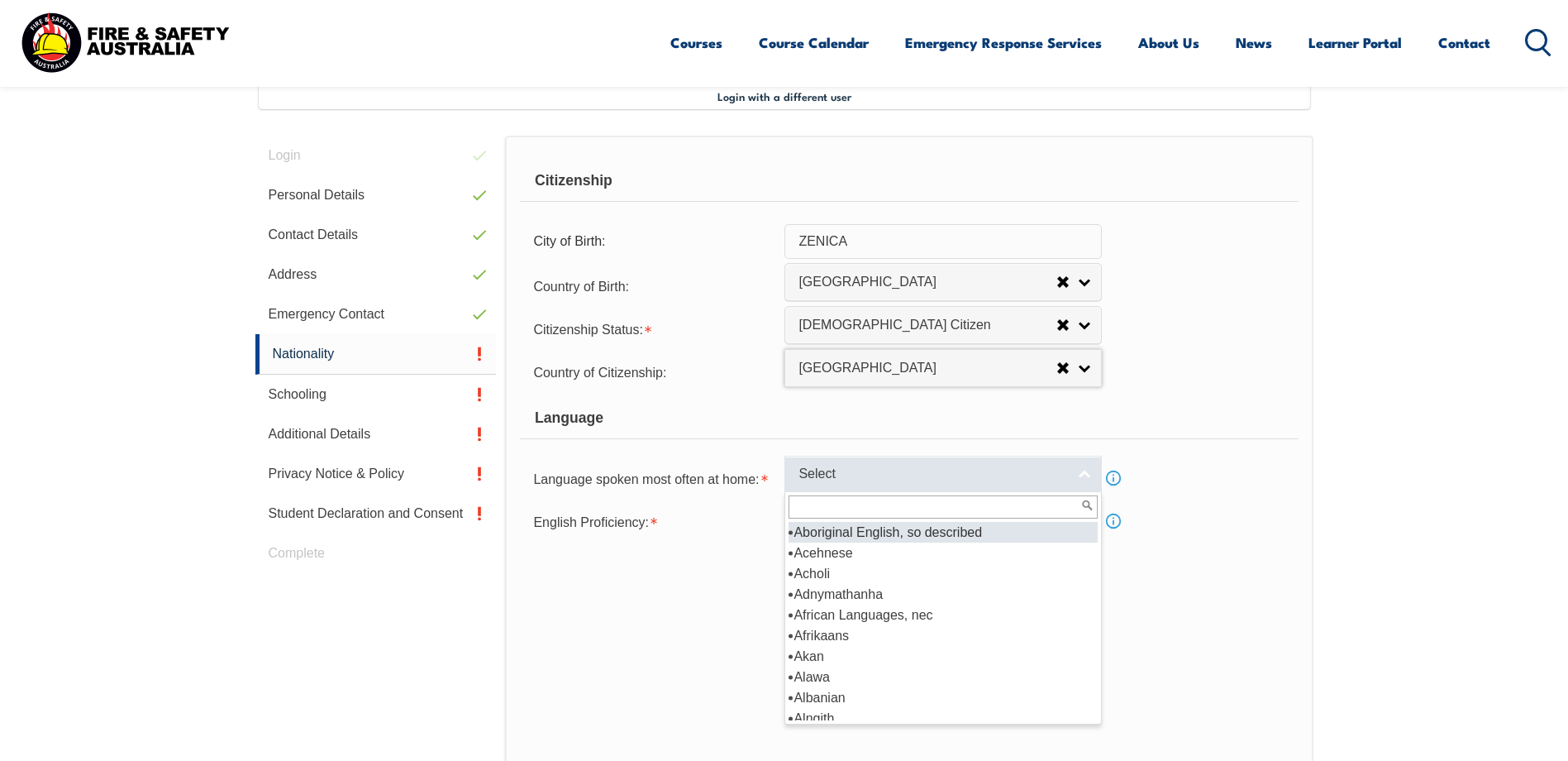
click at [874, 475] on span "Select" at bounding box center [932, 473] width 268 height 17
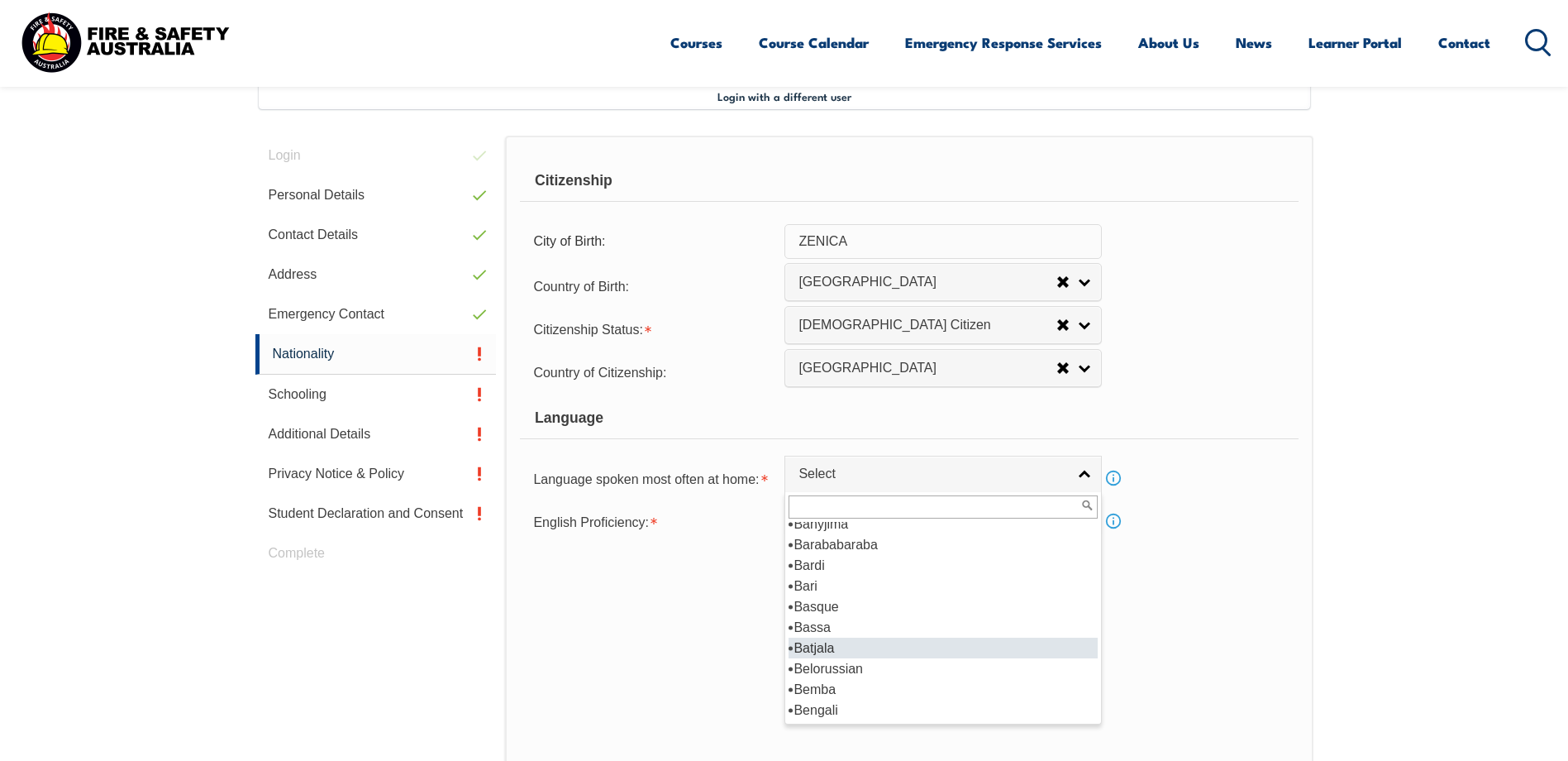
scroll to position [992, 0]
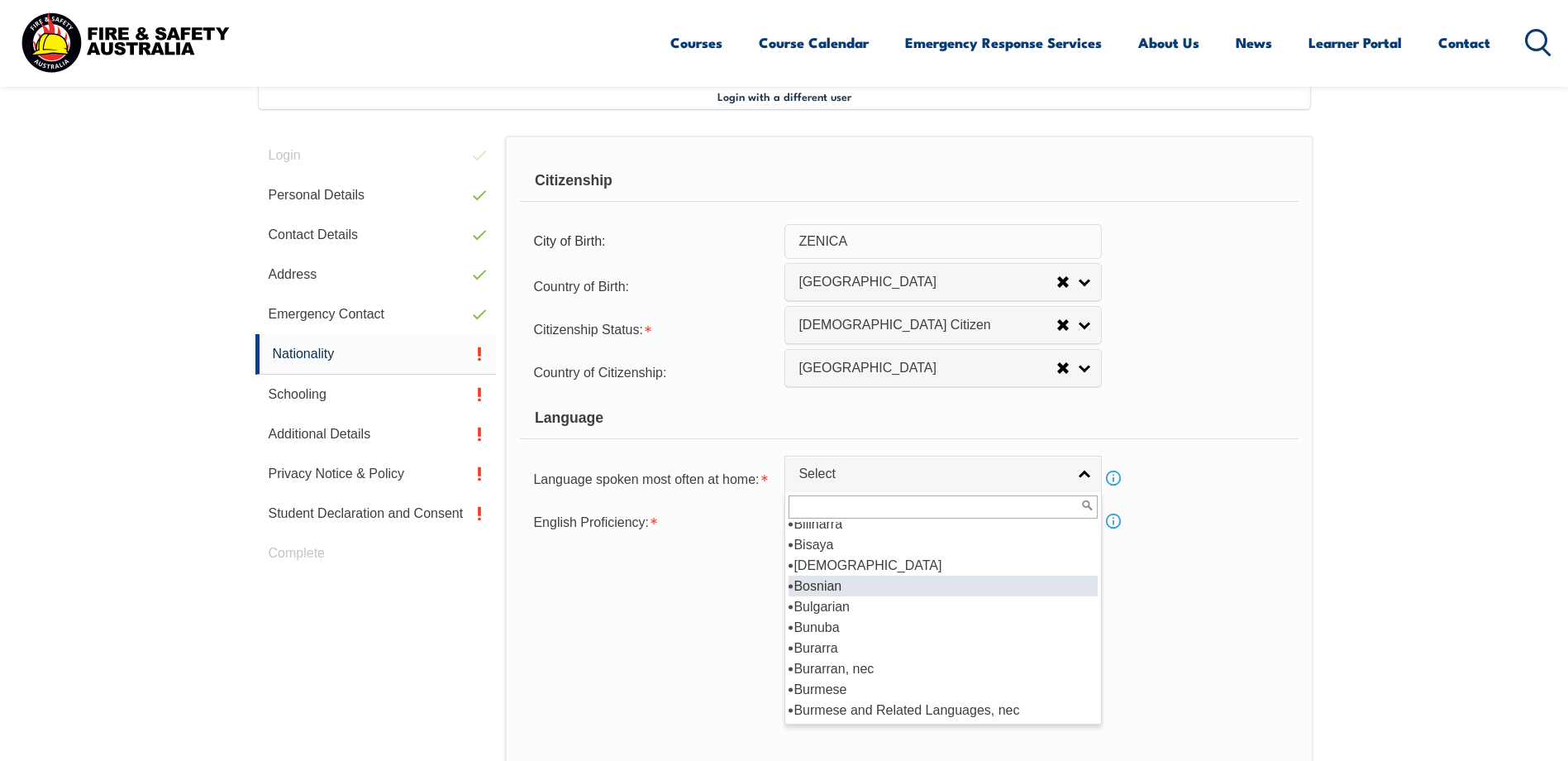
click at [836, 588] on li "Bosnian" at bounding box center [943, 586] width 309 height 21
select select "3501"
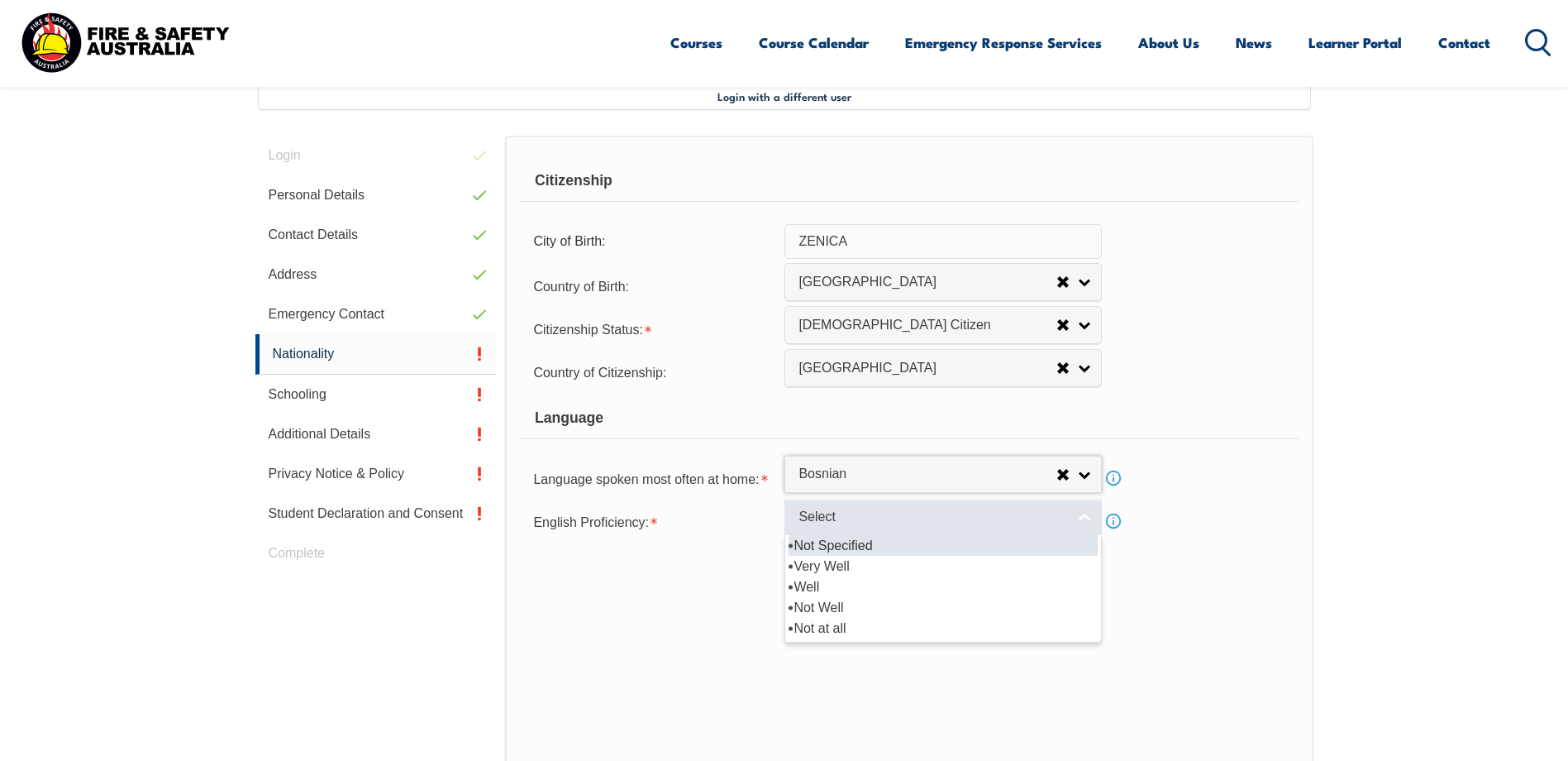
click at [872, 519] on span "Select" at bounding box center [932, 517] width 268 height 17
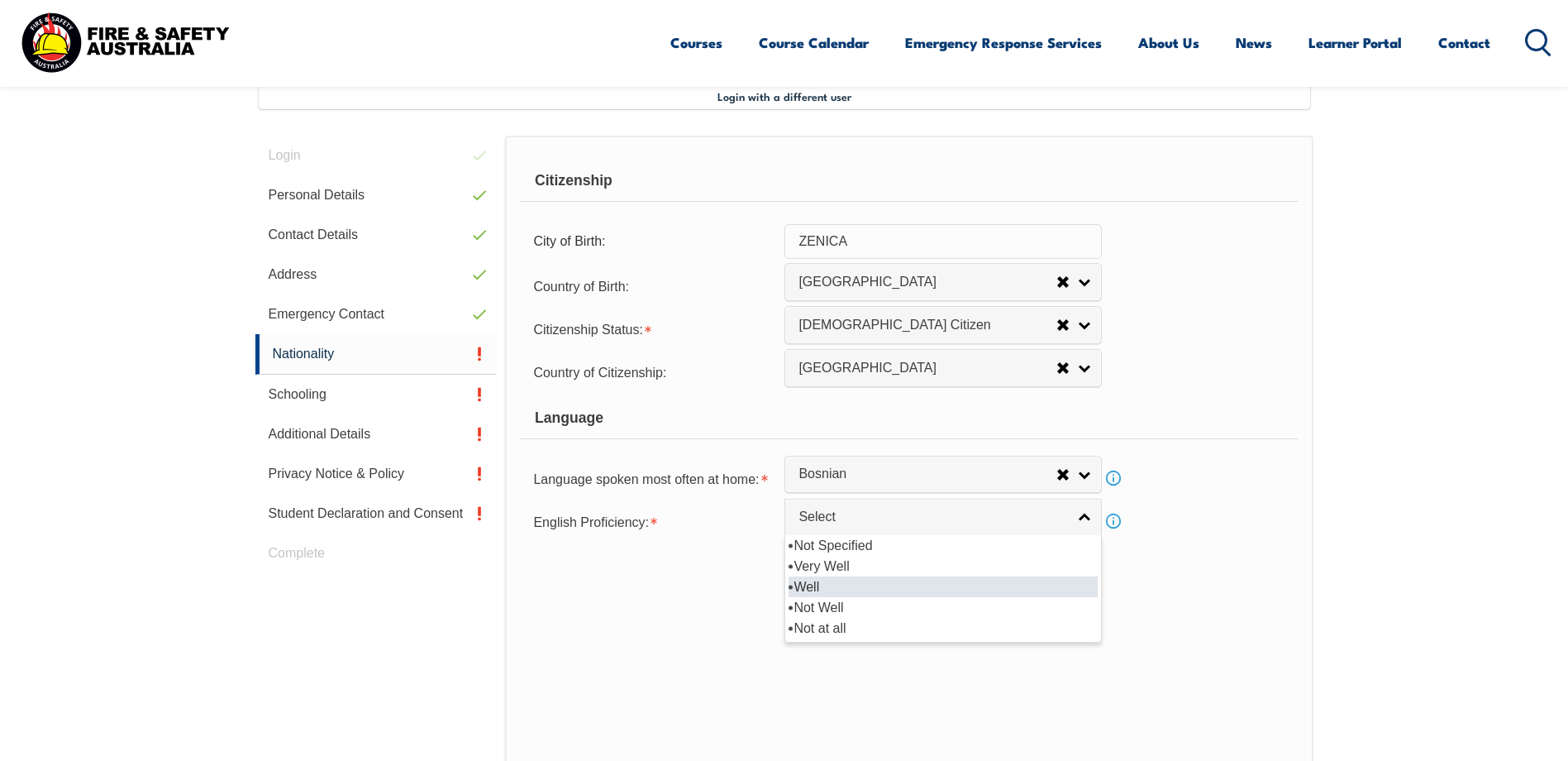
click at [819, 586] on li "Well" at bounding box center [943, 586] width 309 height 21
select select "2"
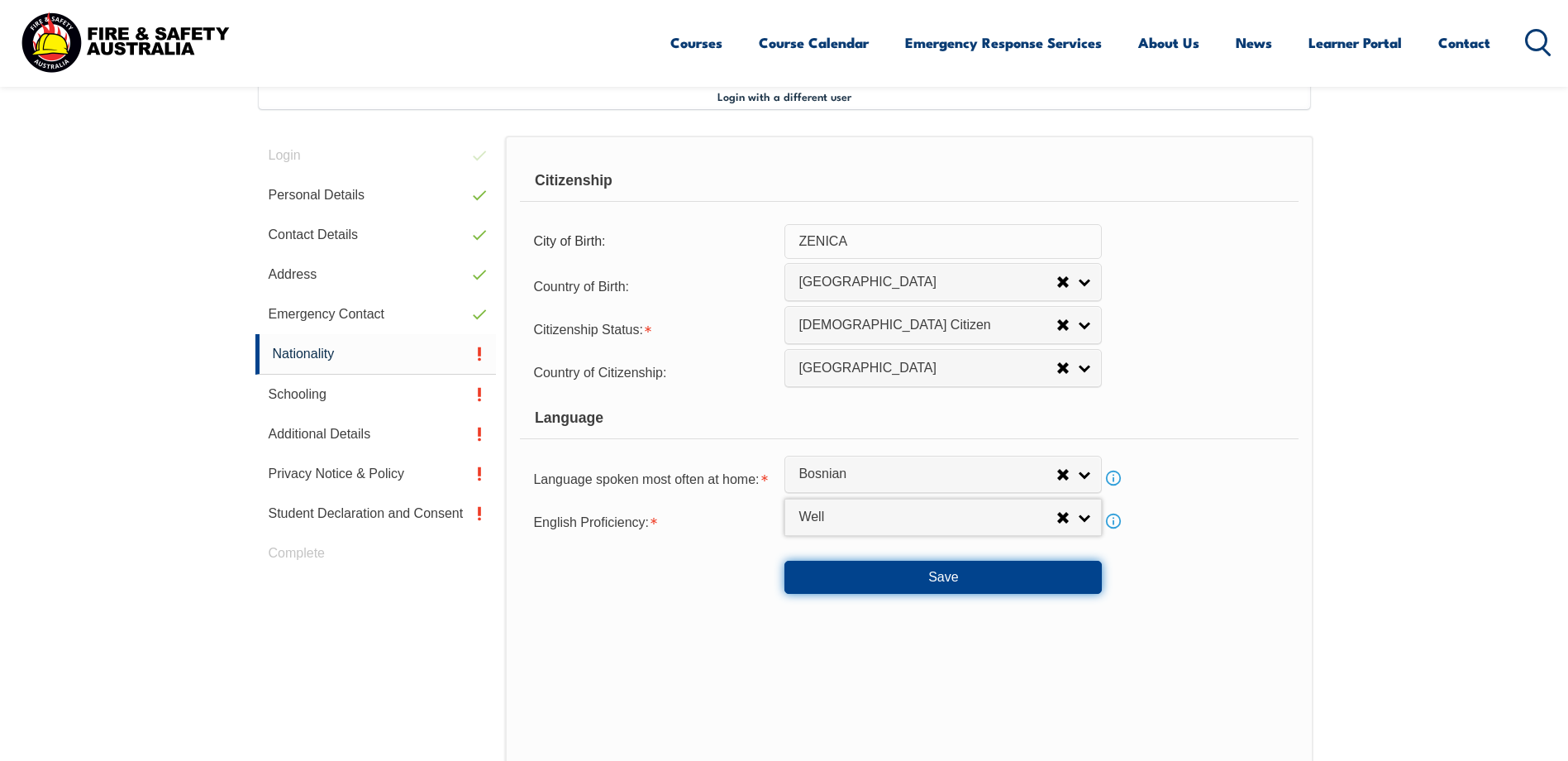
click at [940, 579] on button "Save" at bounding box center [942, 577] width 317 height 33
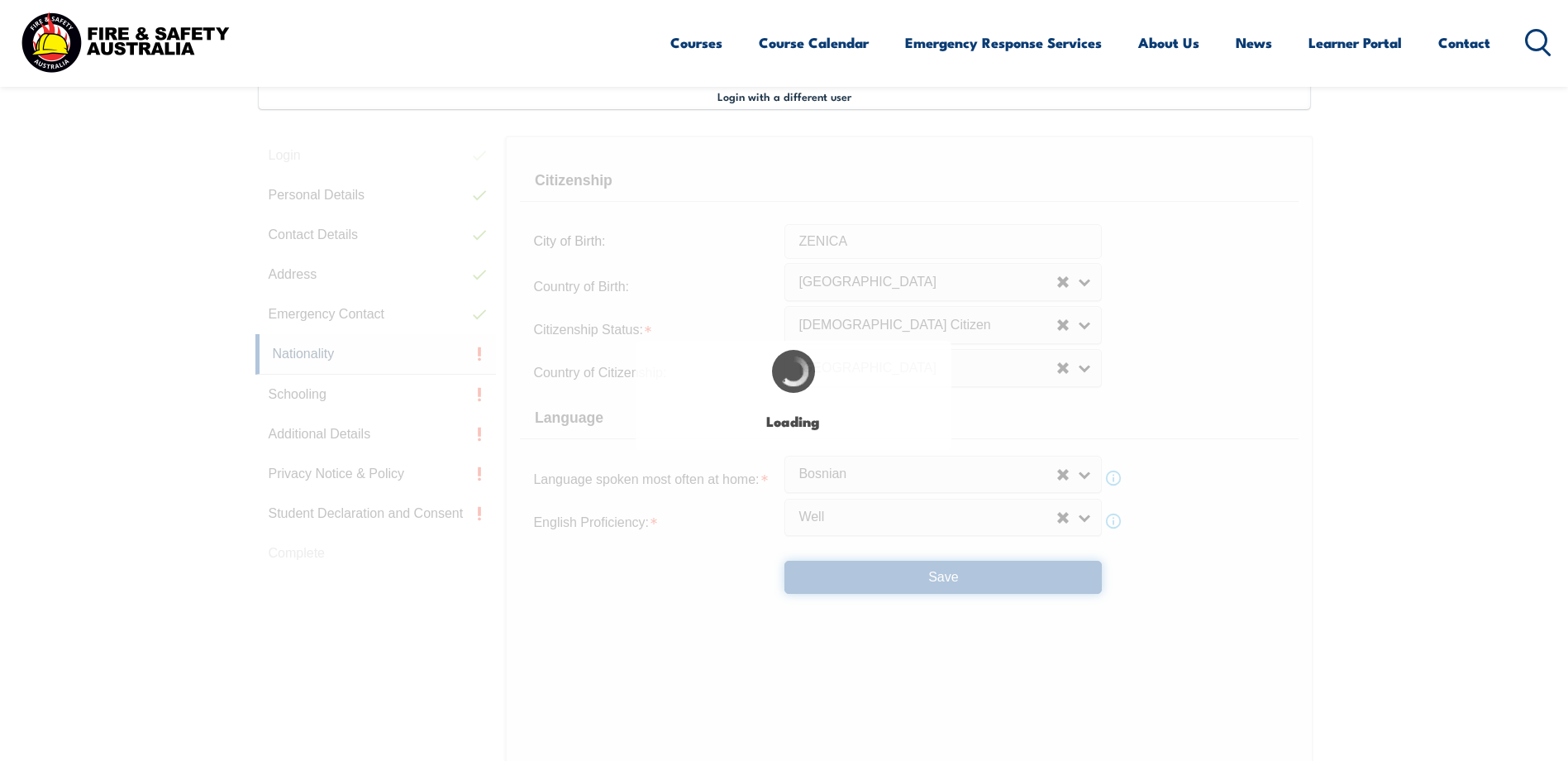
select select "false"
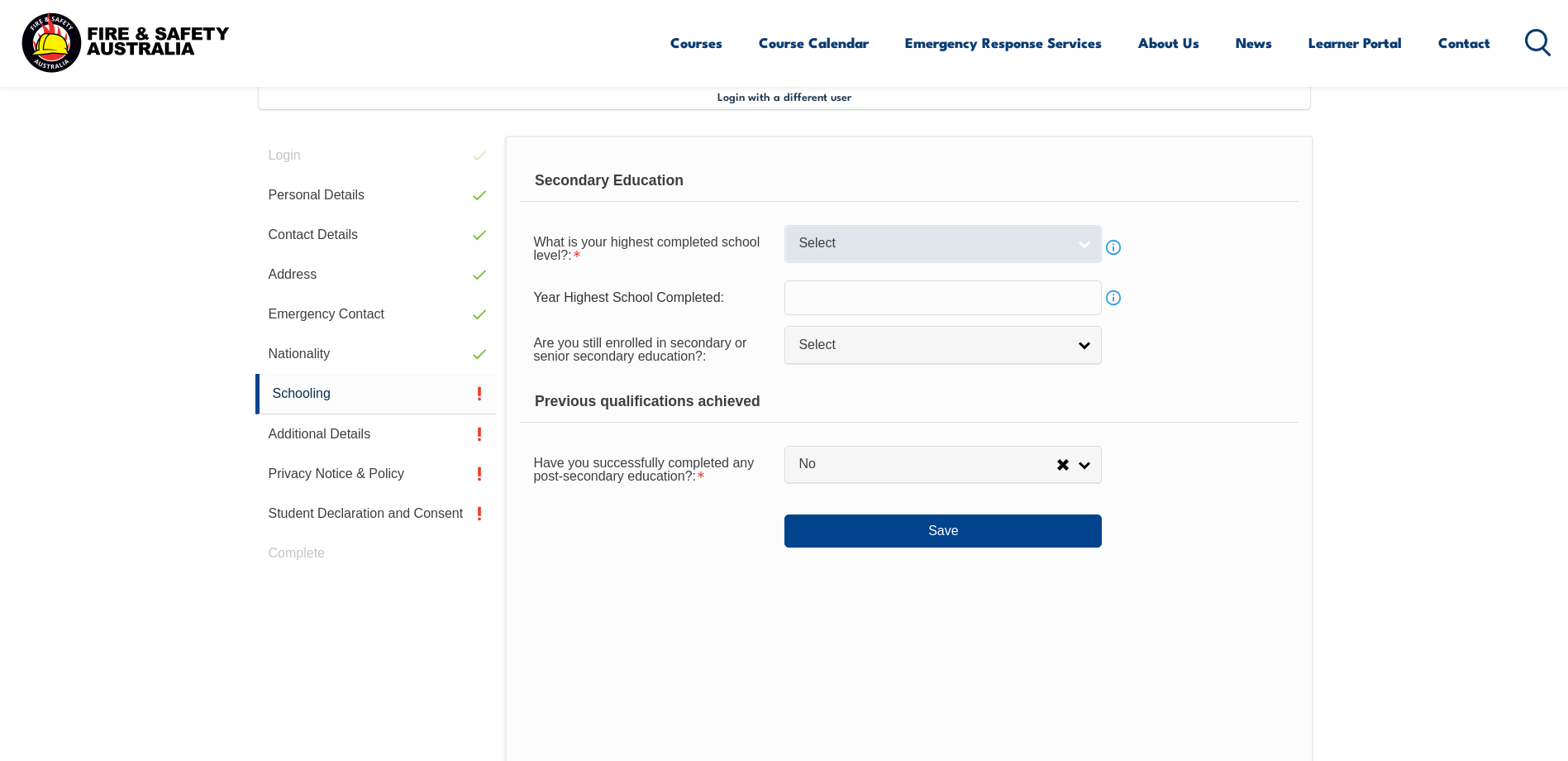
click at [839, 244] on span "Select" at bounding box center [932, 243] width 268 height 17
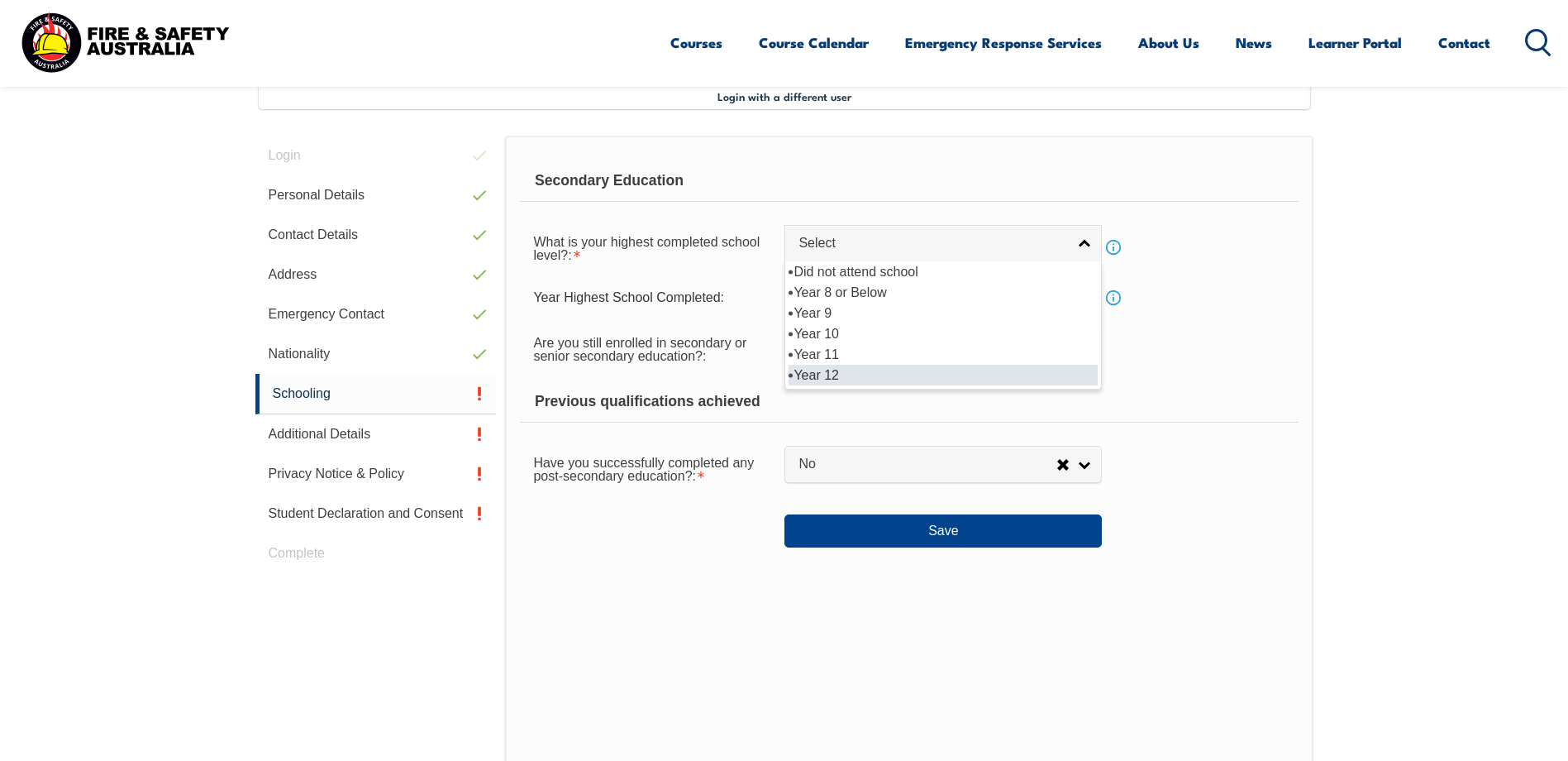
click at [816, 379] on li "Year 12" at bounding box center [943, 375] width 309 height 21
select select "12"
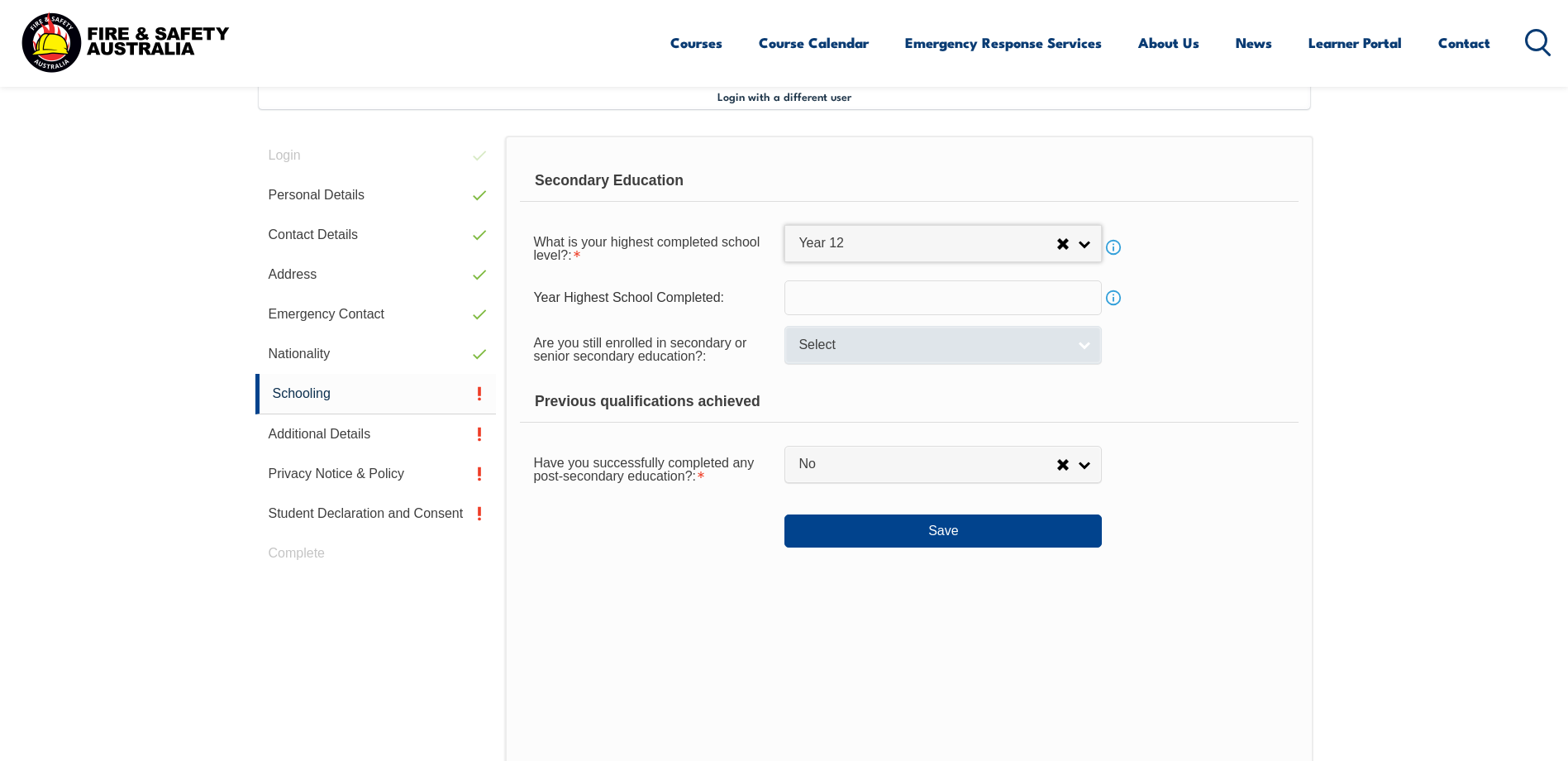
click at [1084, 344] on link "Select" at bounding box center [942, 344] width 317 height 37
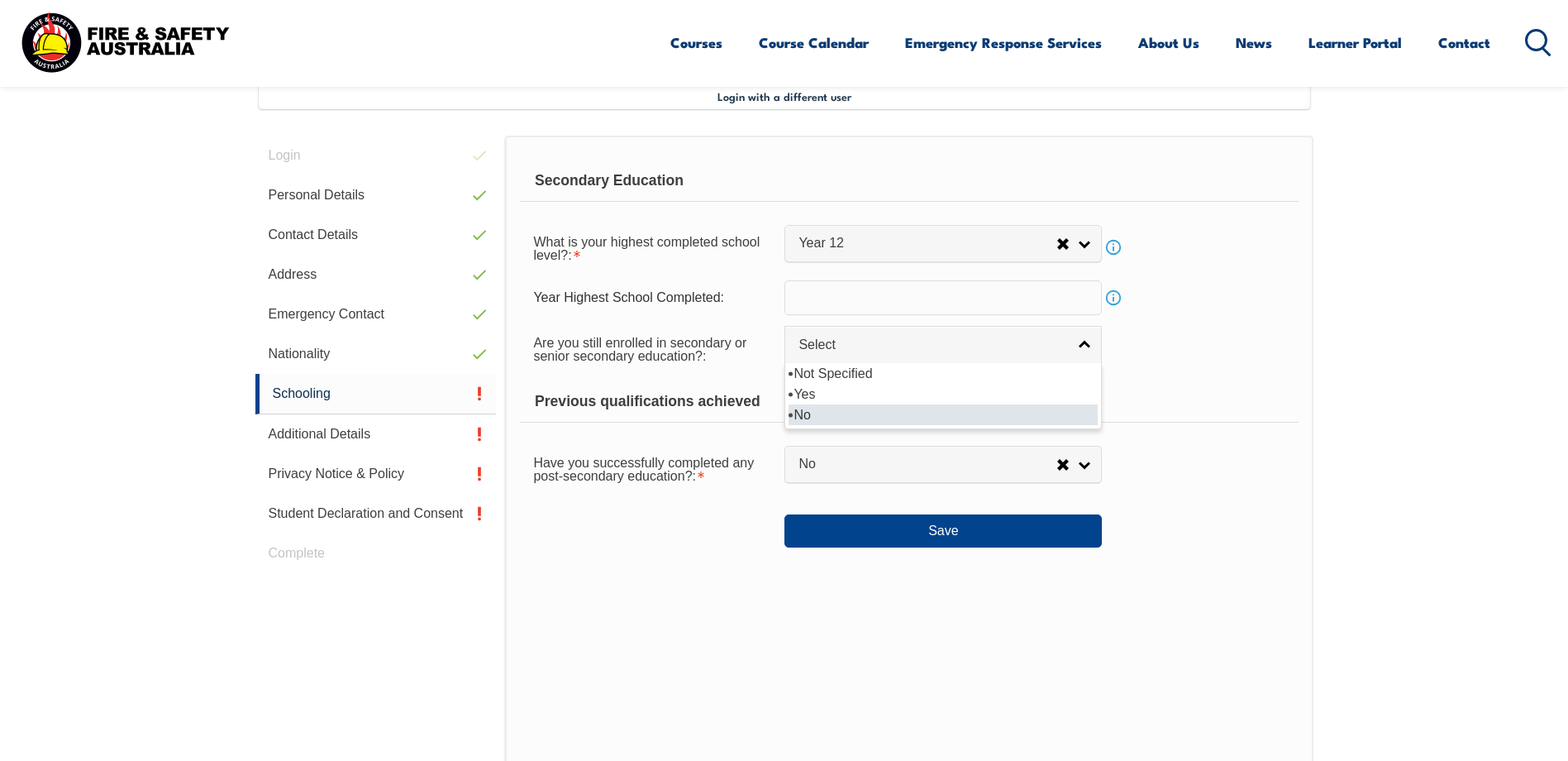
click at [807, 411] on li "No" at bounding box center [943, 414] width 309 height 21
select select "false"
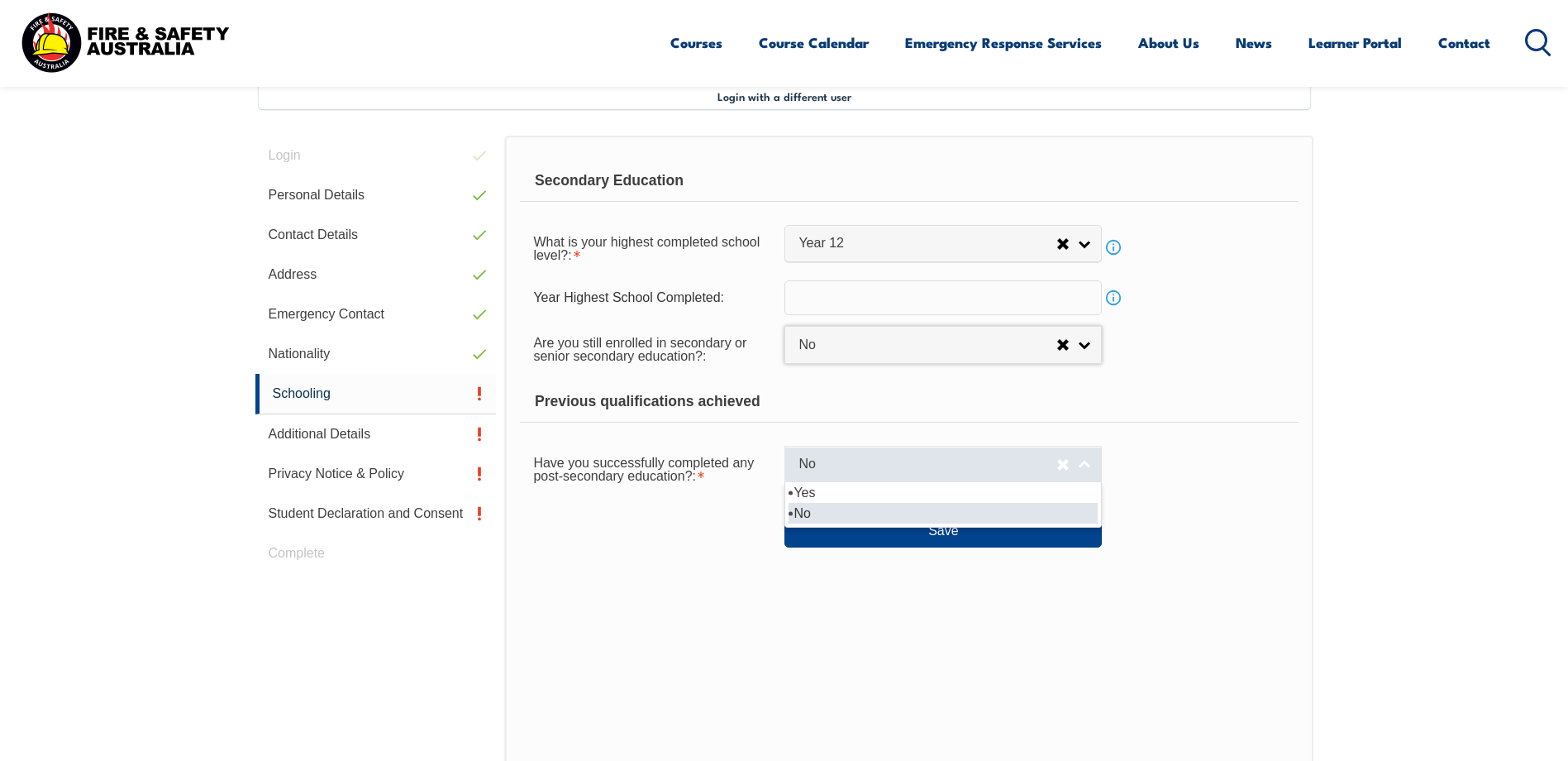
click at [1081, 465] on link "No" at bounding box center [942, 464] width 317 height 37
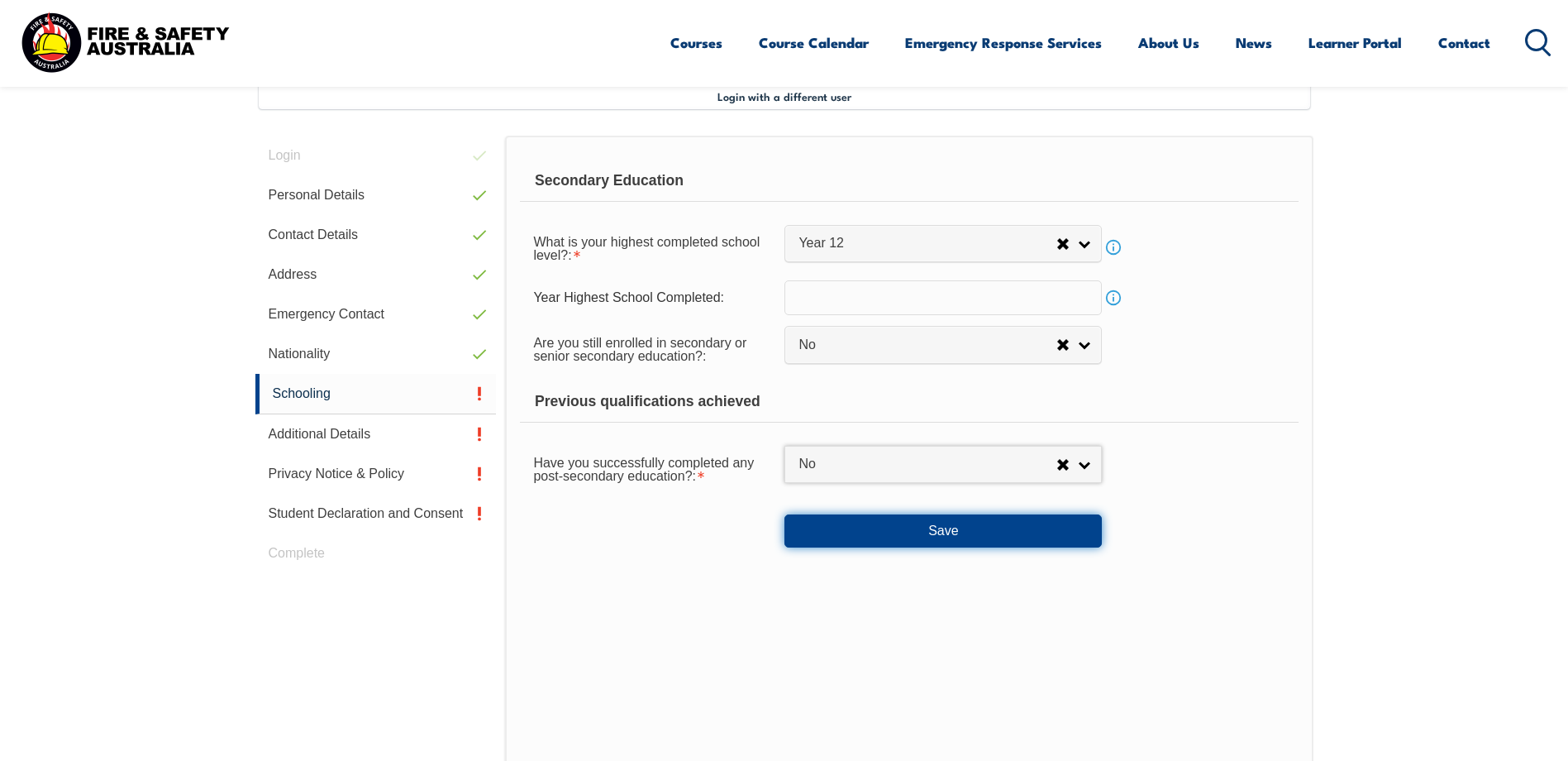
click at [949, 527] on button "Save" at bounding box center [942, 530] width 317 height 33
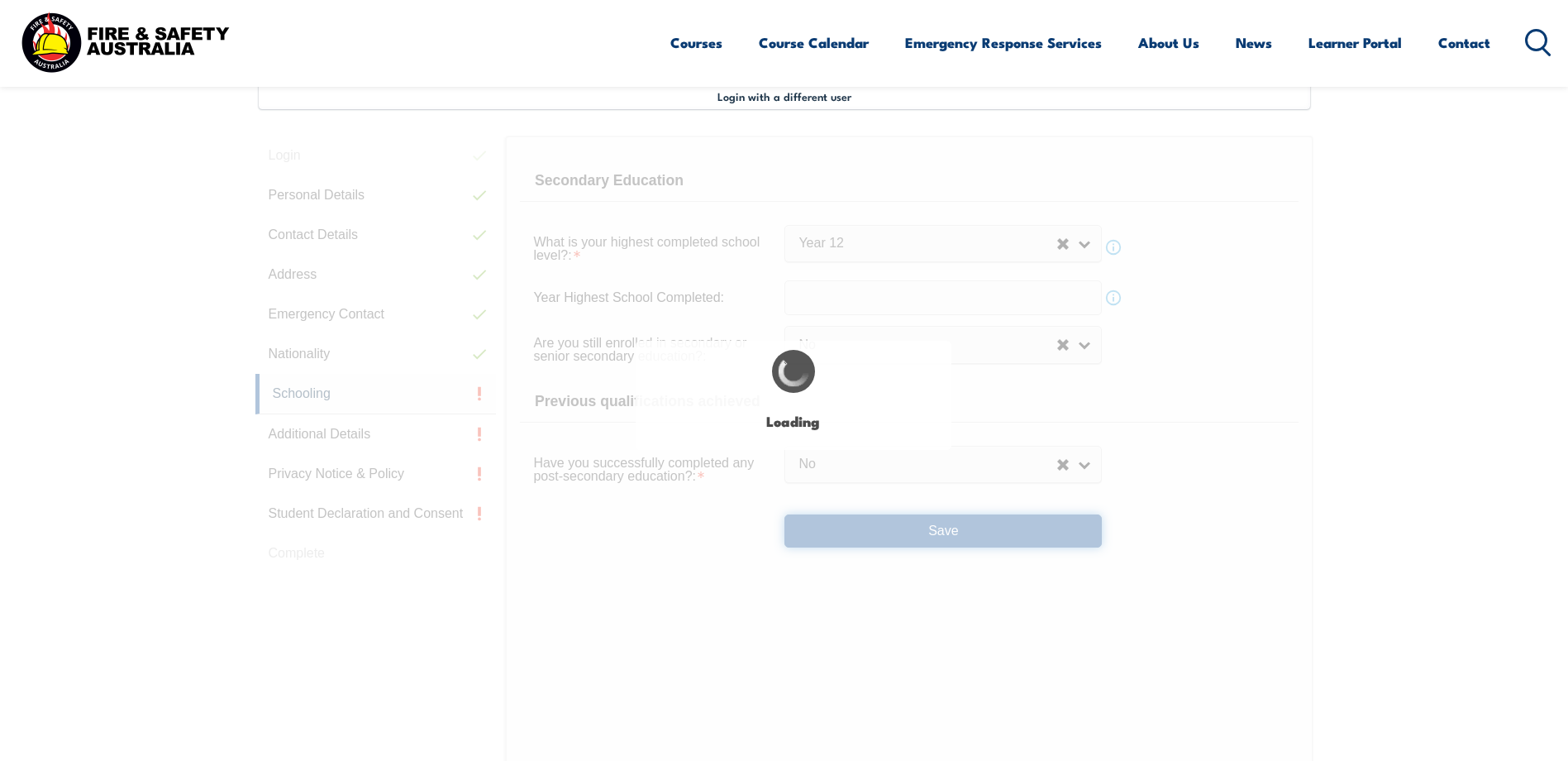
select select
select select "false"
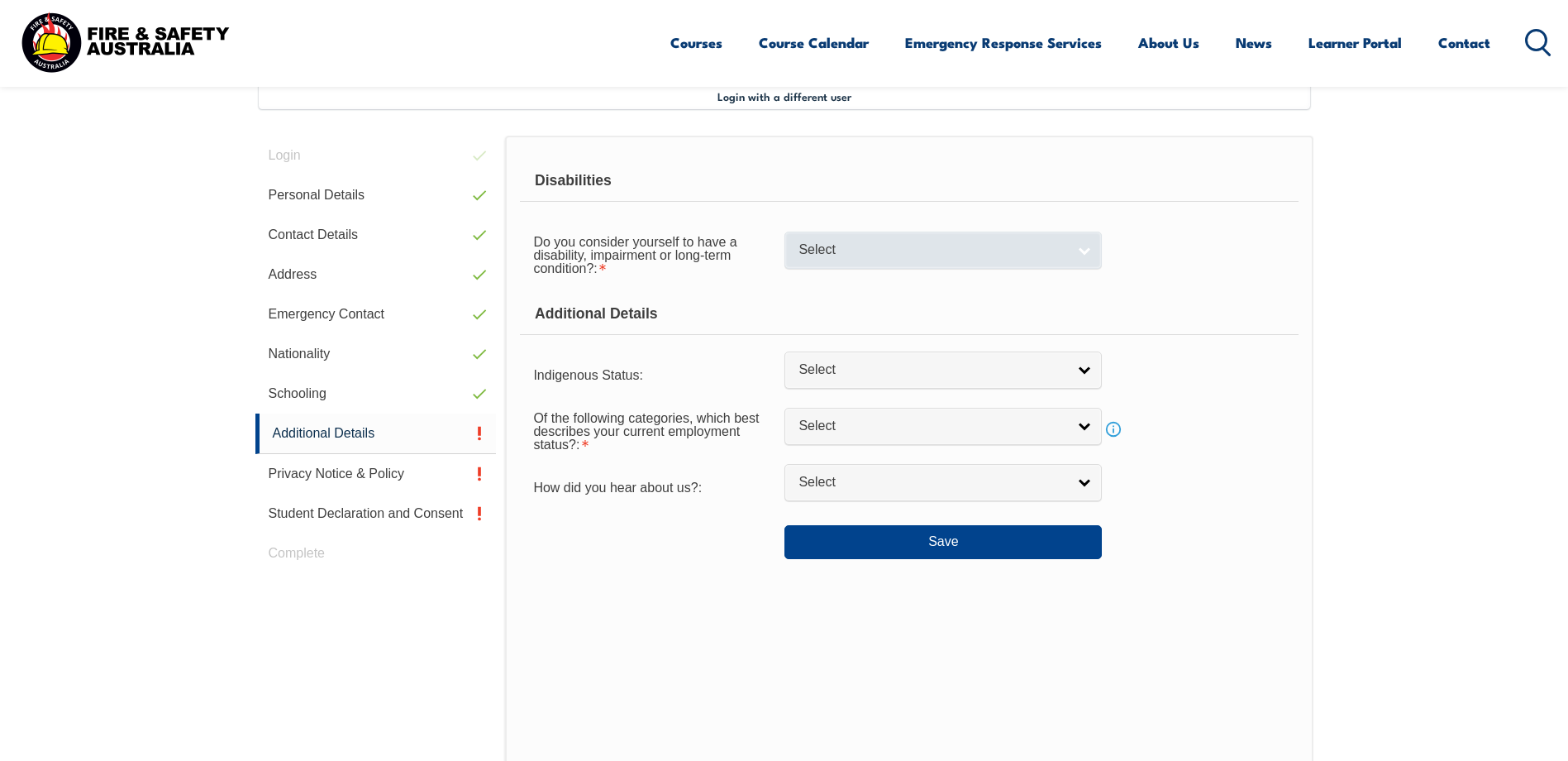
click at [883, 249] on span "Select" at bounding box center [932, 250] width 268 height 17
click at [802, 279] on li "No" at bounding box center [943, 278] width 309 height 21
select select "false"
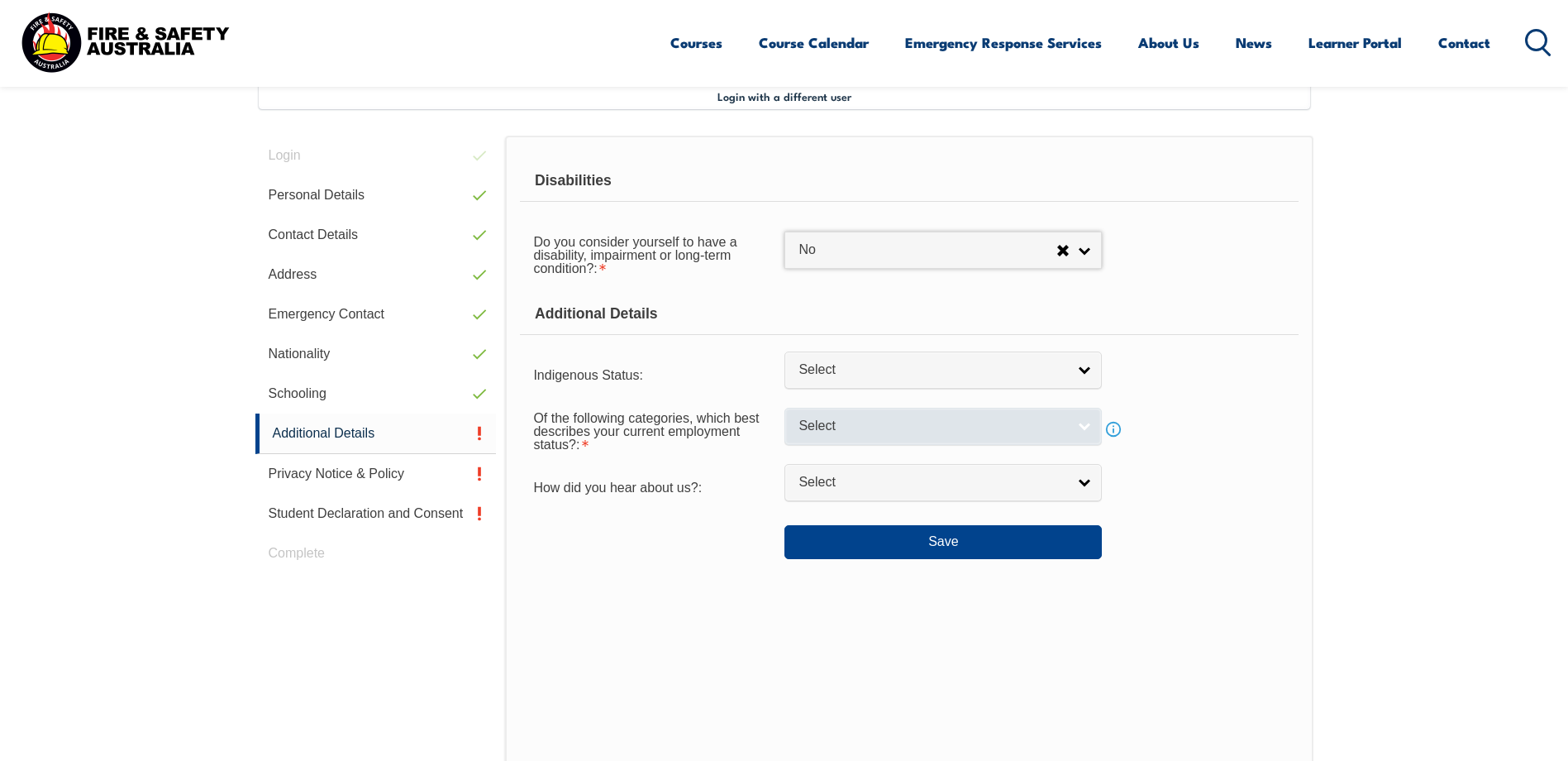
click at [1085, 427] on link "Select" at bounding box center [942, 426] width 317 height 37
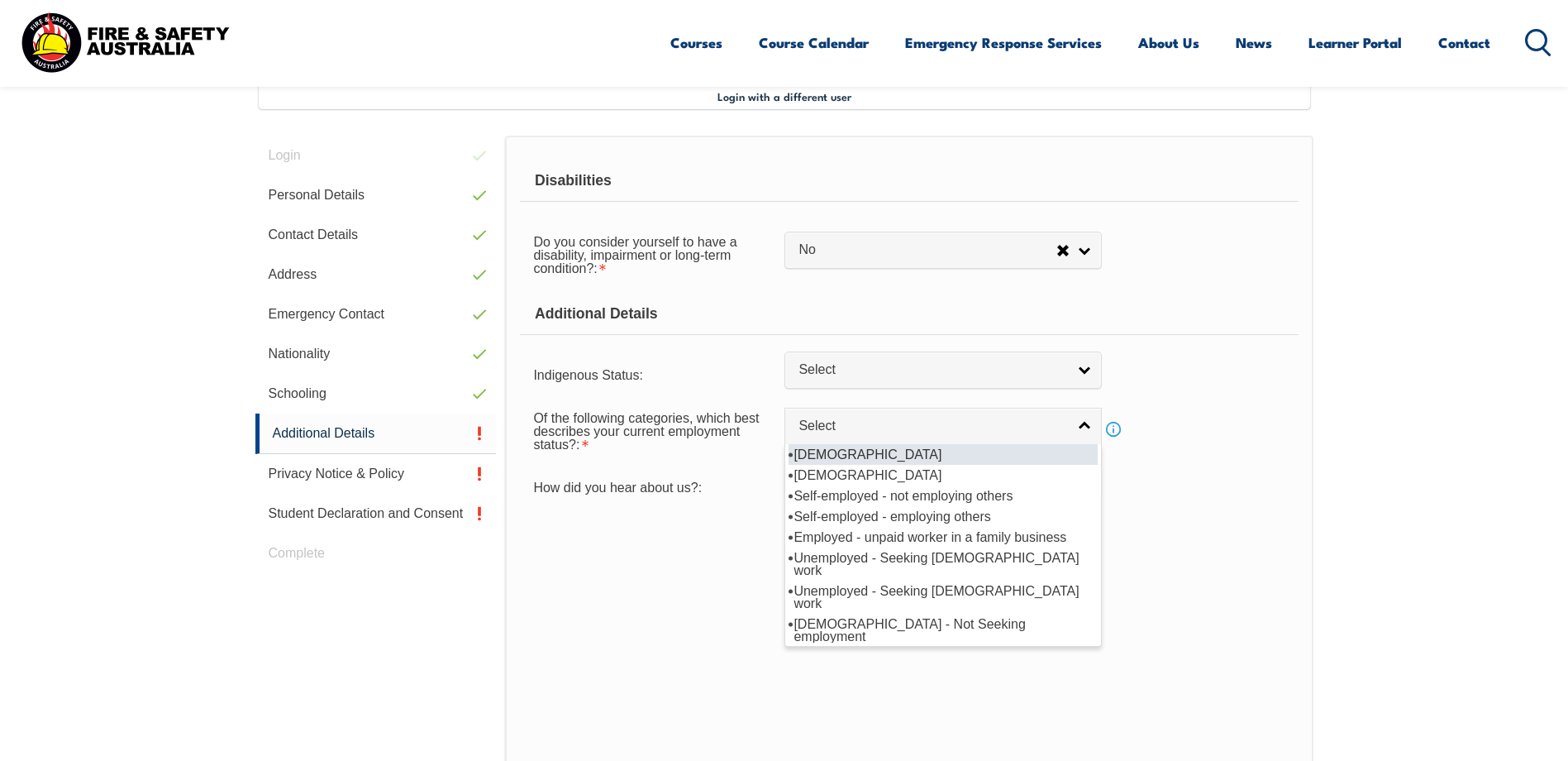
click at [866, 456] on li "[DEMOGRAPHIC_DATA]" at bounding box center [943, 454] width 309 height 21
select select "1"
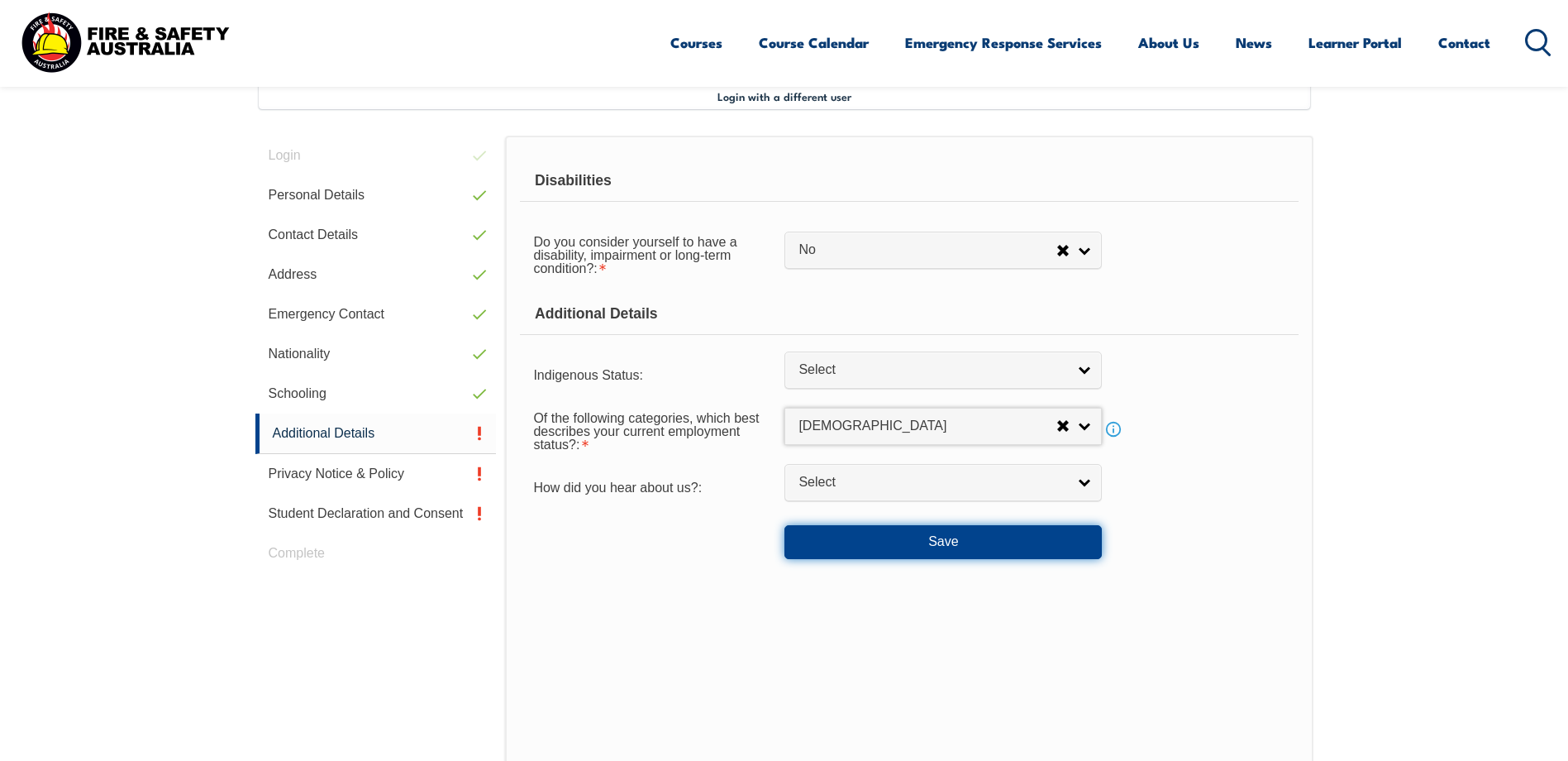
click at [944, 544] on button "Save" at bounding box center [942, 541] width 317 height 33
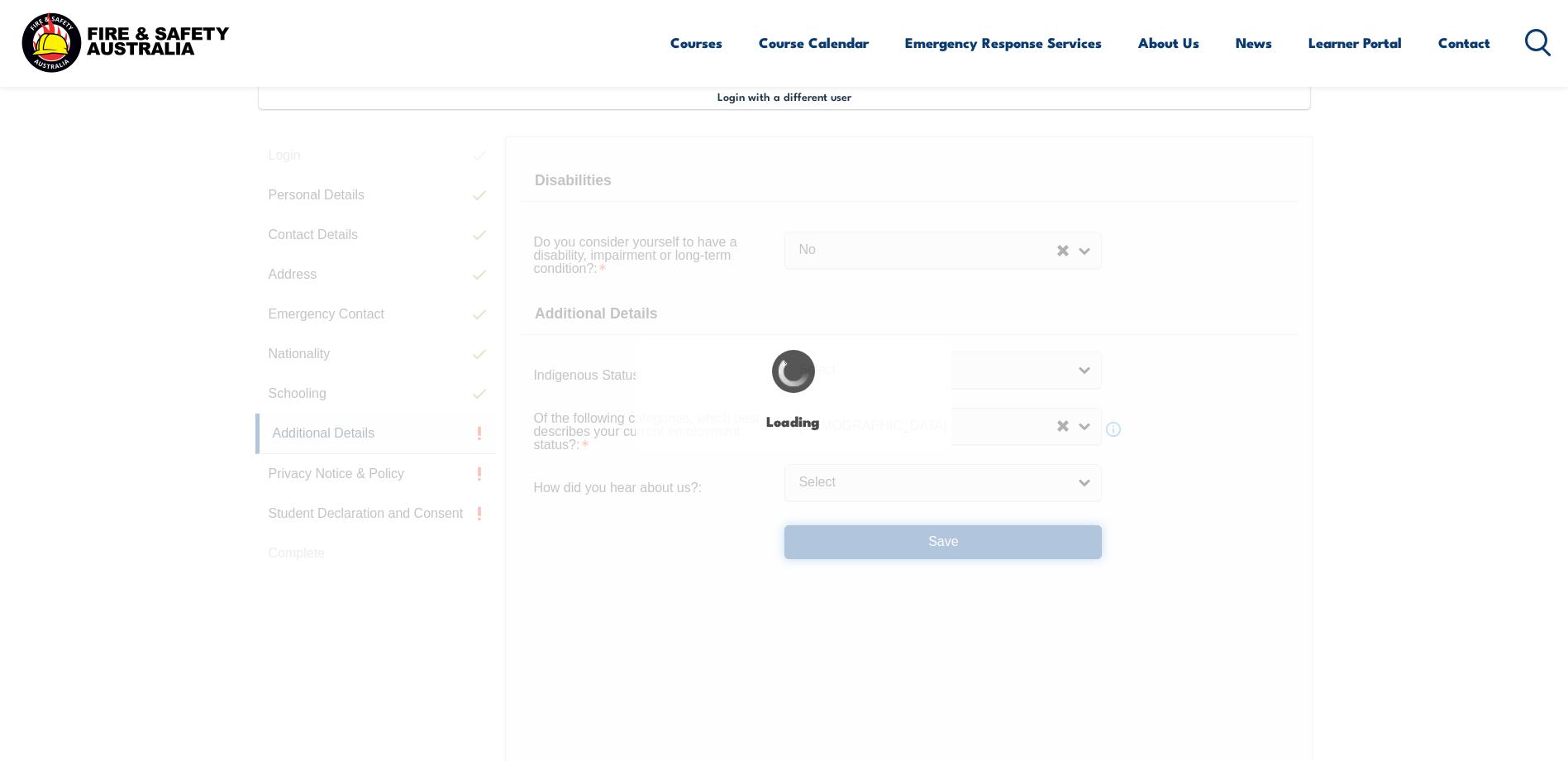
select select "false"
select select
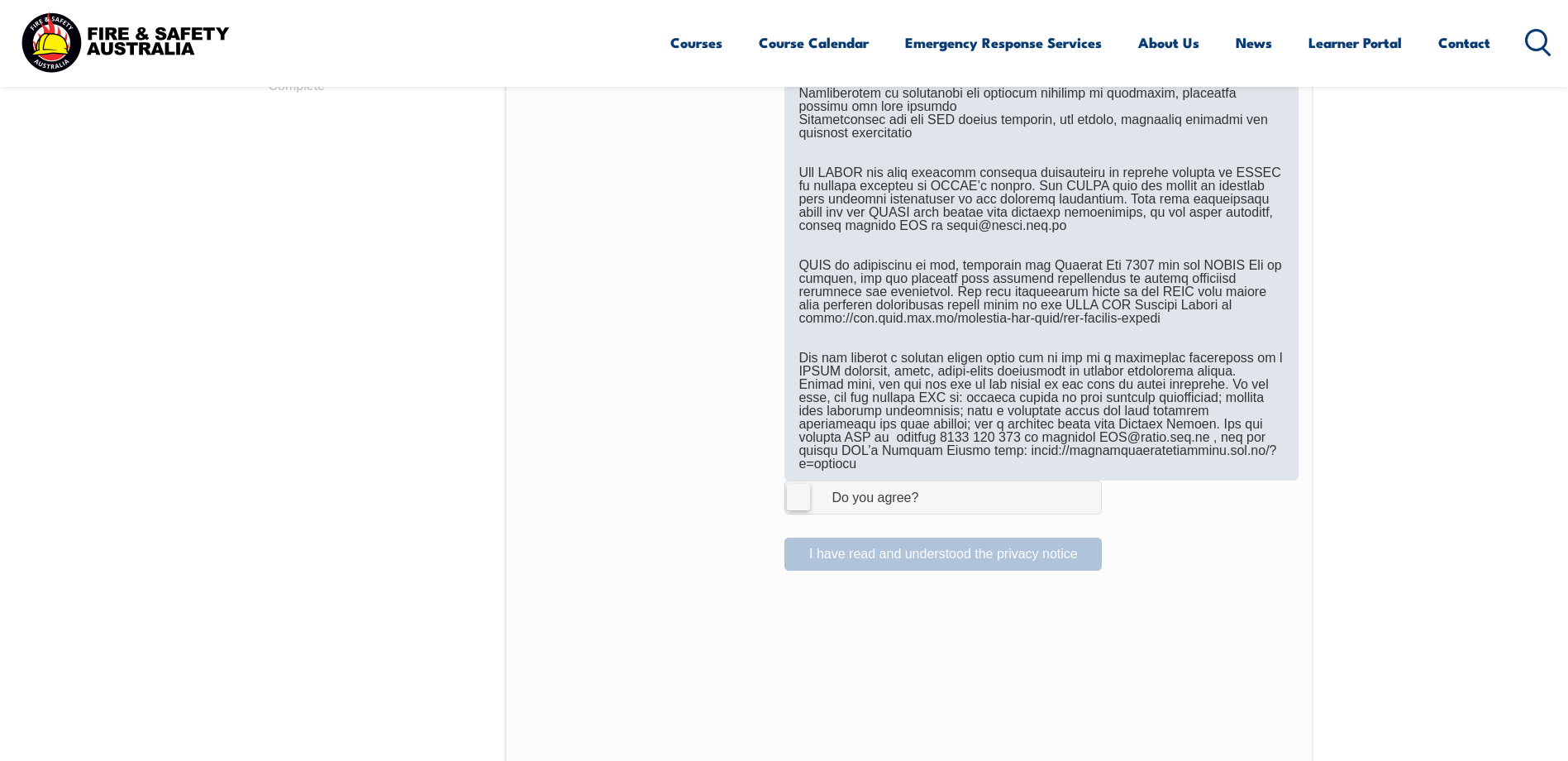
scroll to position [947, 0]
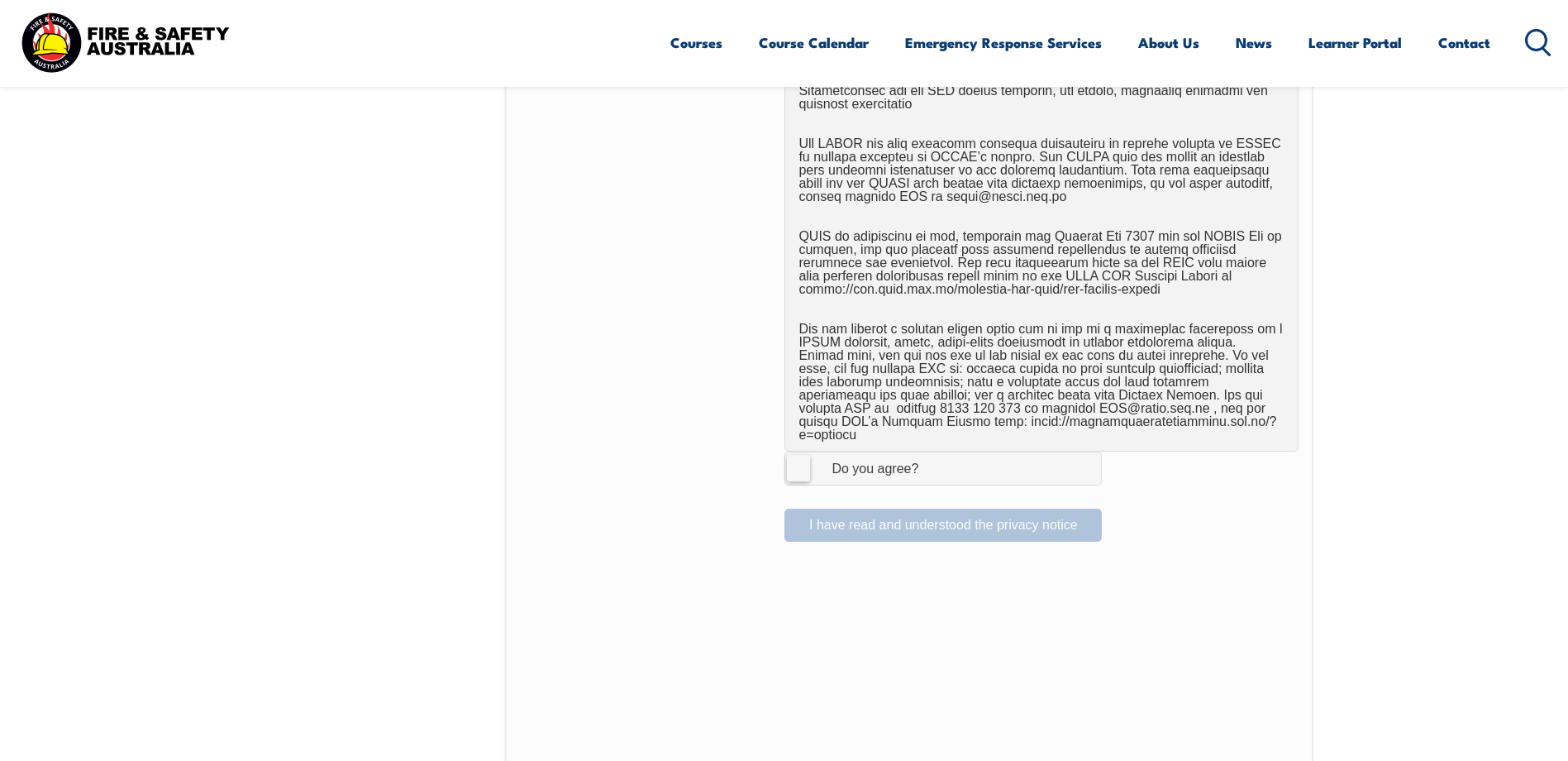
click at [801, 454] on label "I Agree Do you agree?" at bounding box center [942, 467] width 317 height 33
click at [931, 454] on input "I Agree Do you agree?" at bounding box center [945, 467] width 28 height 31
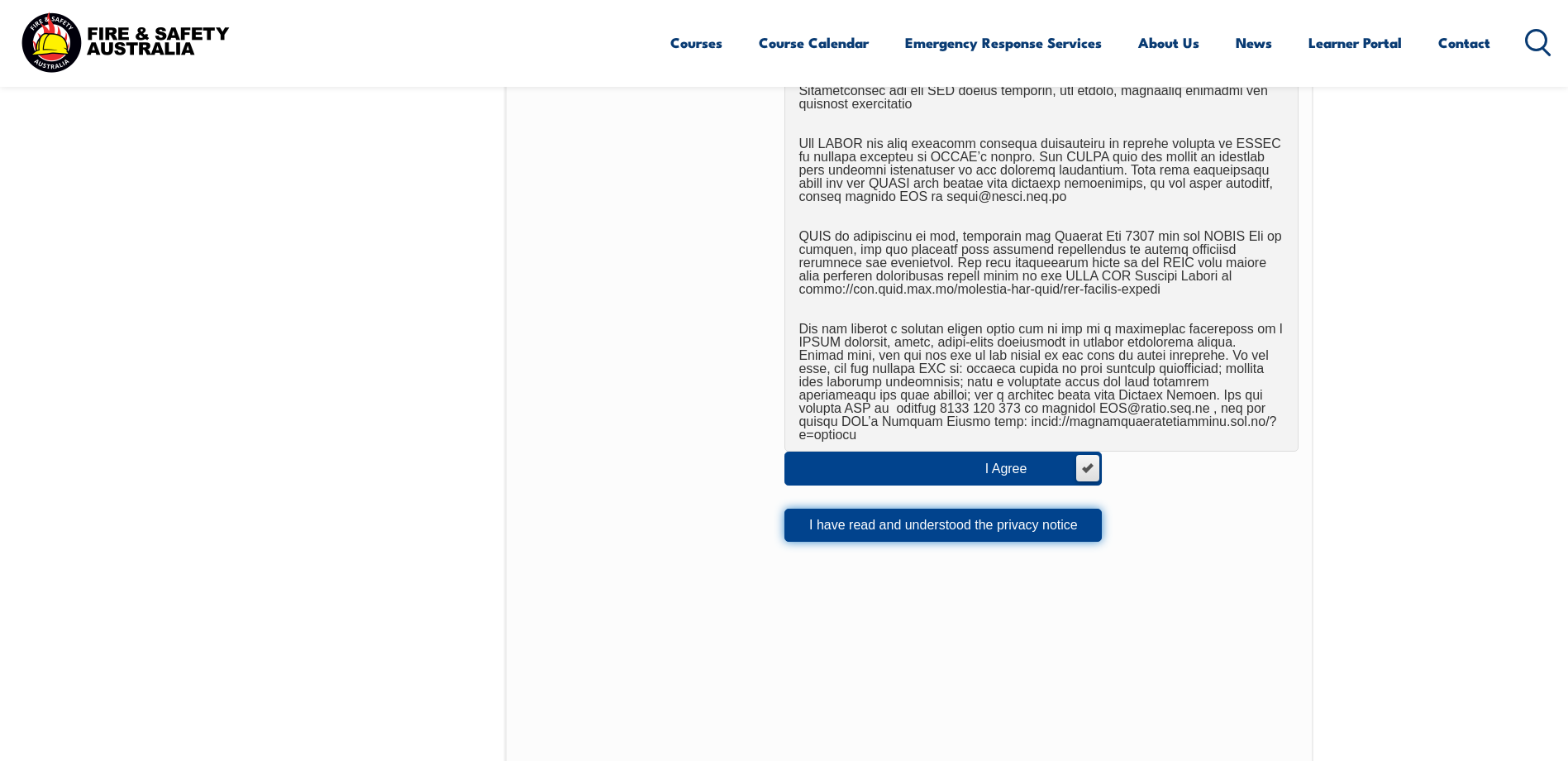
click at [904, 509] on button "I have read and understood the privacy notice" at bounding box center [942, 525] width 317 height 33
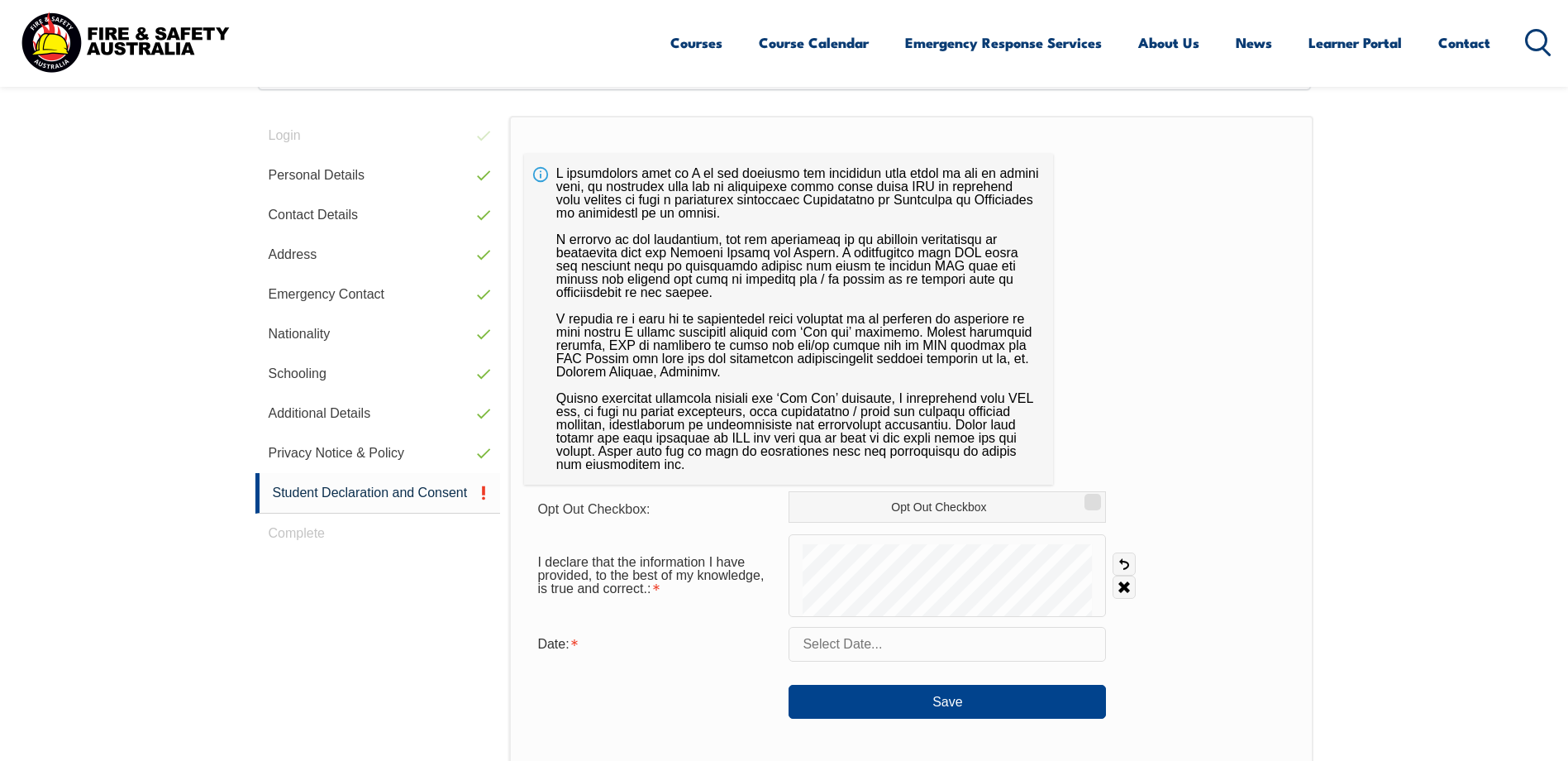
scroll to position [451, 0]
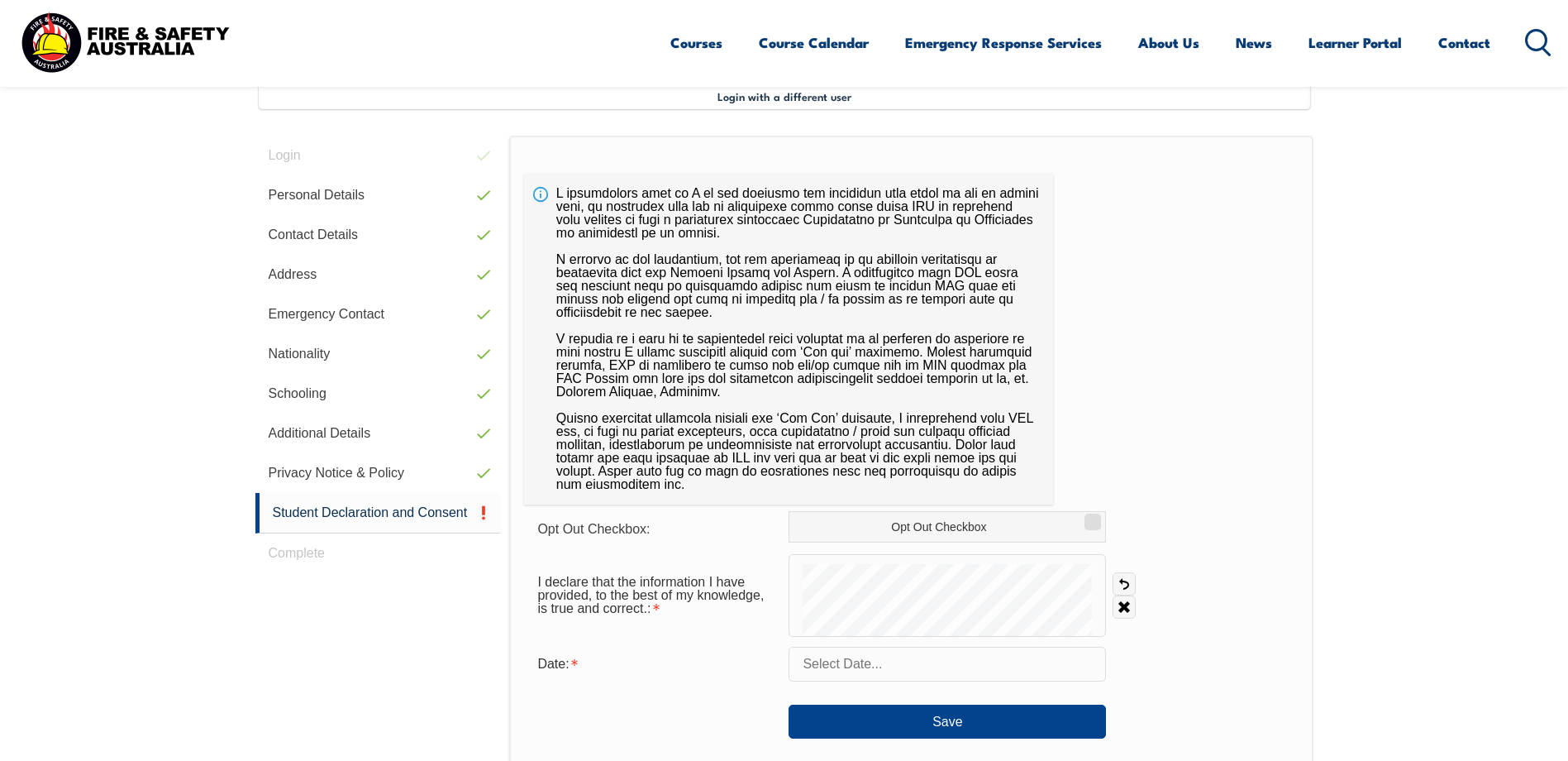
click at [1030, 668] on input "text" at bounding box center [947, 664] width 317 height 35
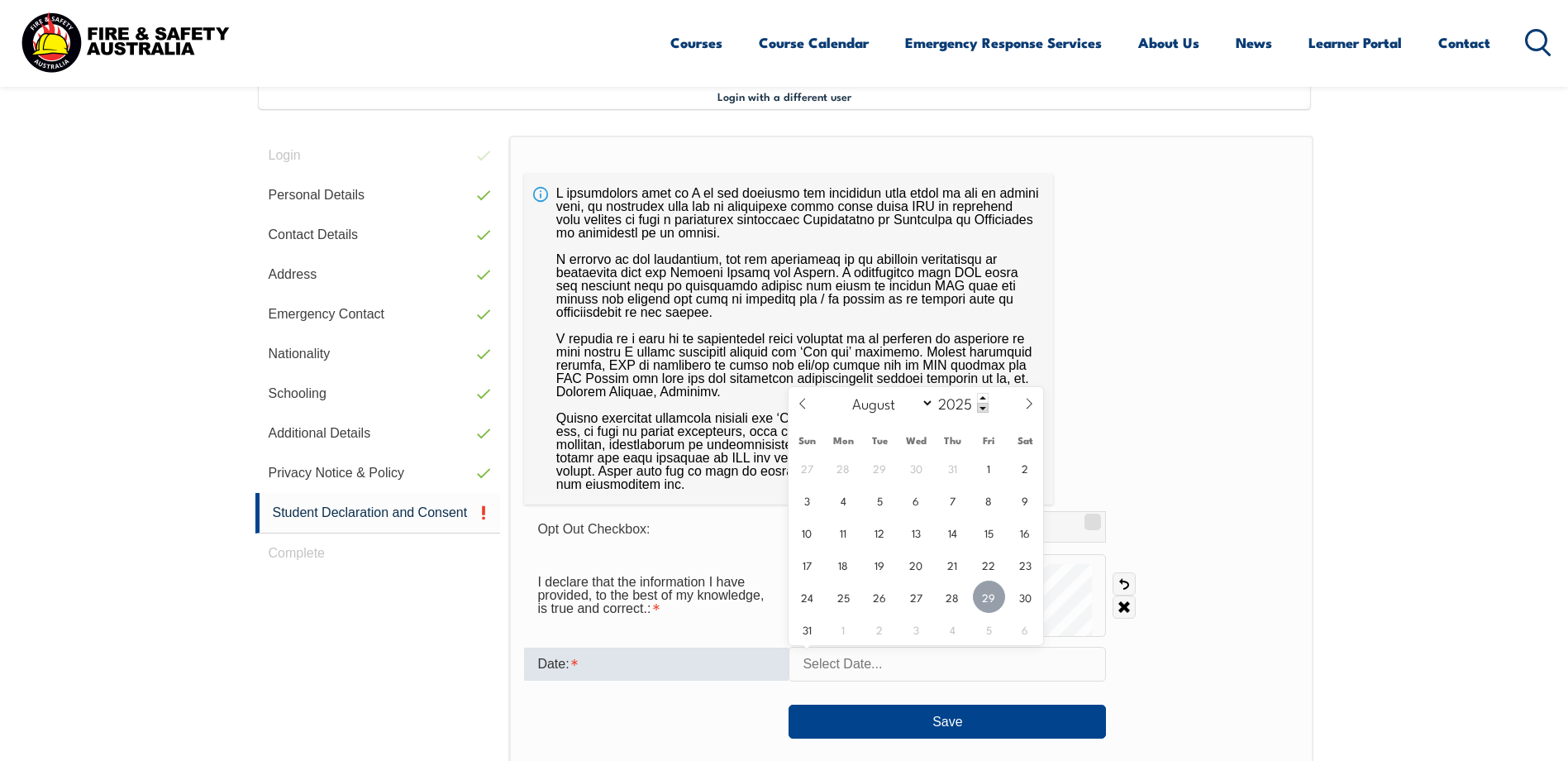
click at [991, 597] on span "29" at bounding box center [989, 597] width 32 height 32
type input "[DATE]"
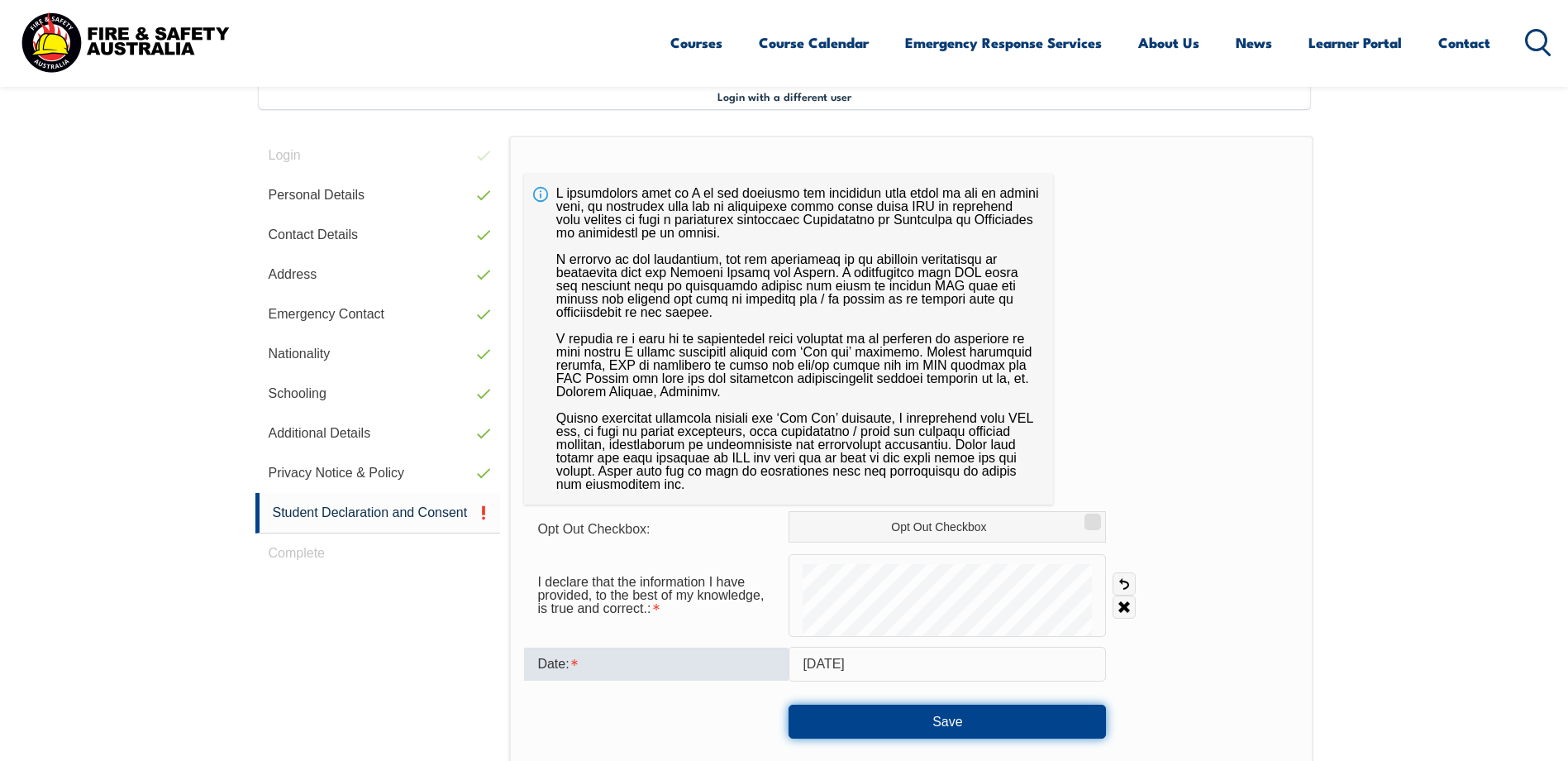
click at [957, 726] on button "Save" at bounding box center [947, 721] width 317 height 33
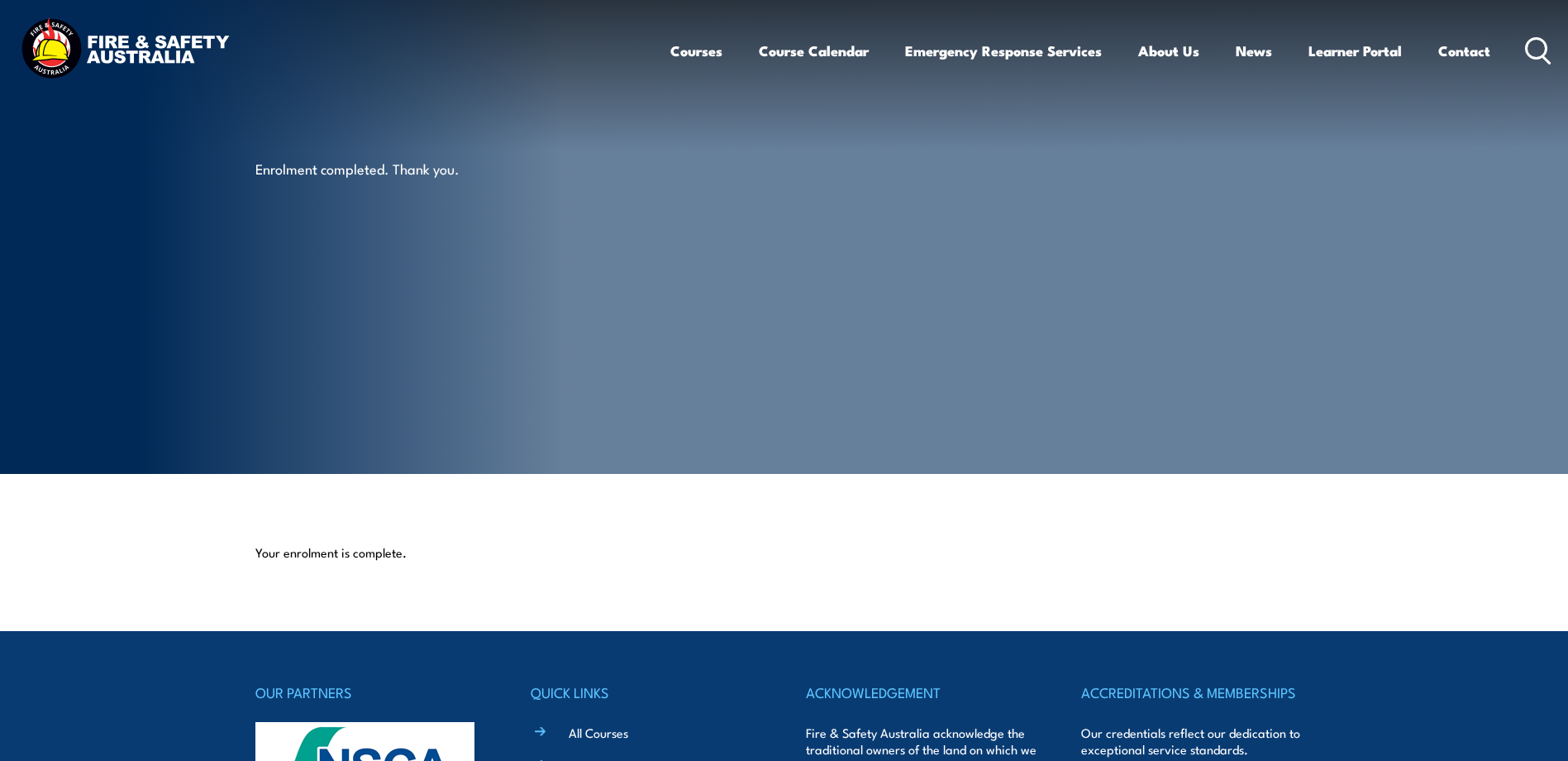
click at [879, 316] on article "Enrolment completed. Thank you." at bounding box center [784, 236] width 1058 height 473
